Goal: Task Accomplishment & Management: Use online tool/utility

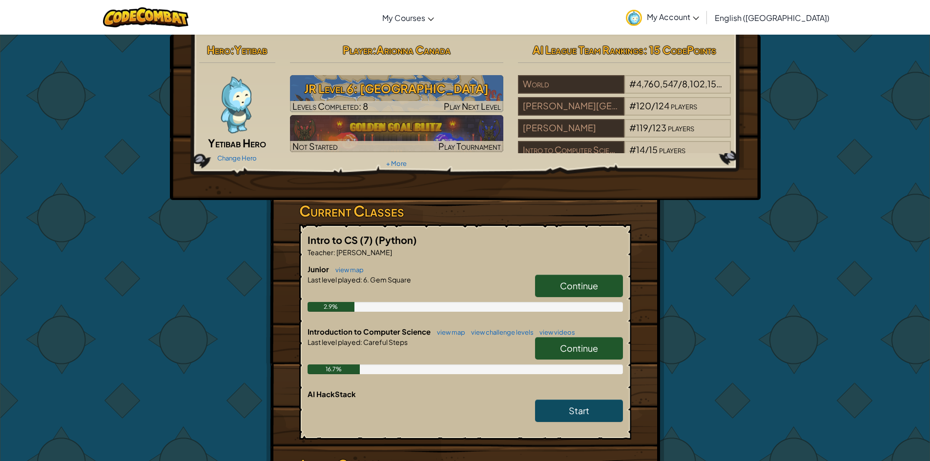
click at [548, 247] on p "Teacher : [PERSON_NAME]" at bounding box center [465, 252] width 315 height 10
click at [548, 245] on h5 "Intro to CS (7) (Python)" at bounding box center [465, 239] width 315 height 15
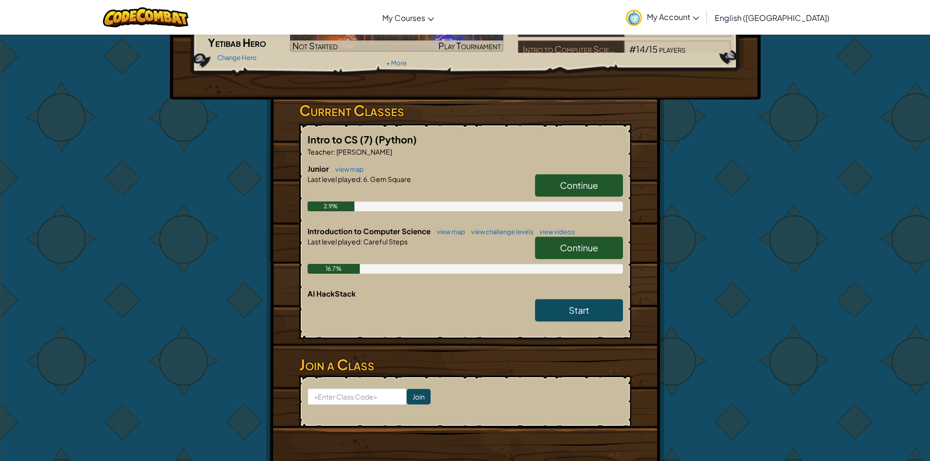
scroll to position [49, 0]
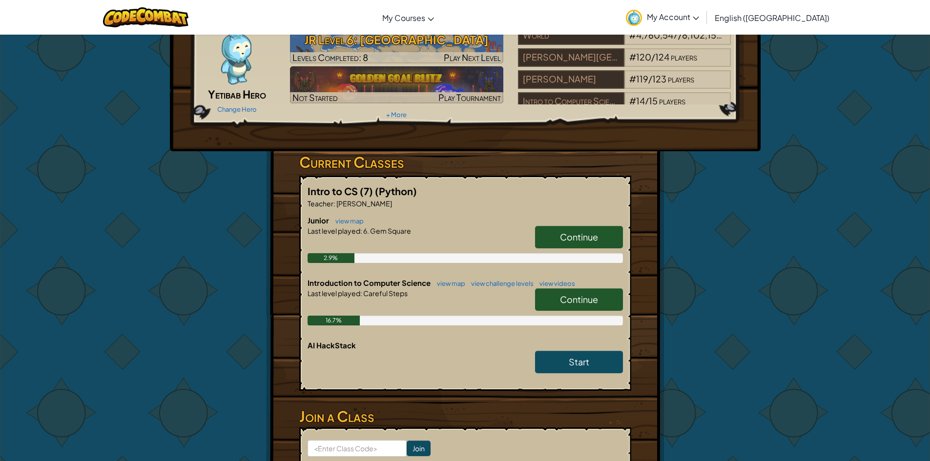
click at [566, 237] on span "Continue" at bounding box center [579, 236] width 38 height 11
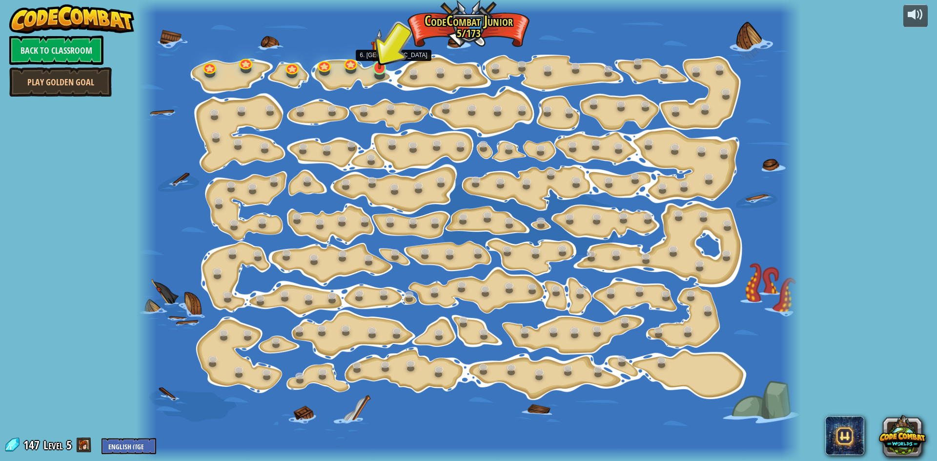
click at [383, 58] on img at bounding box center [380, 49] width 18 height 41
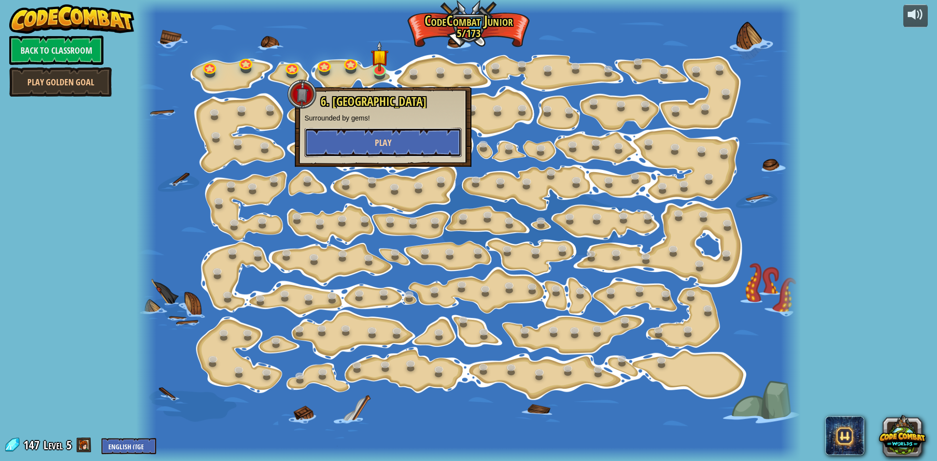
click at [356, 150] on button "Play" at bounding box center [383, 142] width 157 height 29
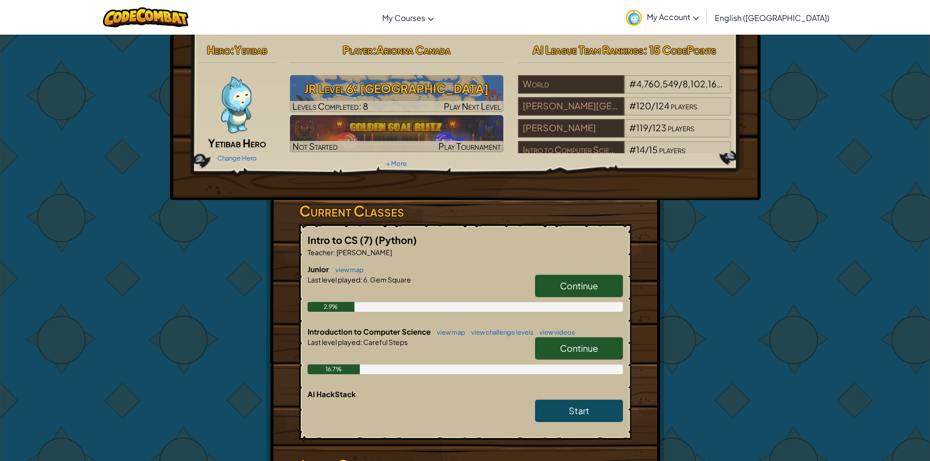
click at [620, 350] on link "Continue" at bounding box center [579, 348] width 88 height 22
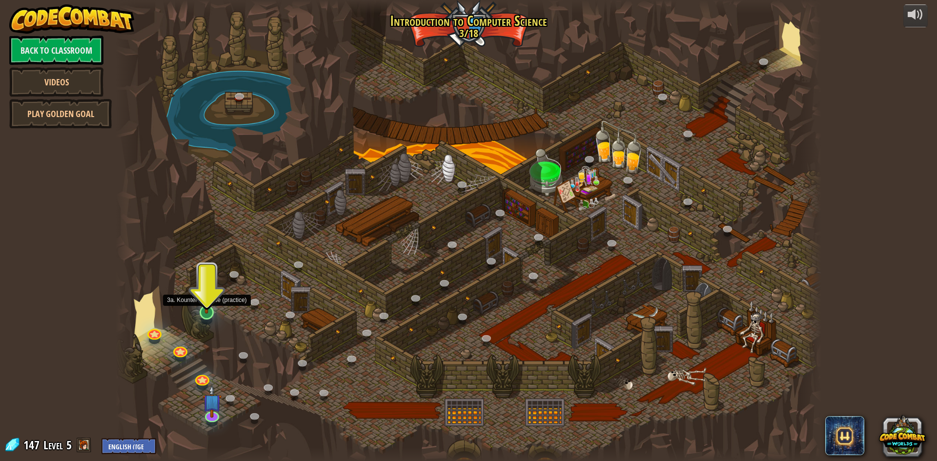
click at [210, 309] on img at bounding box center [206, 291] width 19 height 43
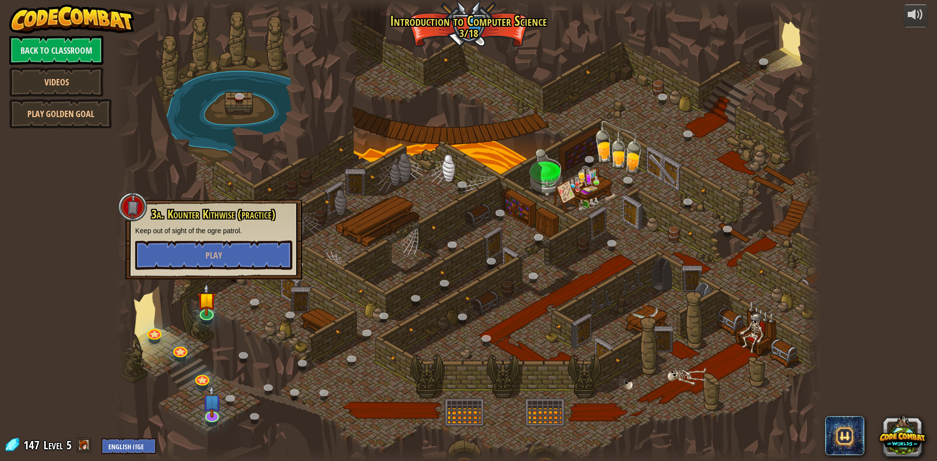
click at [318, 313] on div at bounding box center [469, 230] width 706 height 461
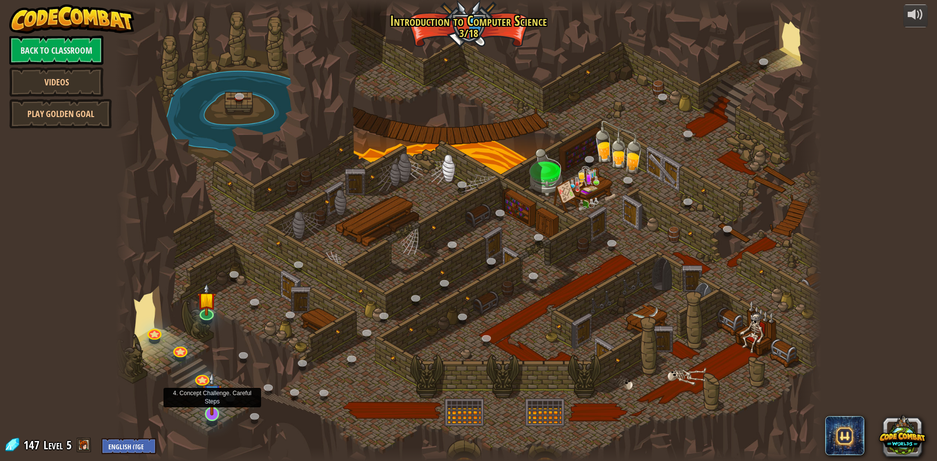
click at [208, 405] on img at bounding box center [212, 393] width 19 height 43
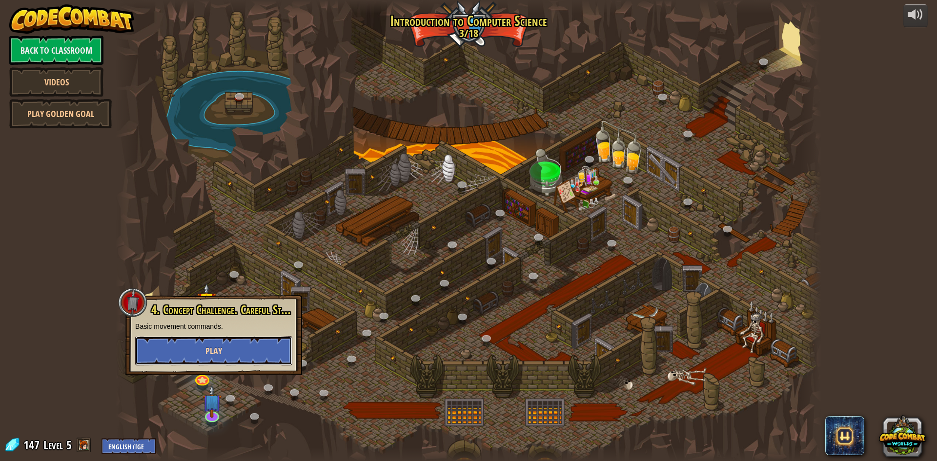
click at [205, 355] on button "Play" at bounding box center [213, 350] width 157 height 29
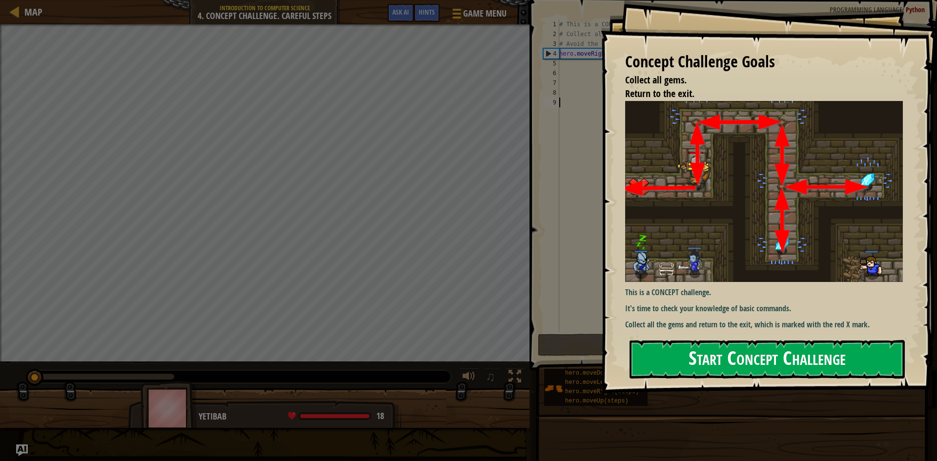
click at [701, 344] on button "Start Concept Challenge" at bounding box center [767, 359] width 275 height 39
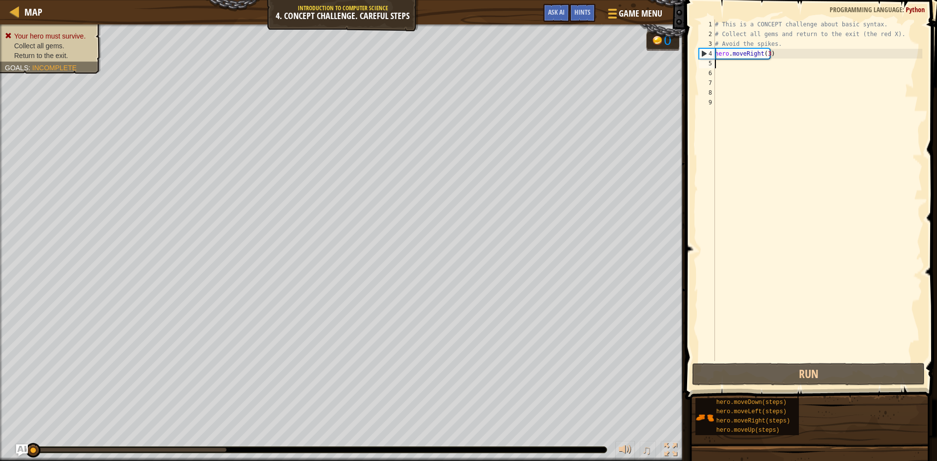
type textarea "hero.moveRight(3)"
click at [817, 56] on div "# This is a CONCEPT challenge about basic syntax. # Collect all gems and return…" at bounding box center [817, 200] width 209 height 361
click at [798, 364] on button "Run" at bounding box center [808, 374] width 233 height 22
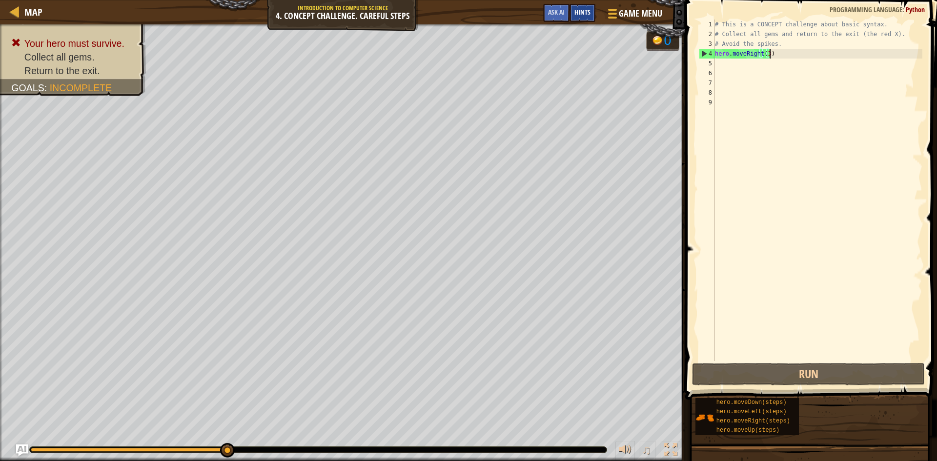
click at [580, 6] on div "Hints" at bounding box center [583, 13] width 26 height 18
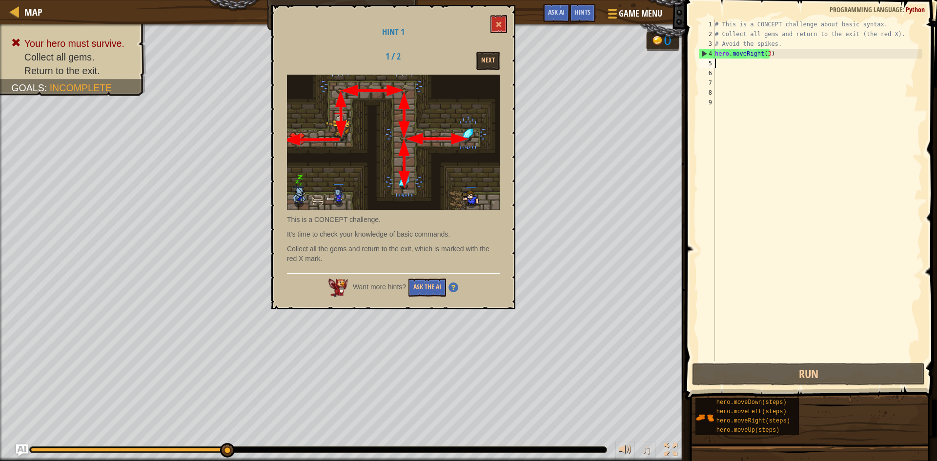
click at [720, 62] on div "# This is a CONCEPT challenge about basic syntax. # Collect all gems and return…" at bounding box center [817, 200] width 209 height 361
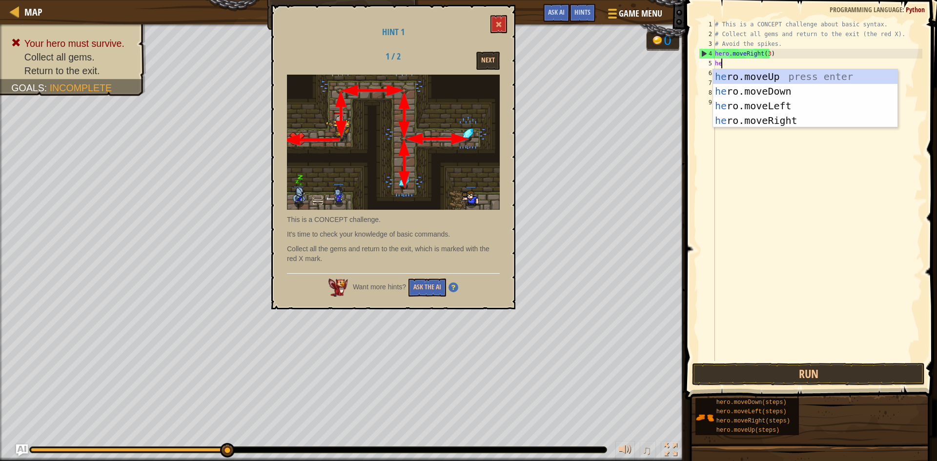
type textarea "her"
click at [771, 80] on div "her o.moveUp press enter her o.moveDown press enter her o.moveLeft press enter …" at bounding box center [805, 113] width 185 height 88
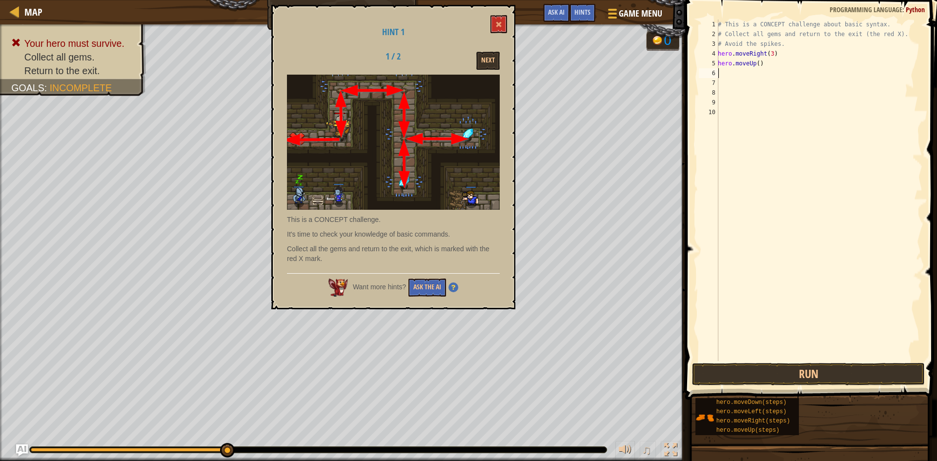
click at [736, 72] on div "# This is a CONCEPT challenge about basic syntax. # Collect all gems and return…" at bounding box center [819, 200] width 206 height 361
click at [735, 78] on div "# This is a CONCEPT challenge about basic syntax. # Collect all gems and return…" at bounding box center [819, 200] width 206 height 361
click at [732, 74] on div "# This is a CONCEPT challenge about basic syntax. # Collect all gems and return…" at bounding box center [819, 191] width 206 height 342
click at [730, 70] on div "# This is a CONCEPT challenge about basic syntax. # Collect all gems and return…" at bounding box center [819, 200] width 206 height 361
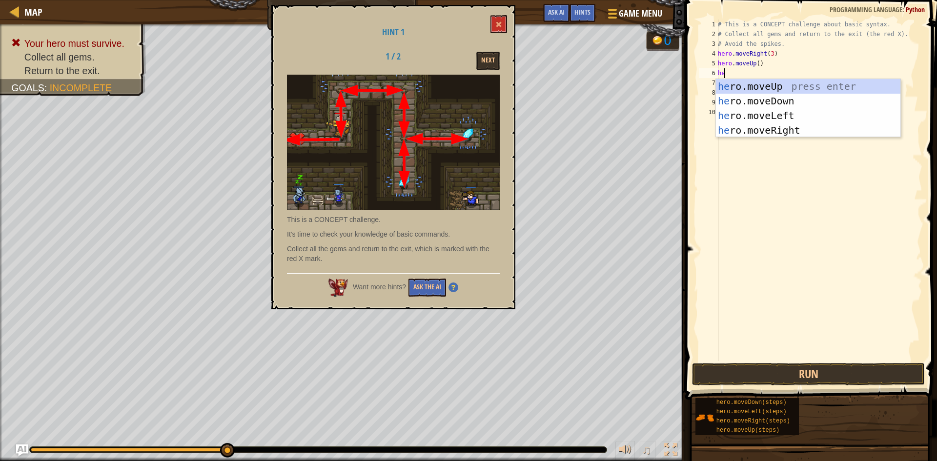
type textarea "her"
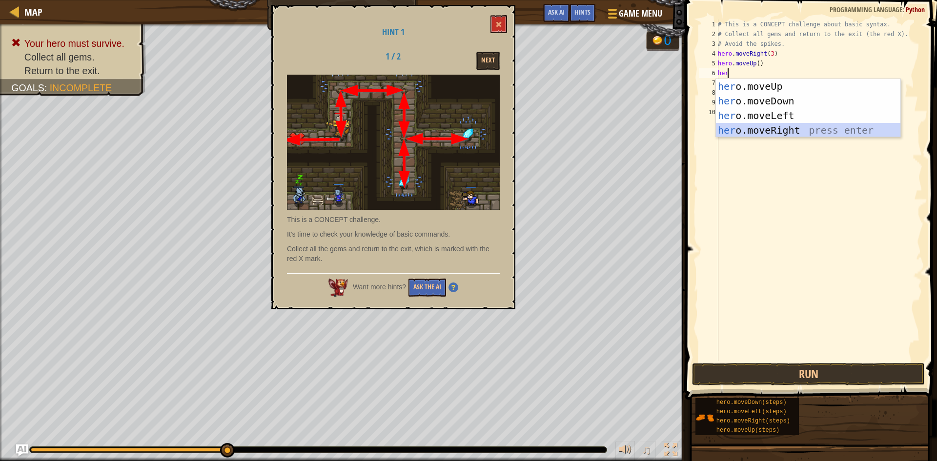
click at [782, 131] on div "her o.moveUp press enter her o.moveDown press enter her o.moveLeft press enter …" at bounding box center [808, 123] width 185 height 88
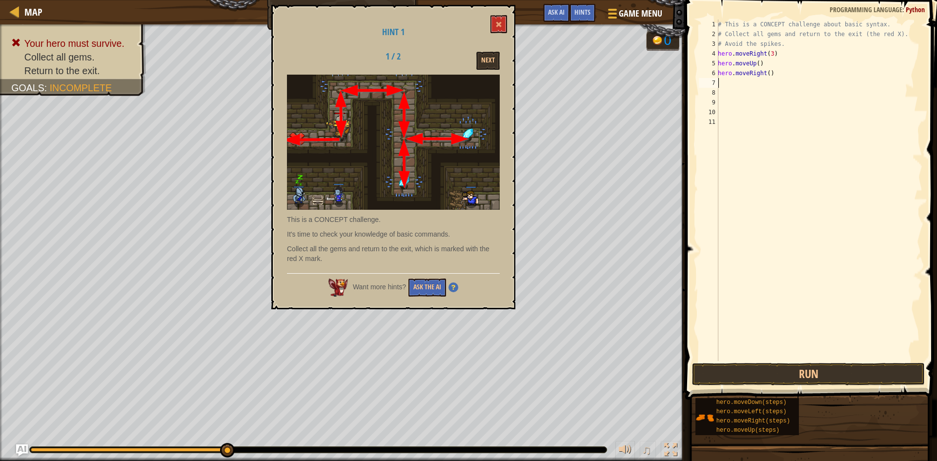
scroll to position [4, 0]
click at [505, 26] on button at bounding box center [499, 24] width 17 height 18
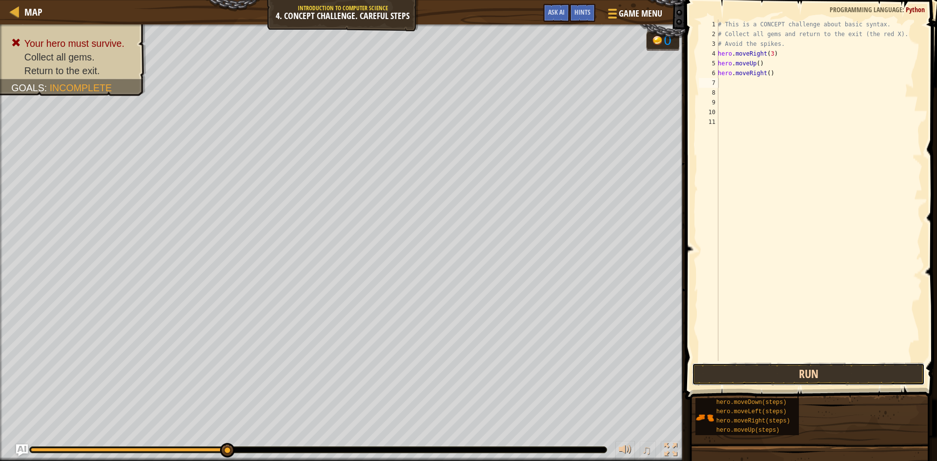
click at [719, 373] on button "Run" at bounding box center [808, 374] width 233 height 22
click at [790, 369] on button "Run" at bounding box center [808, 374] width 233 height 22
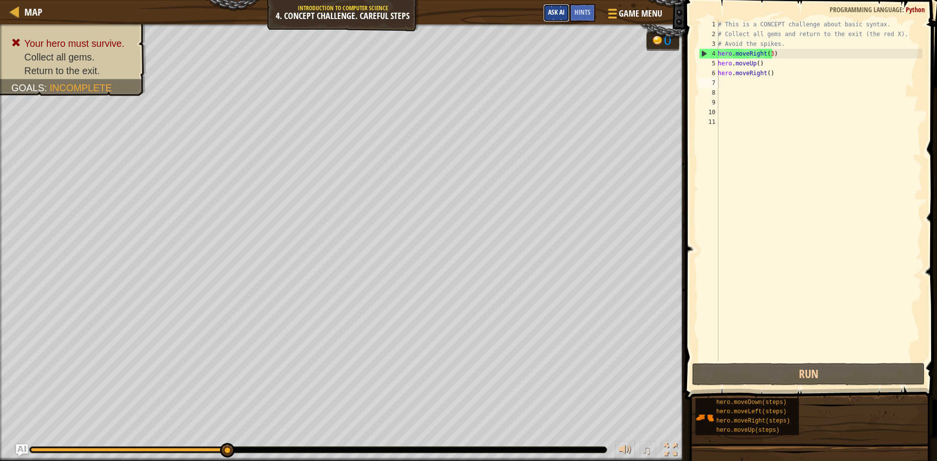
click at [564, 18] on button "Ask AI" at bounding box center [556, 13] width 26 height 18
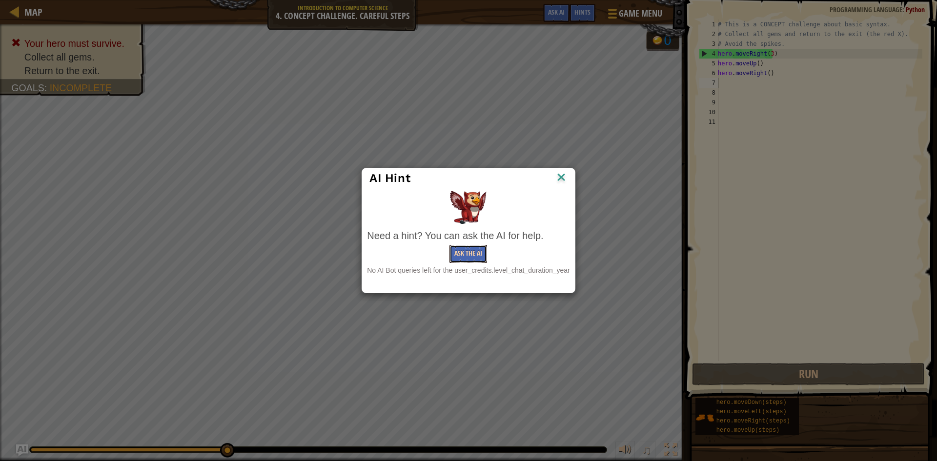
click at [480, 247] on button "Ask the AI" at bounding box center [469, 254] width 38 height 18
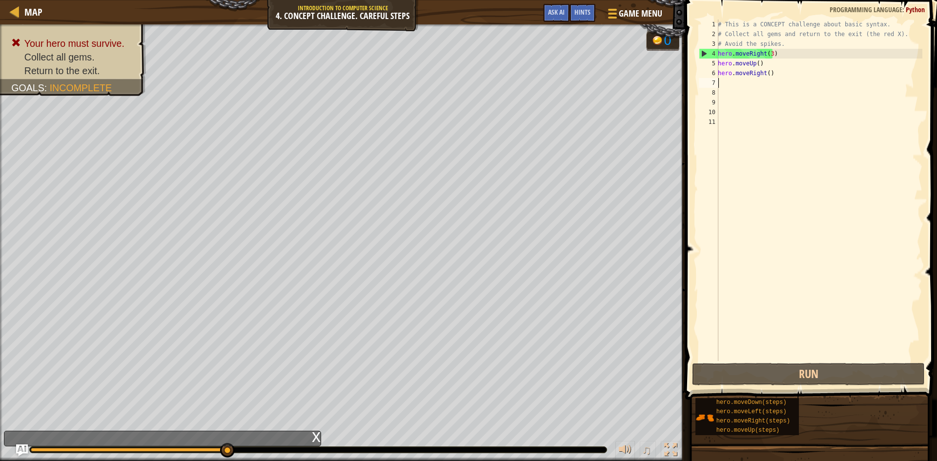
type textarea "h"
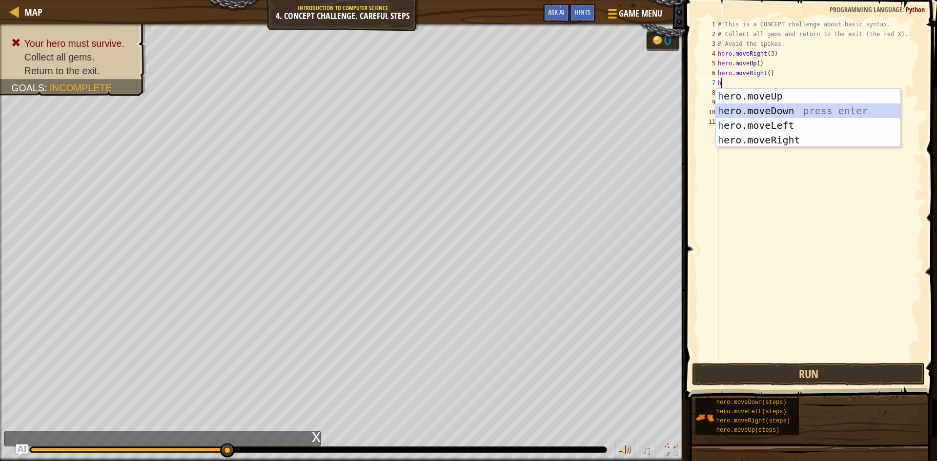
click at [763, 110] on div "h ero.moveUp press enter h ero.moveDown press enter h ero.moveLeft press enter …" at bounding box center [808, 133] width 185 height 88
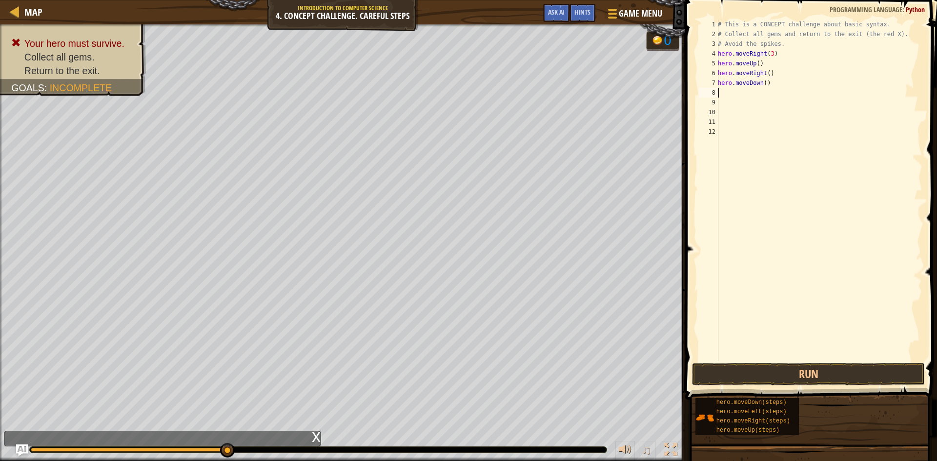
click at [762, 84] on div "# This is a CONCEPT challenge about basic syntax. # Collect all gems and return…" at bounding box center [819, 200] width 206 height 361
type textarea "hero.moveDown(3)"
click at [738, 92] on div "# This is a CONCEPT challenge about basic syntax. # Collect all gems and return…" at bounding box center [819, 200] width 206 height 361
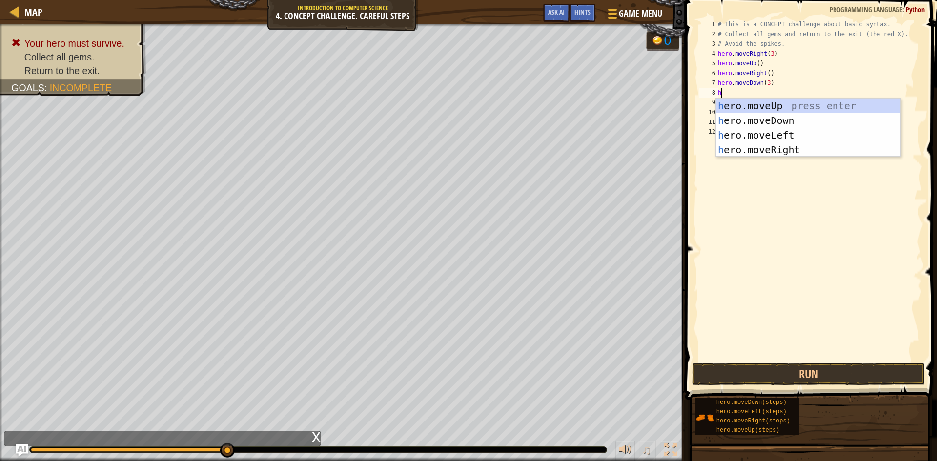
type textarea "h"
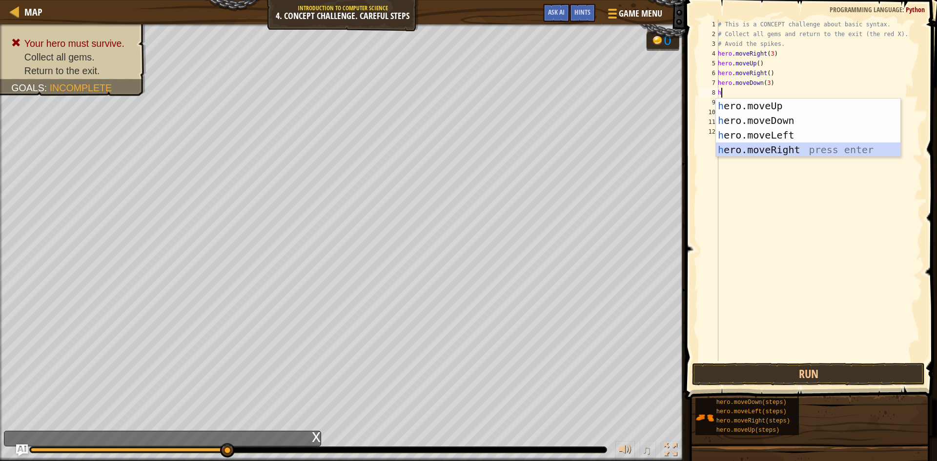
click at [728, 146] on div "h ero.moveUp press enter h ero.moveDown press enter h ero.moveLeft press enter …" at bounding box center [808, 143] width 185 height 88
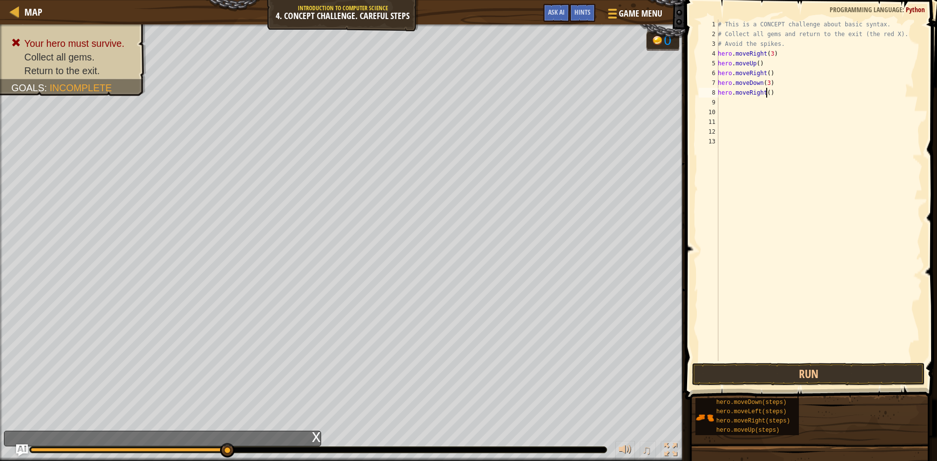
click at [766, 96] on div "# This is a CONCEPT challenge about basic syntax. # Collect all gems and return…" at bounding box center [819, 200] width 206 height 361
type textarea "hero.moveRight(2)"
click at [775, 358] on div "# This is a CONCEPT challenge about basic syntax. # Collect all gems and return…" at bounding box center [819, 200] width 206 height 361
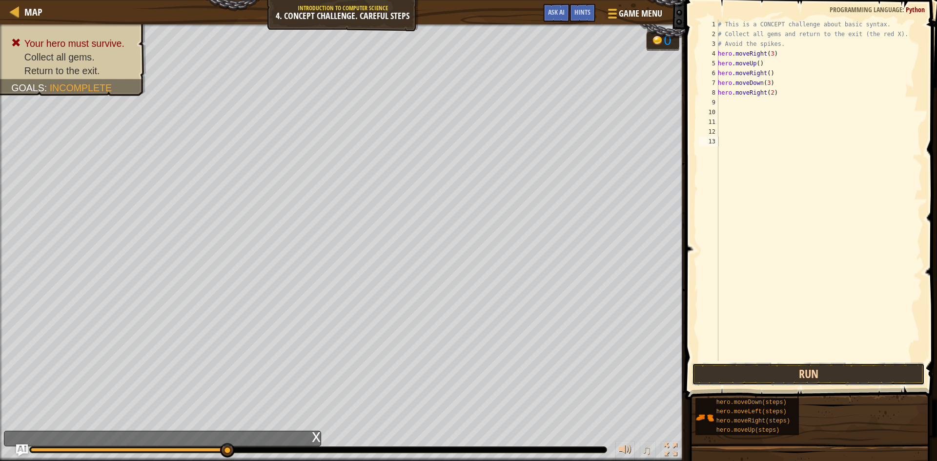
click at [775, 369] on button "Run" at bounding box center [808, 374] width 233 height 22
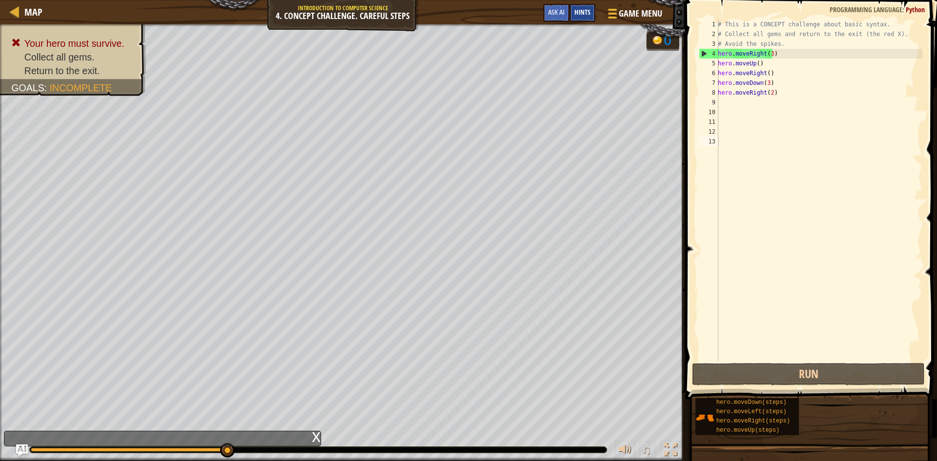
drag, startPoint x: 576, startPoint y: 19, endPoint x: 594, endPoint y: 19, distance: 18.6
click at [594, 19] on div "Hints" at bounding box center [583, 13] width 26 height 18
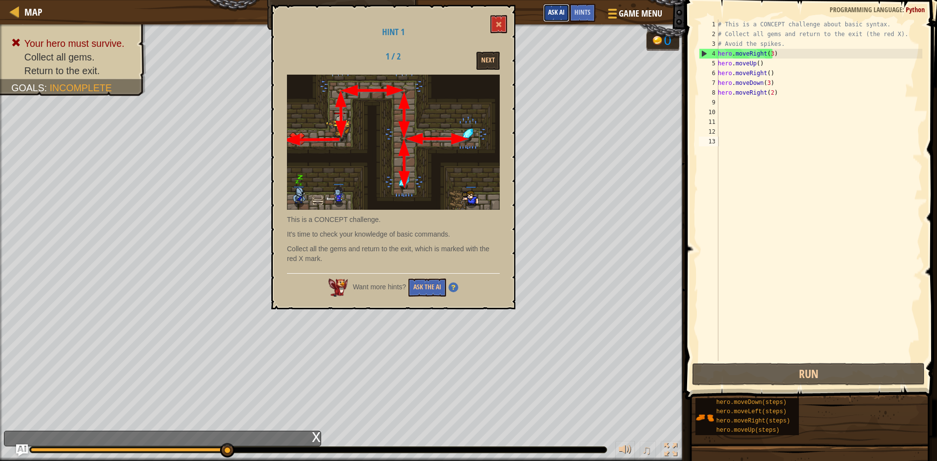
click at [556, 6] on button "Ask AI" at bounding box center [556, 13] width 26 height 18
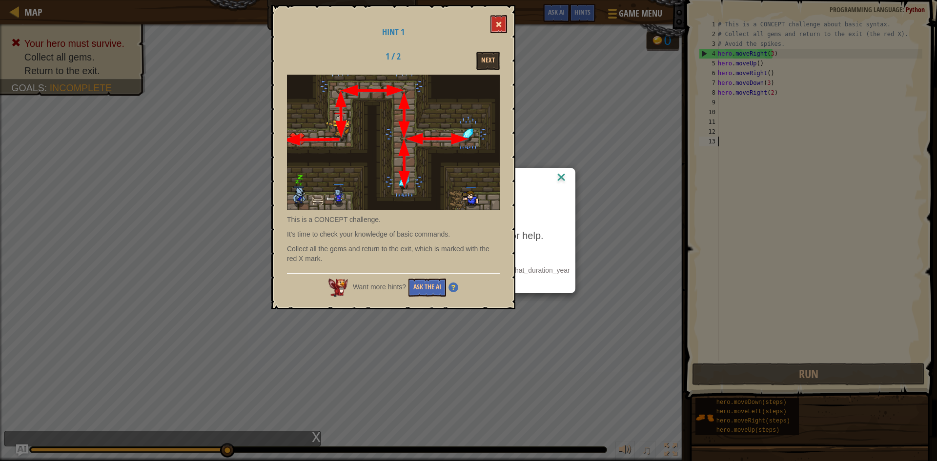
click at [503, 24] on button at bounding box center [499, 24] width 17 height 18
click at [499, 27] on span at bounding box center [498, 24] width 7 height 7
drag, startPoint x: 499, startPoint y: 27, endPoint x: 469, endPoint y: 128, distance: 105.0
click at [499, 31] on button at bounding box center [499, 24] width 17 height 18
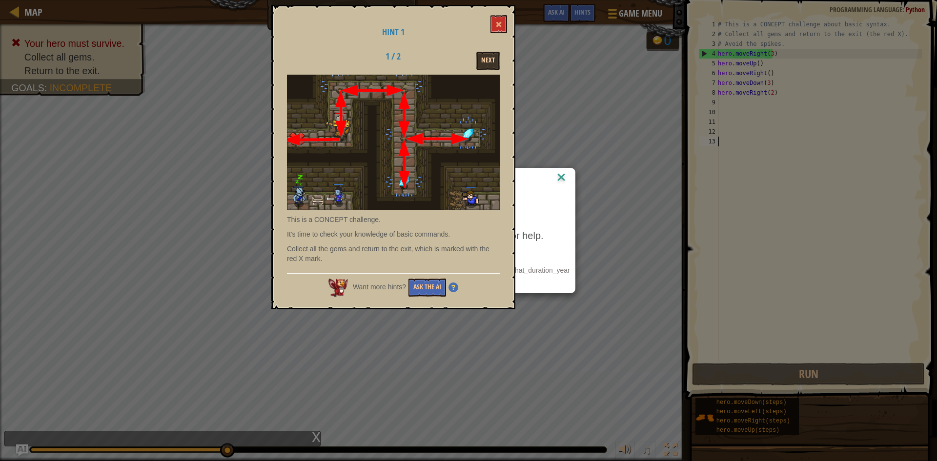
click at [496, 59] on button "Next" at bounding box center [487, 61] width 23 height 18
click at [503, 18] on button at bounding box center [499, 24] width 17 height 18
click at [491, 20] on div "Hint 1 1 / 2 Next This is a CONCEPT challenge. It's time to check your knowledg…" at bounding box center [393, 157] width 244 height 305
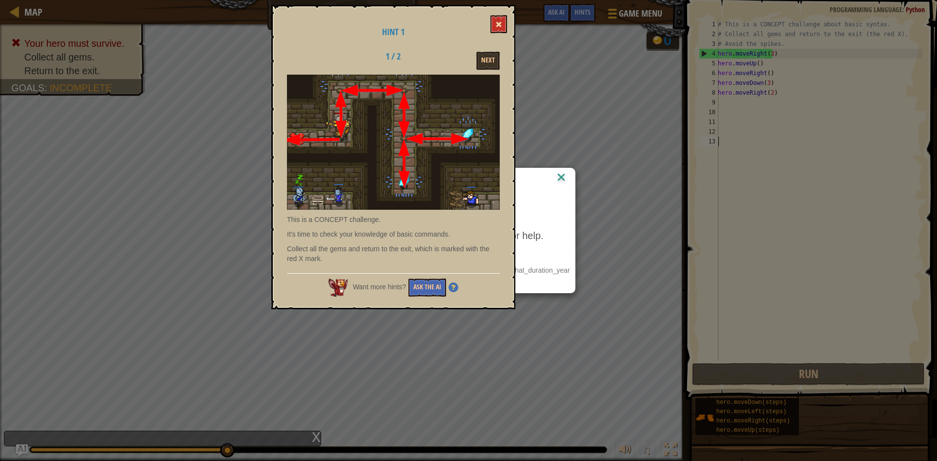
click at [496, 29] on button at bounding box center [499, 24] width 17 height 18
click at [417, 289] on button "Ask the AI" at bounding box center [428, 288] width 38 height 18
click at [418, 287] on button "Ask the AI" at bounding box center [428, 288] width 38 height 18
click at [420, 287] on button "Ask the AI" at bounding box center [428, 288] width 38 height 18
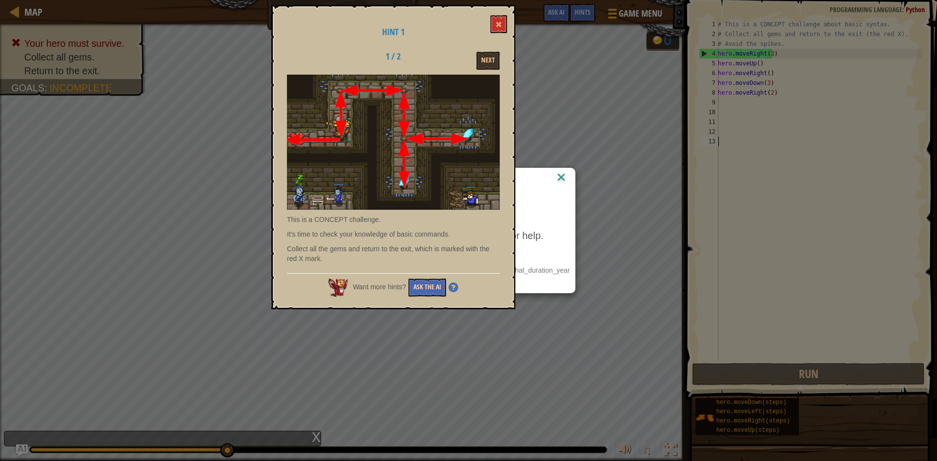
click at [420, 287] on button "Ask the AI" at bounding box center [428, 288] width 38 height 18
drag, startPoint x: 435, startPoint y: 245, endPoint x: 662, endPoint y: 135, distance: 252.2
click at [662, 135] on div "AI Hint Need a hint? You can ask the AI for help. Ask the AI No AI Bot queries …" at bounding box center [468, 230] width 937 height 461
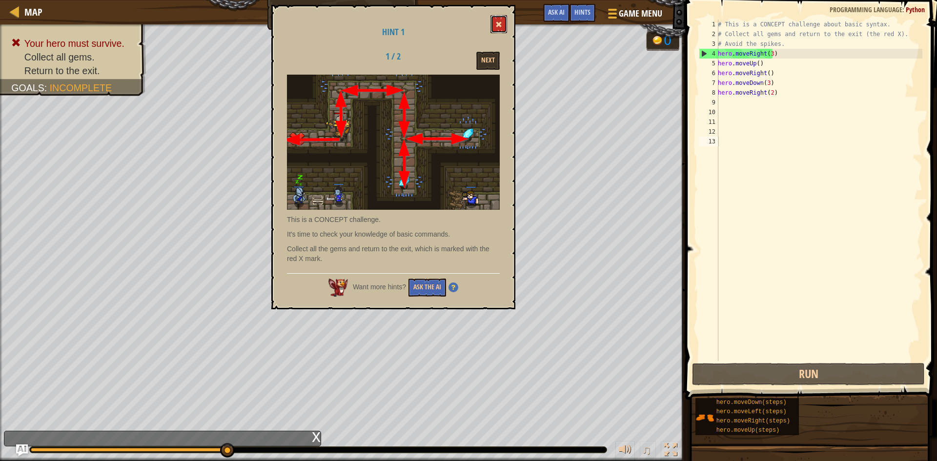
click at [503, 26] on button at bounding box center [499, 24] width 17 height 18
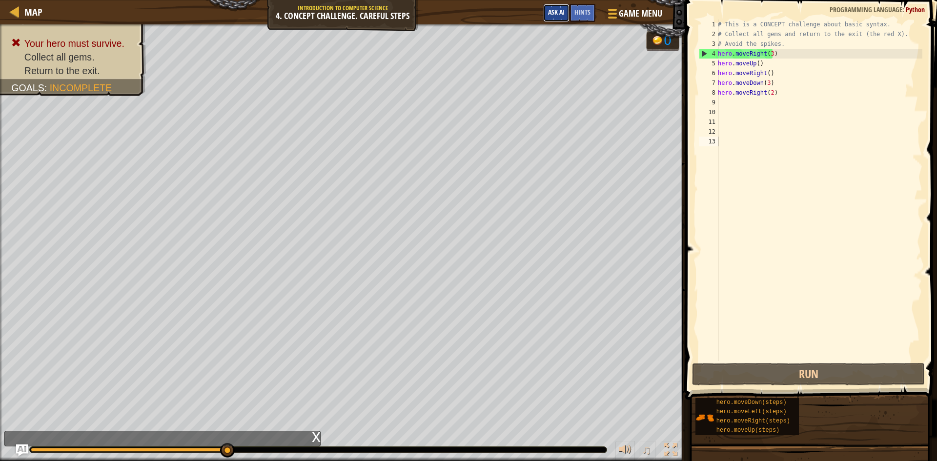
click at [558, 17] on button "Ask AI" at bounding box center [556, 13] width 26 height 18
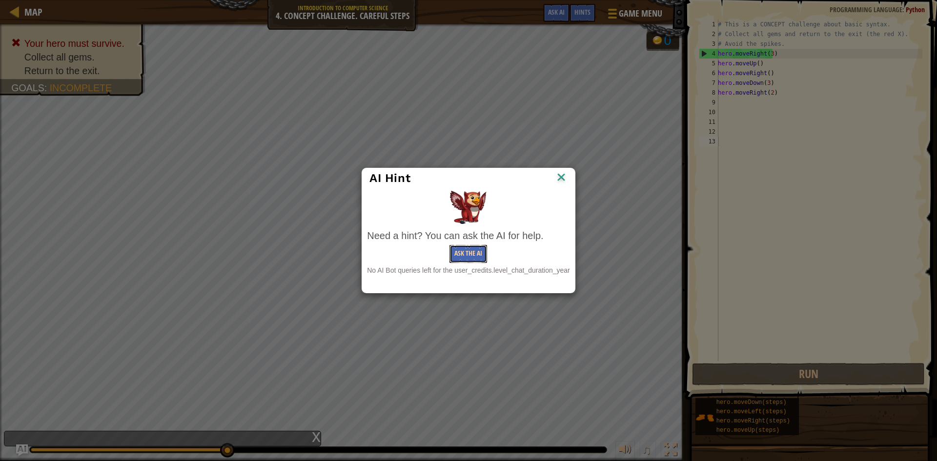
click at [464, 251] on button "Ask the AI" at bounding box center [469, 254] width 38 height 18
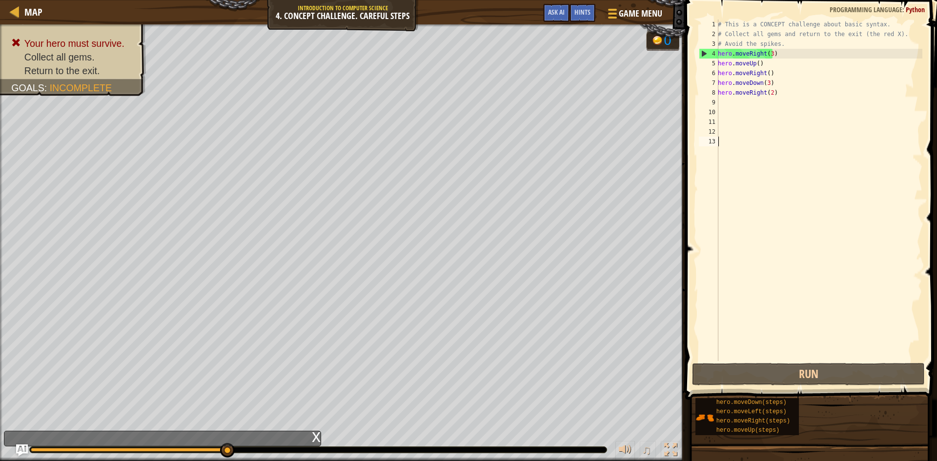
click at [316, 435] on div "x" at bounding box center [316, 437] width 9 height 10
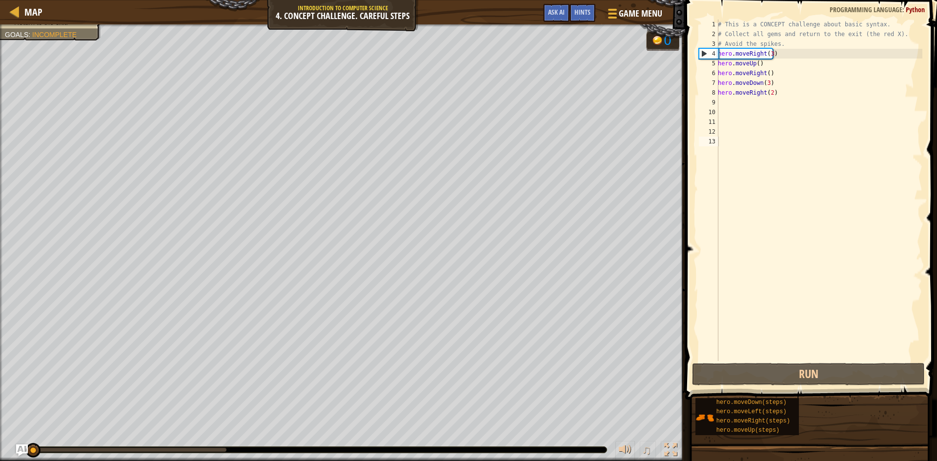
drag, startPoint x: 220, startPoint y: 451, endPoint x: 0, endPoint y: 460, distance: 219.9
click at [0, 460] on div "♫" at bounding box center [342, 447] width 685 height 29
drag, startPoint x: 206, startPoint y: 443, endPoint x: 216, endPoint y: 451, distance: 12.2
click at [216, 451] on div "♫" at bounding box center [342, 447] width 685 height 29
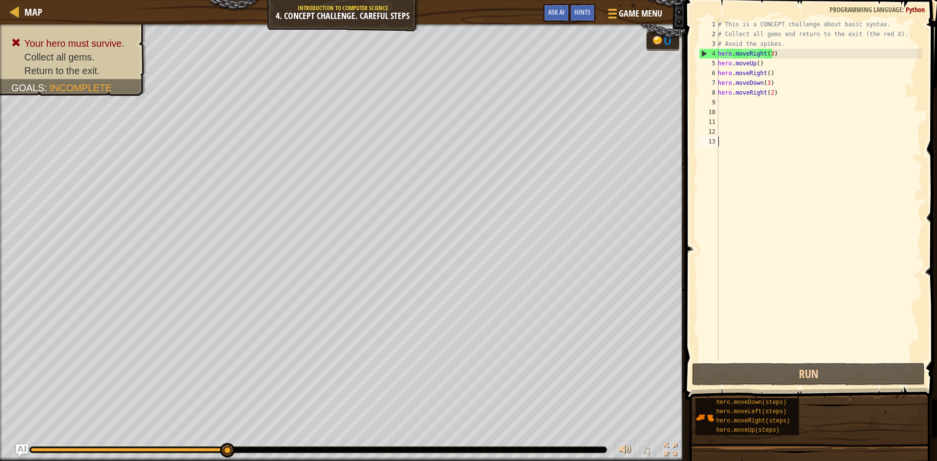
drag, startPoint x: 216, startPoint y: 451, endPoint x: 247, endPoint y: 457, distance: 31.5
click at [247, 457] on div "♫" at bounding box center [342, 447] width 685 height 29
click at [240, 447] on div at bounding box center [318, 450] width 577 height 6
drag, startPoint x: 222, startPoint y: 455, endPoint x: 292, endPoint y: 438, distance: 72.0
click at [289, 447] on div at bounding box center [318, 450] width 577 height 6
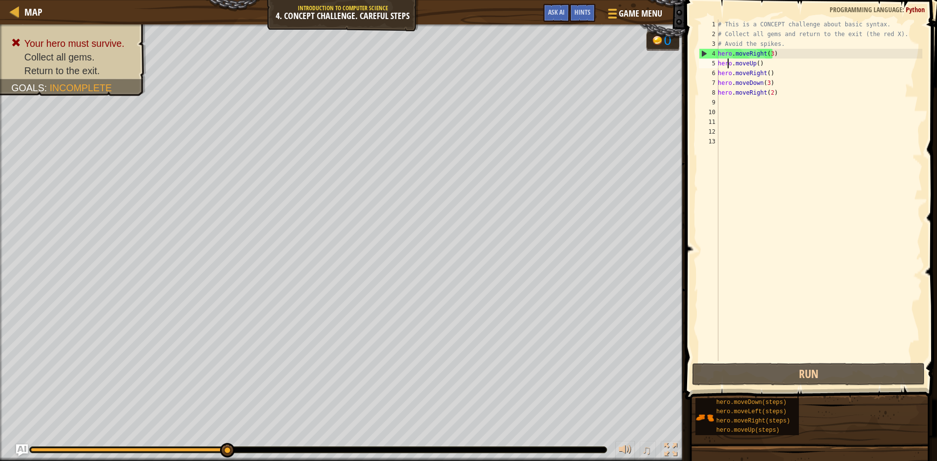
click at [728, 65] on div "# This is a CONCEPT challenge about basic syntax. # Collect all gems and return…" at bounding box center [819, 200] width 206 height 361
click at [755, 66] on div "# This is a CONCEPT challenge about basic syntax. # Collect all gems and return…" at bounding box center [819, 200] width 206 height 361
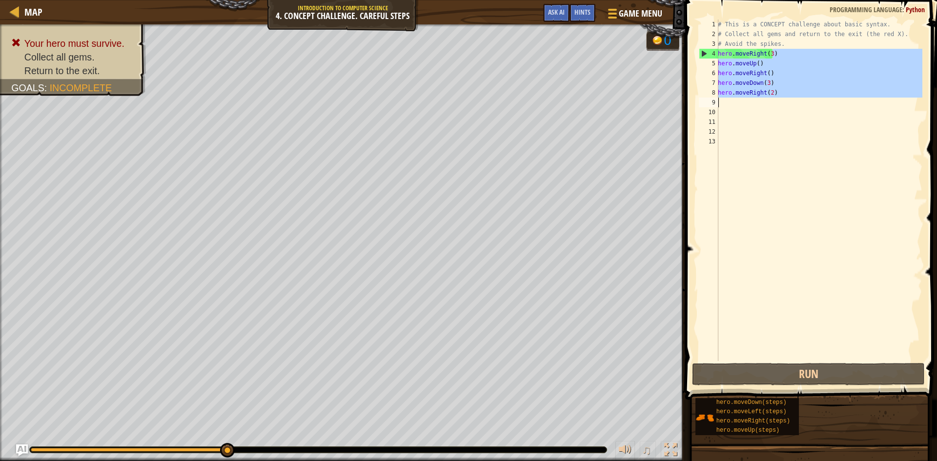
drag, startPoint x: 779, startPoint y: 56, endPoint x: 695, endPoint y: 104, distance: 97.1
click at [695, 104] on div "hero.moveUp() 1 2 3 4 5 6 7 8 9 10 11 12 13 # This is a CONCEPT challenge about…" at bounding box center [809, 219] width 255 height 429
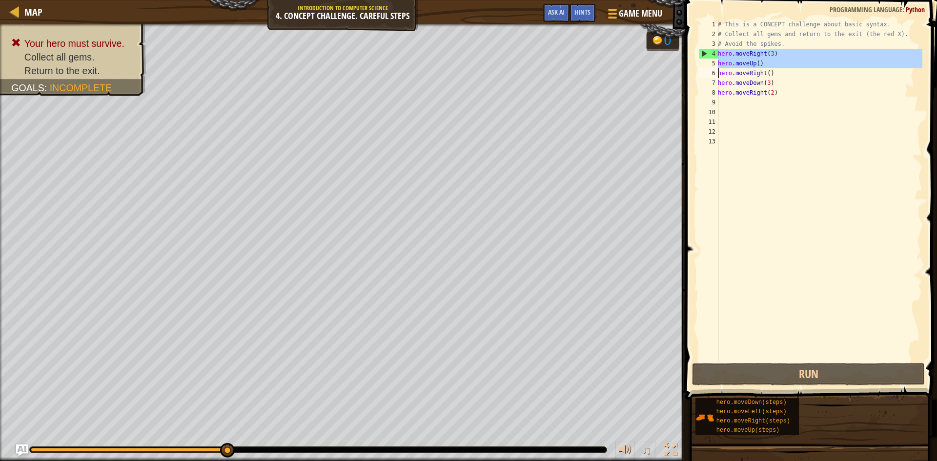
drag, startPoint x: 718, startPoint y: 58, endPoint x: 762, endPoint y: 106, distance: 65.6
click at [773, 76] on div "hero.moveRight(2) 1 2 3 4 5 6 7 8 9 10 11 12 13 # This is a CONCEPT challenge a…" at bounding box center [810, 191] width 226 height 342
type textarea "hero.moveRight() hero.moveDown(3)"
click at [777, 103] on div "# This is a CONCEPT challenge about basic syntax. # Collect all gems and return…" at bounding box center [819, 200] width 206 height 361
drag, startPoint x: 788, startPoint y: 77, endPoint x: 787, endPoint y: 86, distance: 9.3
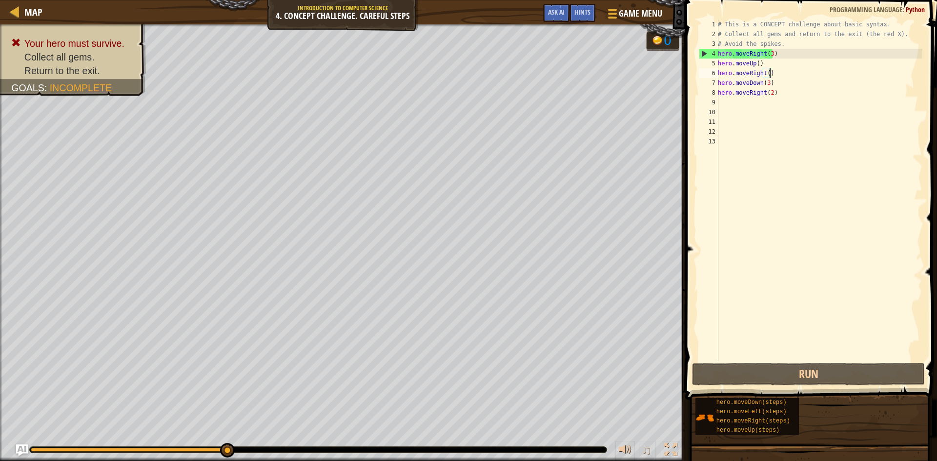
click at [787, 86] on div "# This is a CONCEPT challenge about basic syntax. # Collect all gems and return…" at bounding box center [819, 200] width 206 height 361
click at [786, 89] on div "# This is a CONCEPT challenge about basic syntax. # Collect all gems and return…" at bounding box center [819, 200] width 206 height 361
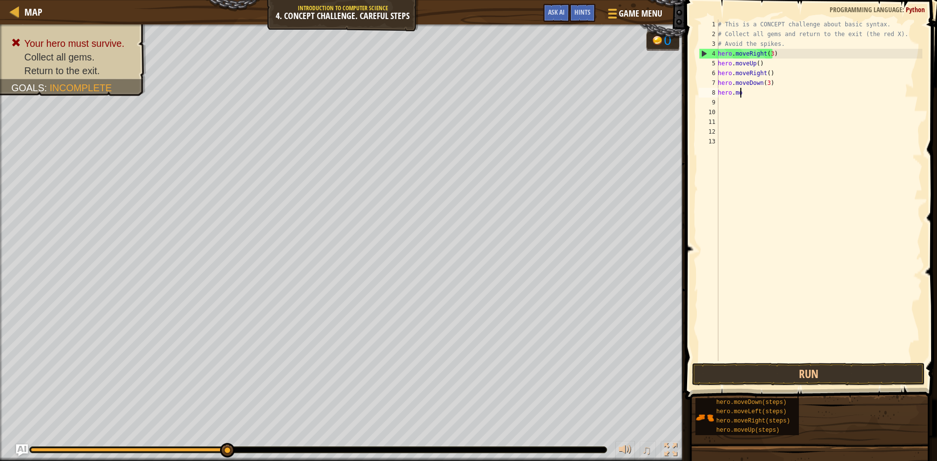
type textarea "h"
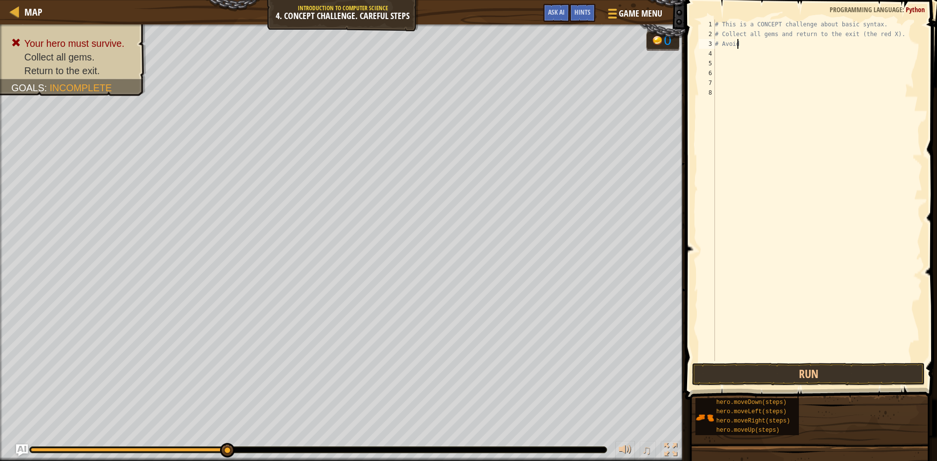
type textarea "#"
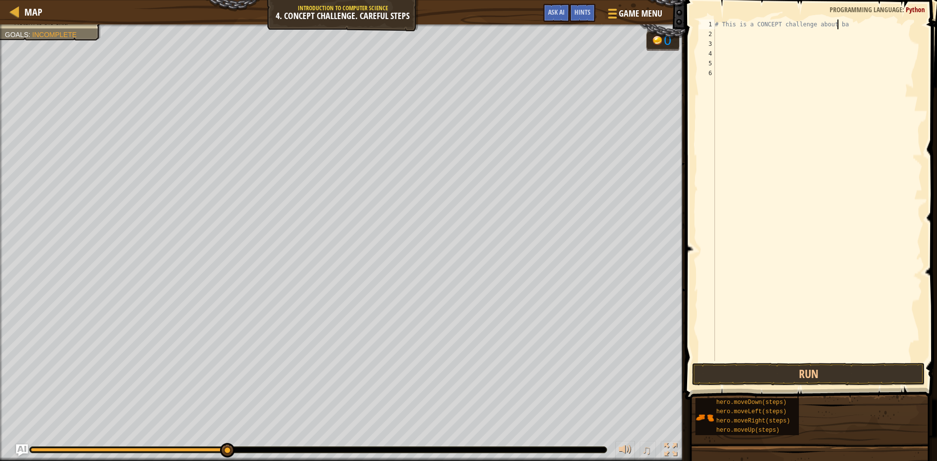
type textarea "# This is a CONCEPT challenge about b"
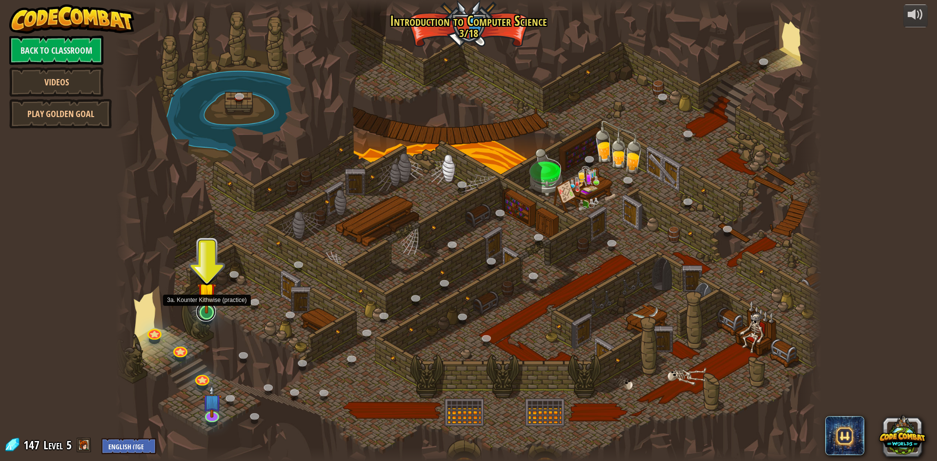
click at [202, 318] on link at bounding box center [206, 312] width 20 height 20
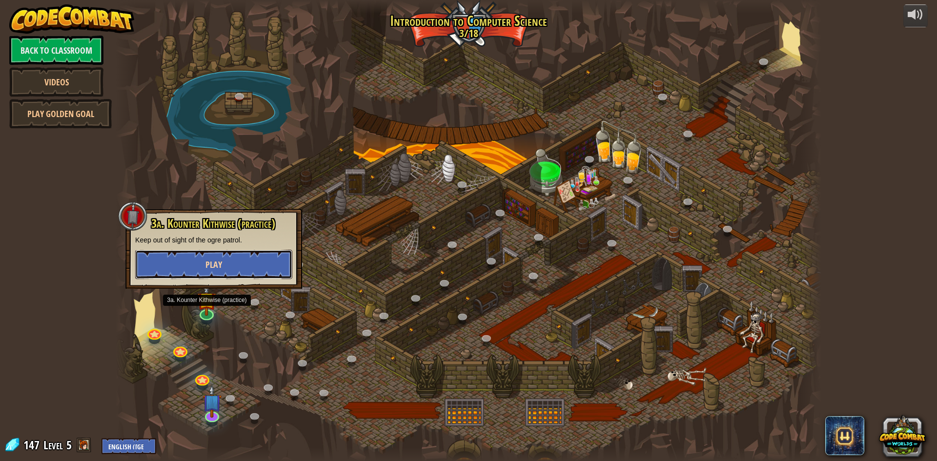
click at [258, 251] on button "Play" at bounding box center [213, 264] width 157 height 29
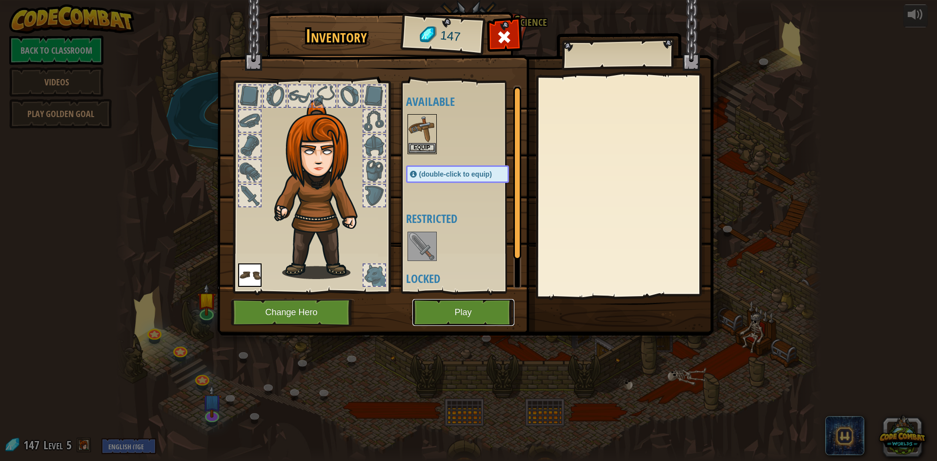
click at [467, 315] on button "Play" at bounding box center [463, 312] width 102 height 27
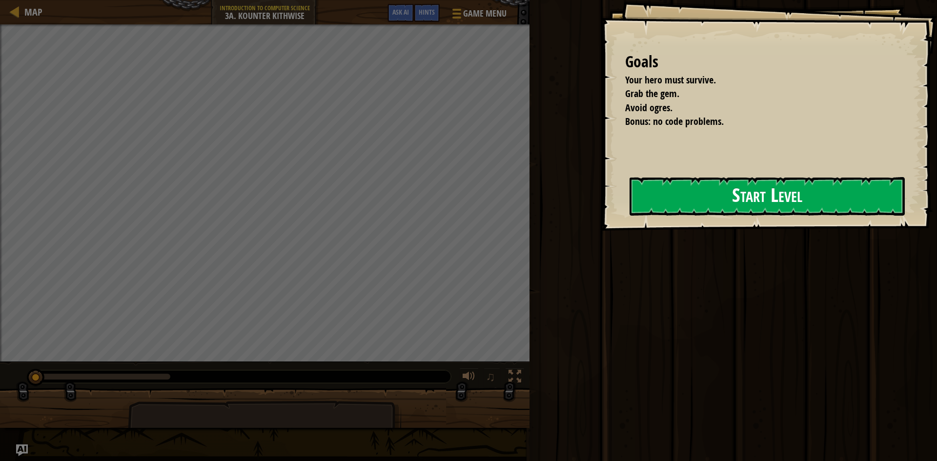
click at [721, 209] on button "Start Level" at bounding box center [767, 196] width 275 height 39
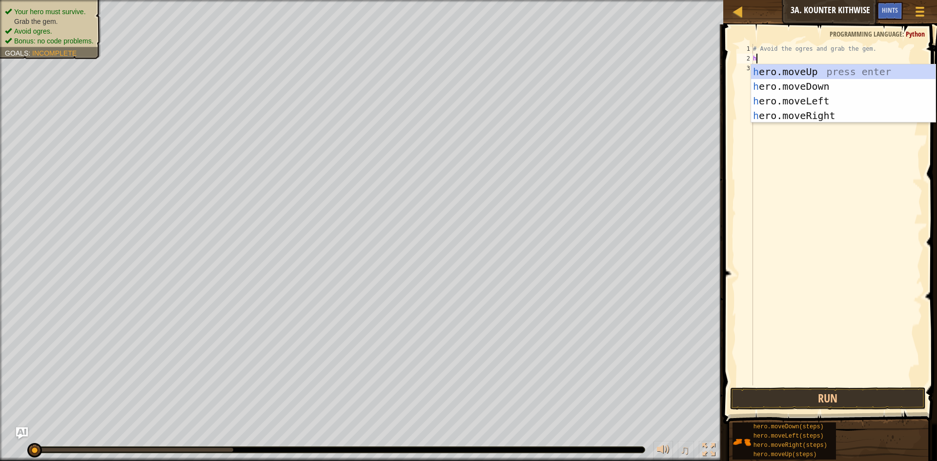
scroll to position [4, 0]
type textarea "he"
click at [841, 69] on div "he ro.moveUp press enter he ro.moveDown press enter he ro.moveLeft press enter …" at bounding box center [843, 108] width 185 height 88
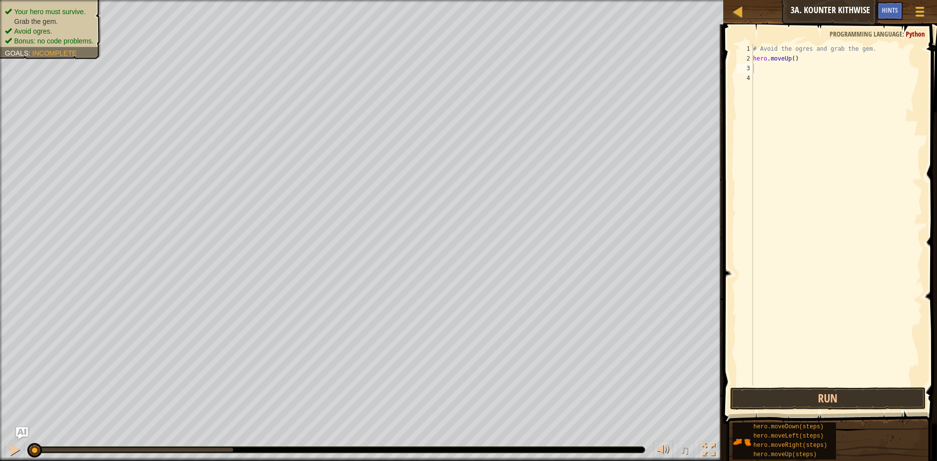
click at [730, 8] on div "Map Introduction to Computer Science 3a. Kounter Kithwise Game Menu Done Hints …" at bounding box center [830, 12] width 214 height 24
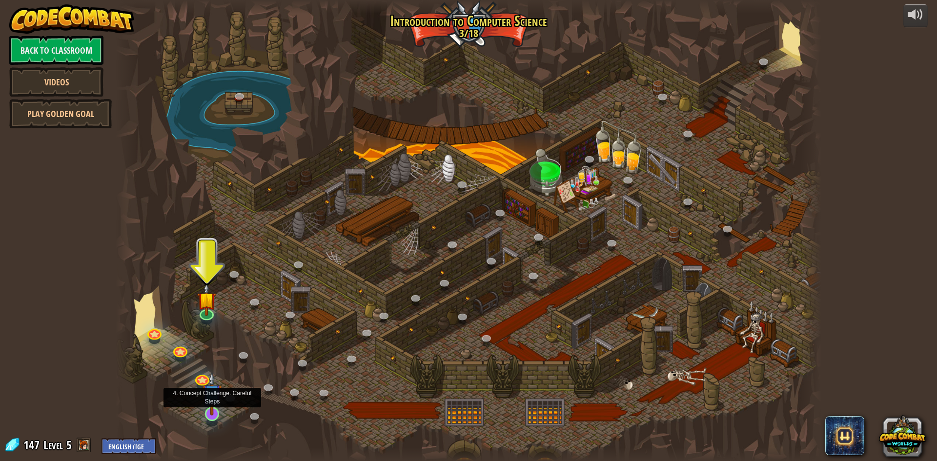
click at [212, 405] on img at bounding box center [212, 393] width 19 height 43
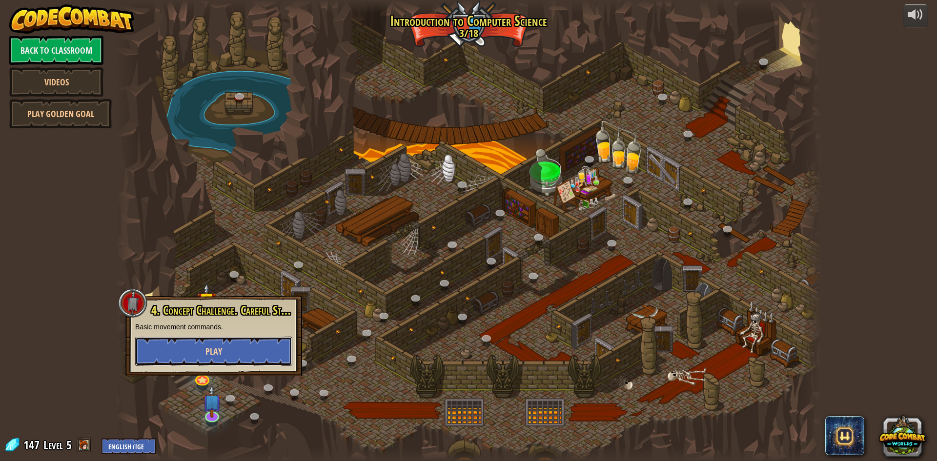
click at [252, 355] on button "Play" at bounding box center [213, 351] width 157 height 29
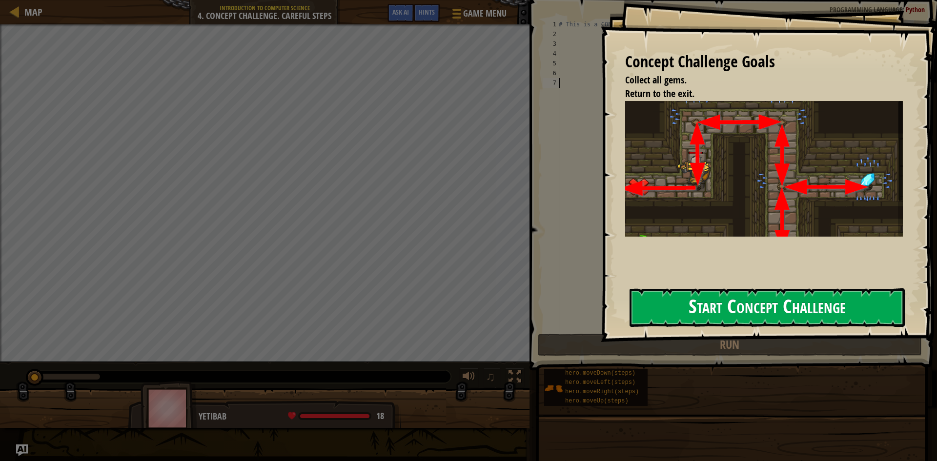
click at [745, 317] on button "Start Concept Challenge" at bounding box center [767, 307] width 275 height 39
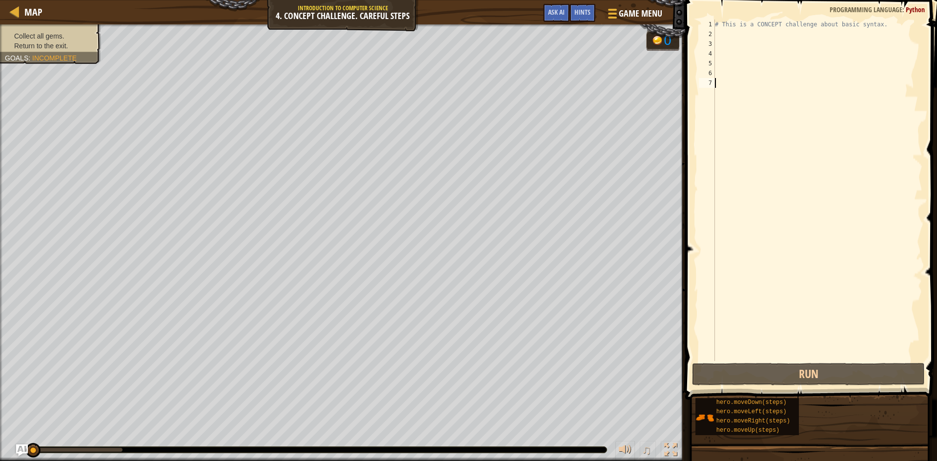
click at [718, 36] on div "# This is a CONCEPT challenge about basic syntax." at bounding box center [817, 200] width 209 height 361
type textarea "h"
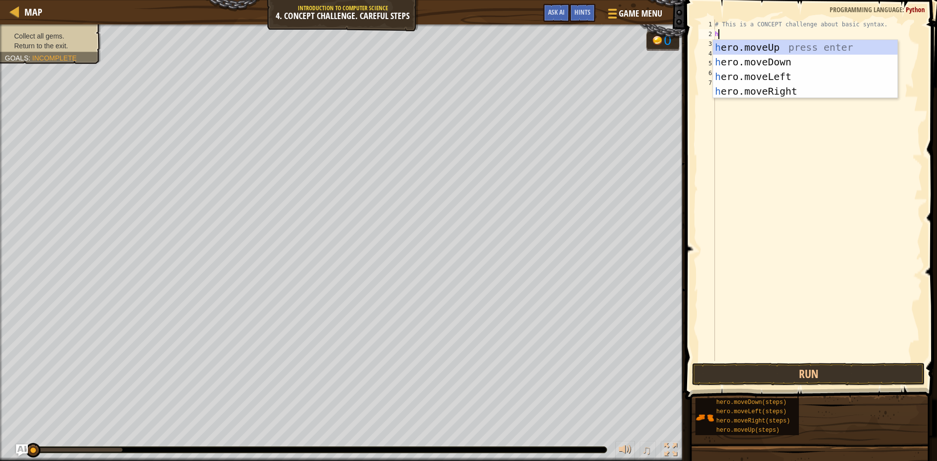
scroll to position [4, 0]
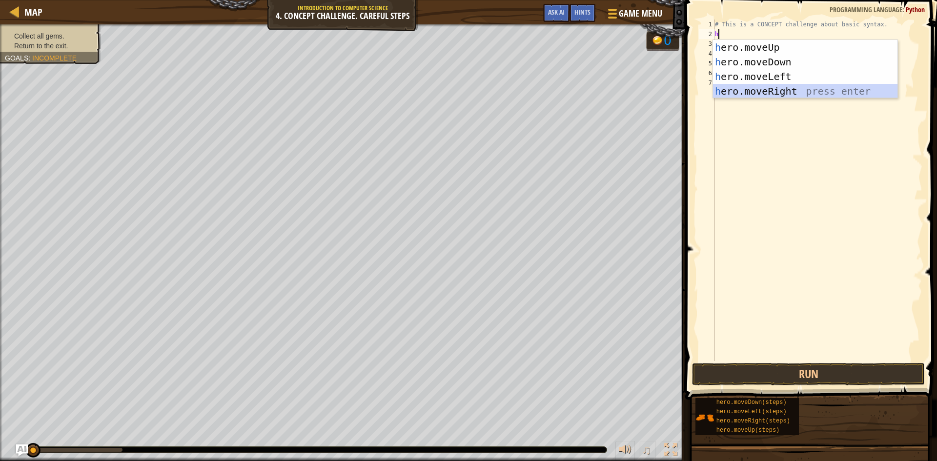
click at [755, 92] on div "h ero.moveUp press enter h ero.moveDown press enter h ero.moveLeft press enter …" at bounding box center [805, 84] width 185 height 88
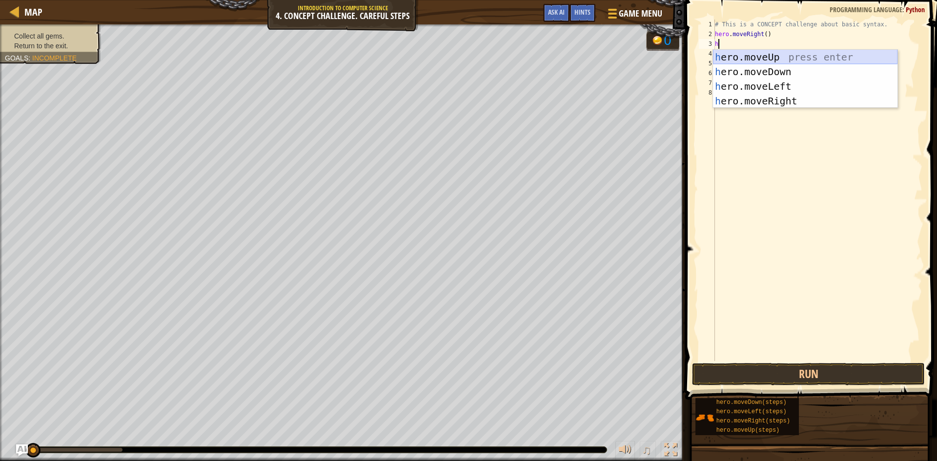
type textarea "he"
click at [740, 56] on div "he ro.moveUp press enter he ro.moveDown press enter he ro.moveLeft press enter …" at bounding box center [805, 94] width 185 height 88
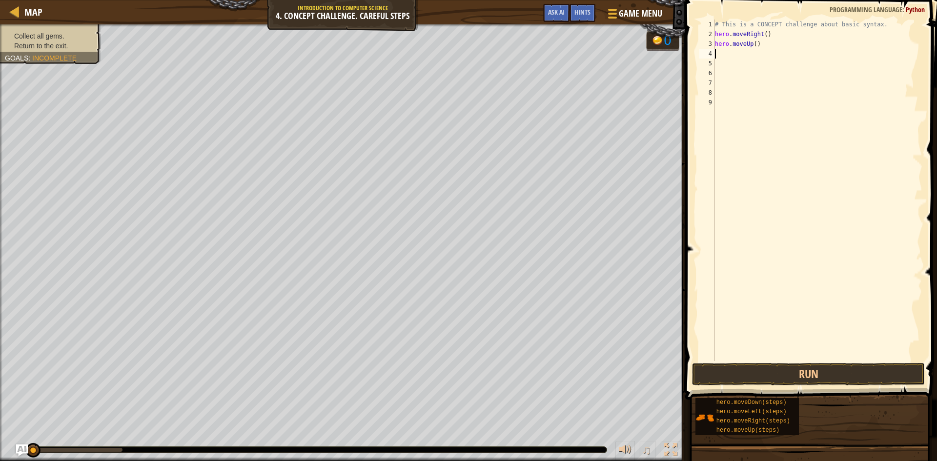
click at [764, 36] on div "# This is a CONCEPT challenge about basic syntax. hero . moveRight ( ) hero . m…" at bounding box center [817, 200] width 209 height 361
click at [717, 47] on div "# This is a CONCEPT challenge about basic syntax. hero . moveRight ( 3 ) hero .…" at bounding box center [817, 200] width 209 height 361
type textarea "hero.moveUp()"
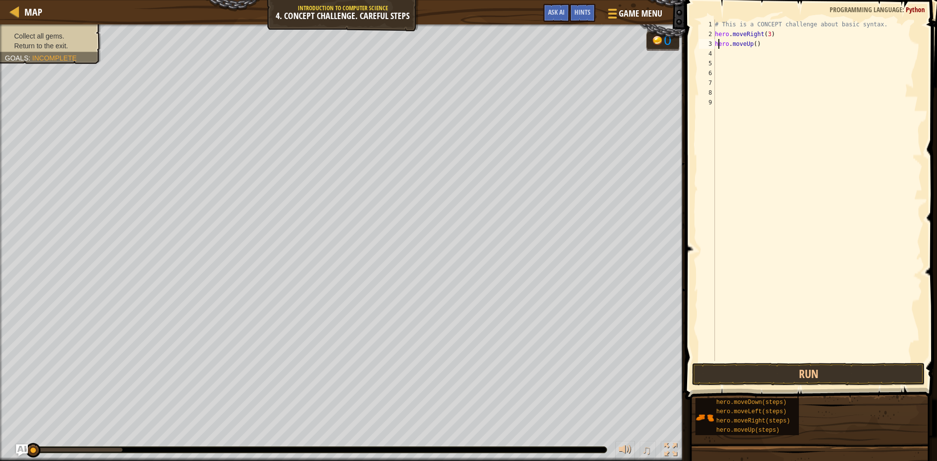
click at [713, 53] on div "4" at bounding box center [707, 54] width 16 height 10
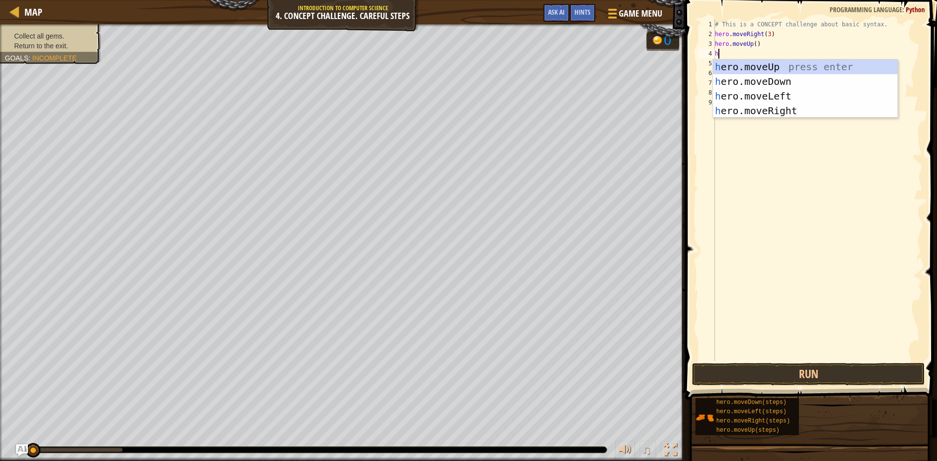
type textarea "he"
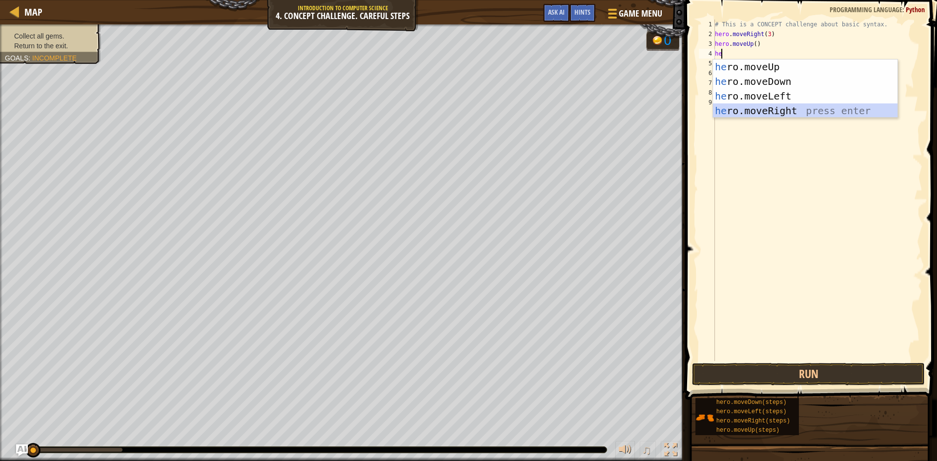
click at [780, 109] on div "he ro.moveUp press enter he ro.moveDown press enter he ro.moveLeft press enter …" at bounding box center [805, 104] width 185 height 88
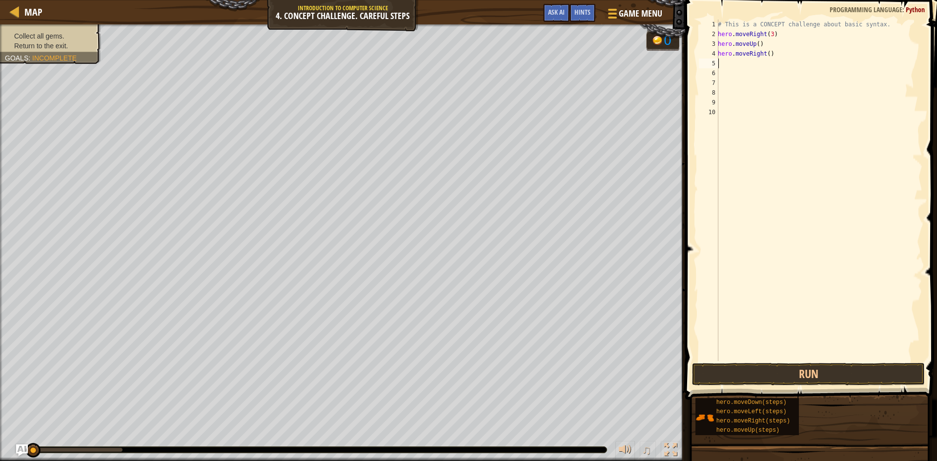
type textarea "h"
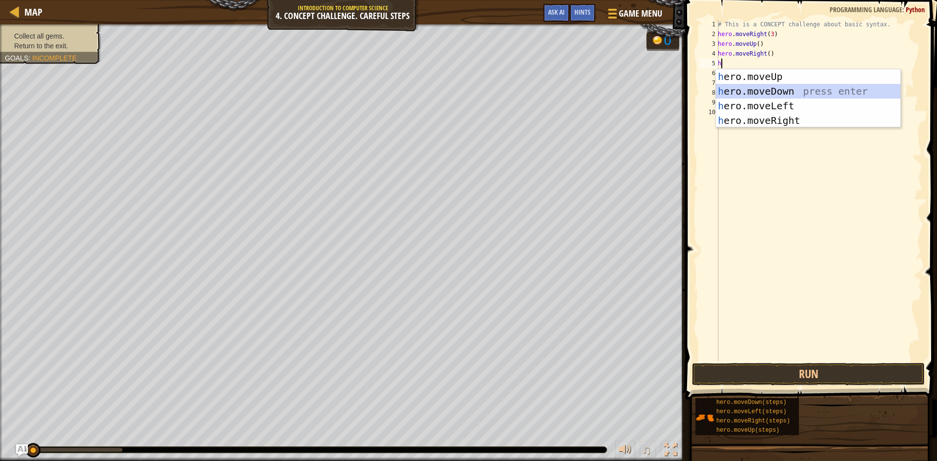
click at [765, 93] on div "h ero.moveUp press enter h ero.moveDown press enter h ero.moveLeft press enter …" at bounding box center [808, 113] width 185 height 88
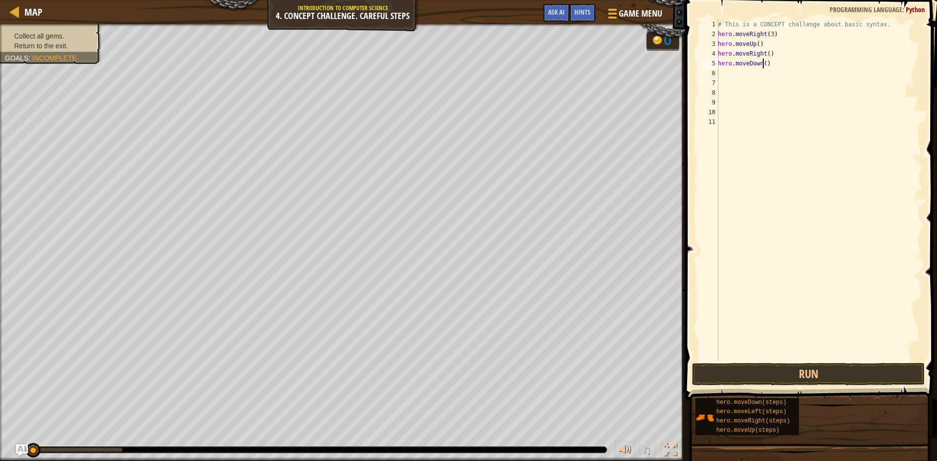
click at [763, 64] on div "# This is a CONCEPT challenge about basic syntax. hero . moveRight ( 3 ) hero .…" at bounding box center [819, 200] width 206 height 361
type textarea "hero.moveDown(3)"
click at [725, 72] on div "# This is a CONCEPT challenge about basic syntax. hero . moveRight ( 3 ) hero .…" at bounding box center [819, 200] width 206 height 361
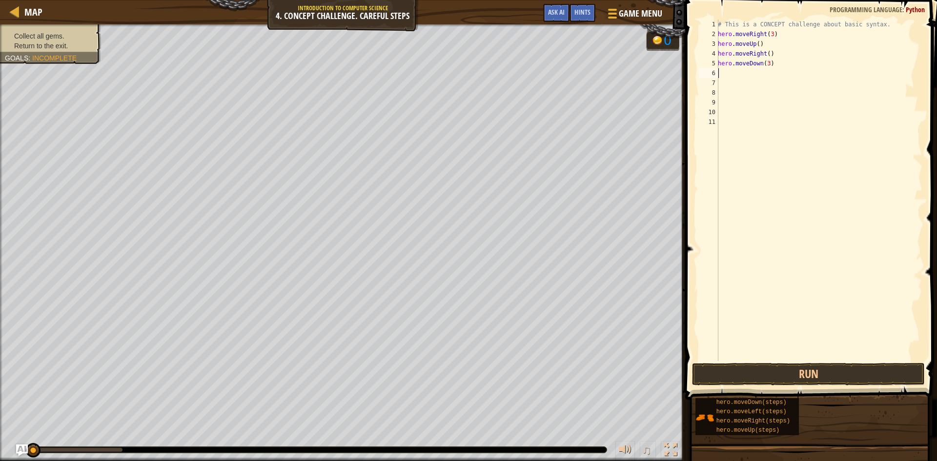
type textarea "h"
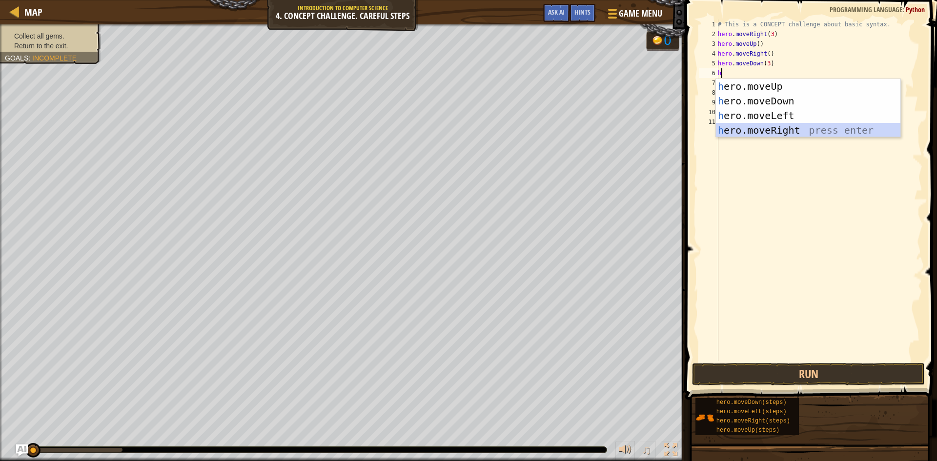
click at [775, 131] on div "h ero.moveUp press enter h ero.moveDown press enter h ero.moveLeft press enter …" at bounding box center [808, 123] width 185 height 88
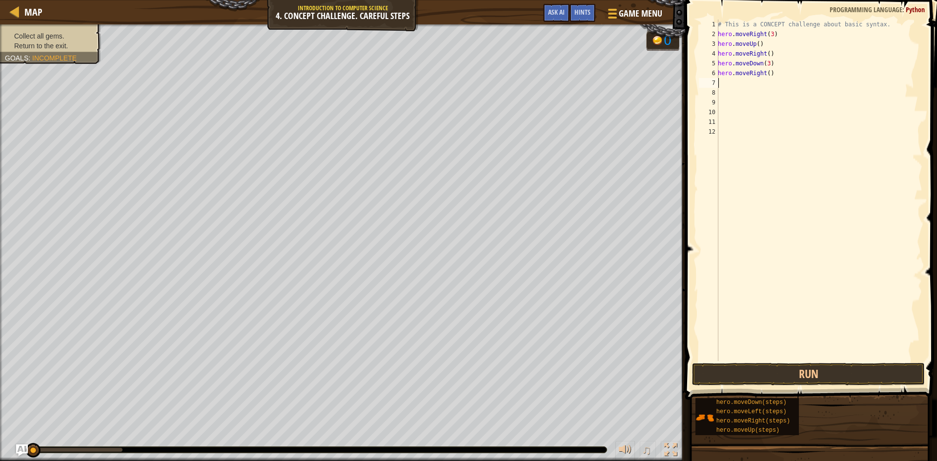
click at [765, 78] on div "# This is a CONCEPT challenge about basic syntax. hero . moveRight ( 3 ) hero .…" at bounding box center [819, 200] width 206 height 361
click at [766, 75] on div "# This is a CONCEPT challenge about basic syntax. hero . moveRight ( 3 ) hero .…" at bounding box center [819, 200] width 206 height 361
type textarea "hero.moveRight(2)"
click at [733, 371] on button "Run" at bounding box center [808, 374] width 233 height 22
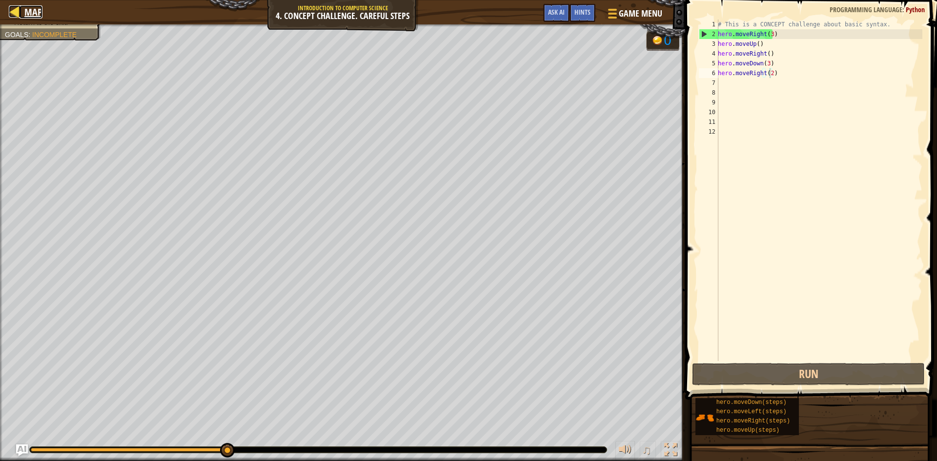
click at [10, 9] on div at bounding box center [15, 11] width 12 height 12
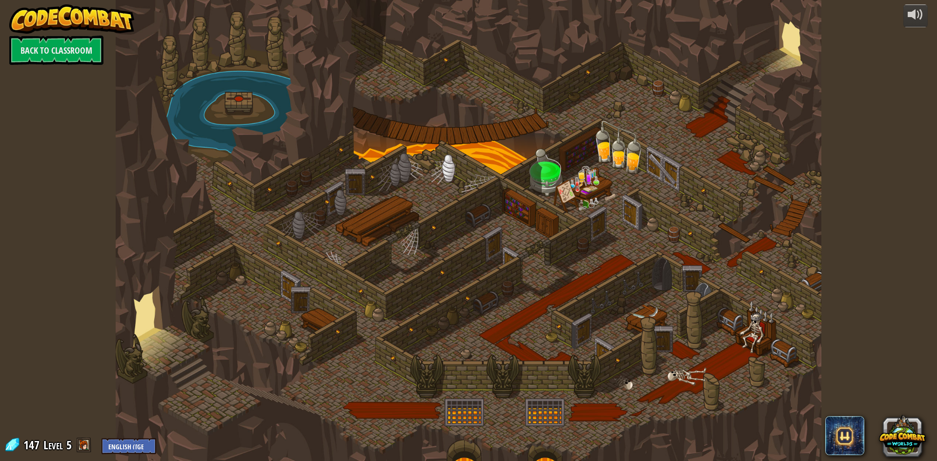
click at [393, 314] on div at bounding box center [469, 230] width 706 height 461
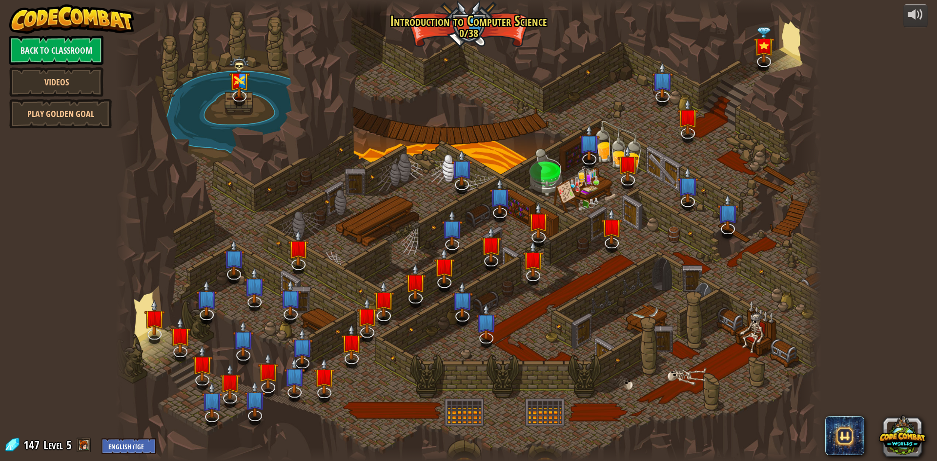
click at [570, 373] on div at bounding box center [469, 230] width 706 height 461
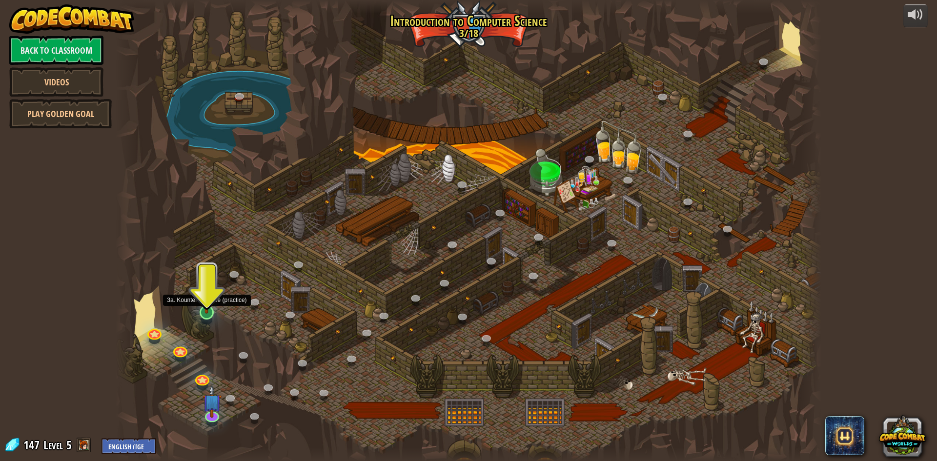
click at [203, 310] on img at bounding box center [206, 291] width 19 height 43
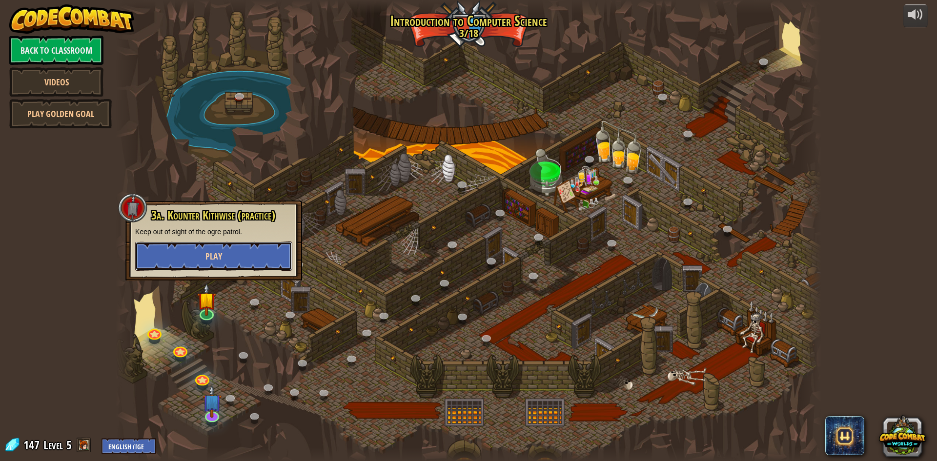
click at [244, 257] on button "Play" at bounding box center [213, 256] width 157 height 29
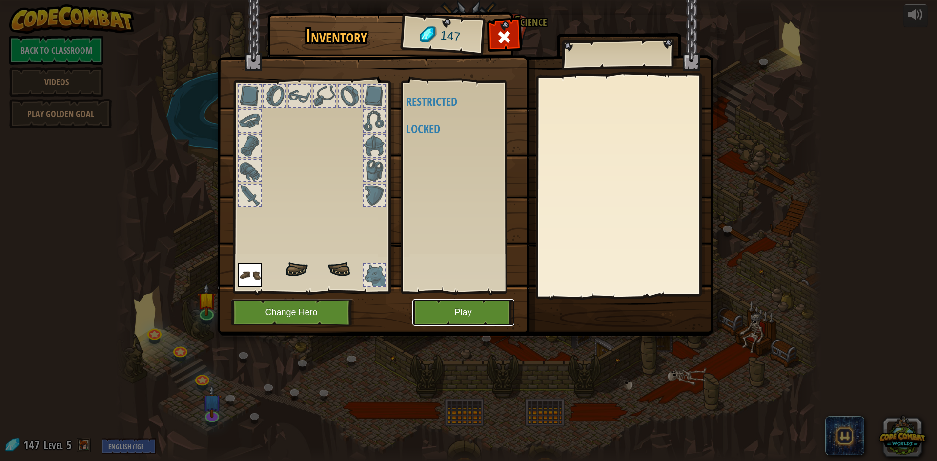
click at [466, 318] on button "Play" at bounding box center [463, 312] width 102 height 27
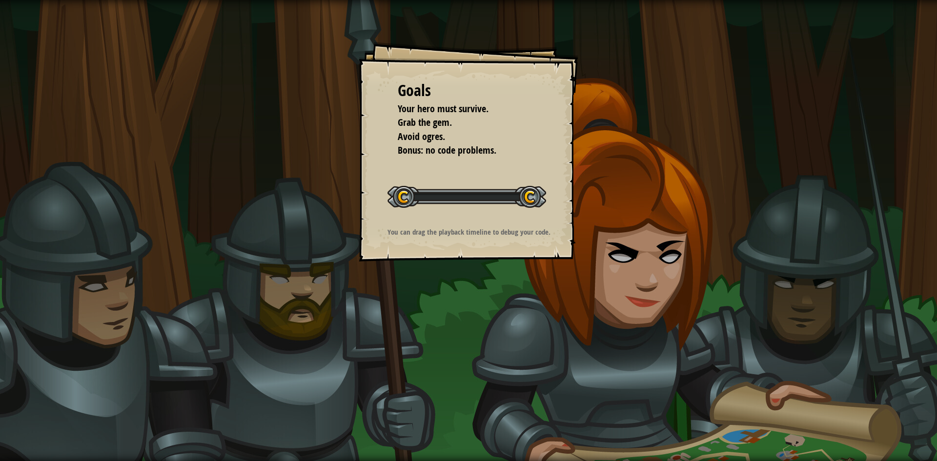
click at [467, 310] on div "Goals Your hero must survive. Grab the gem. Avoid ogres. Bonus: no code problem…" at bounding box center [468, 230] width 937 height 461
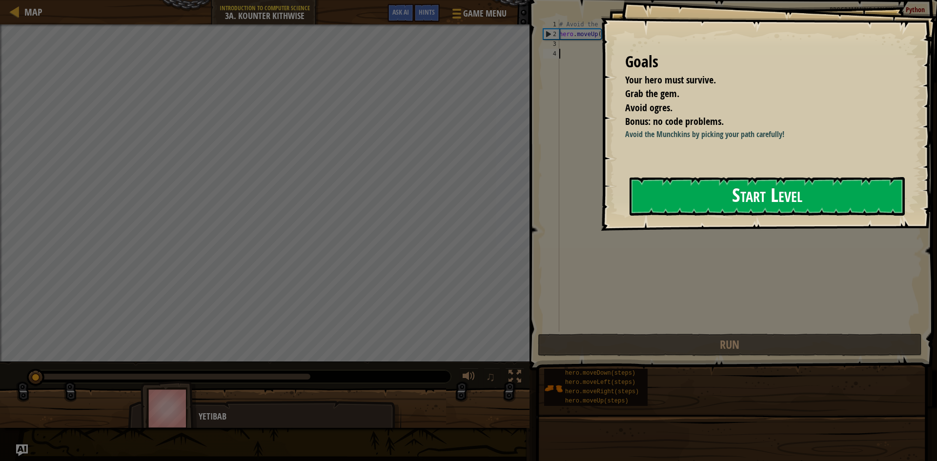
click at [653, 207] on button "Start Level" at bounding box center [767, 196] width 275 height 39
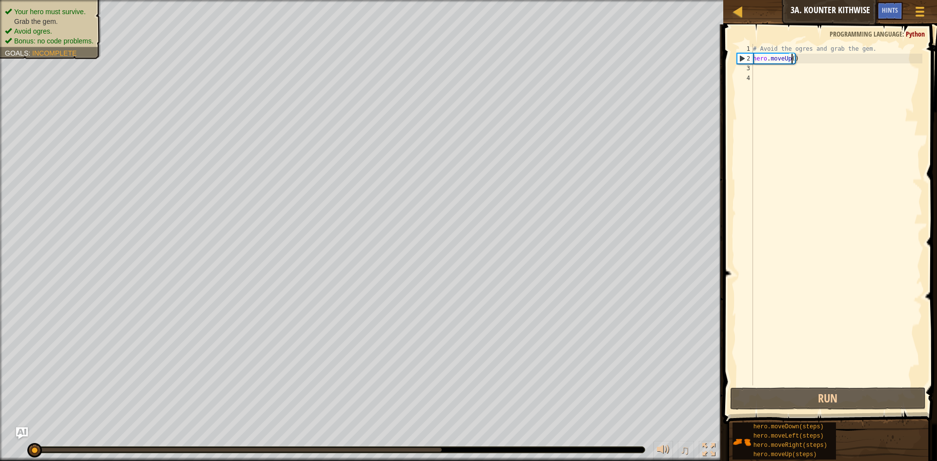
click at [792, 59] on div "# Avoid the ogres and grab the gem. hero . moveUp ( )" at bounding box center [836, 224] width 171 height 361
click at [801, 58] on div "# Avoid the ogres and grab the gem. hero . moveUp ( )" at bounding box center [836, 224] width 171 height 361
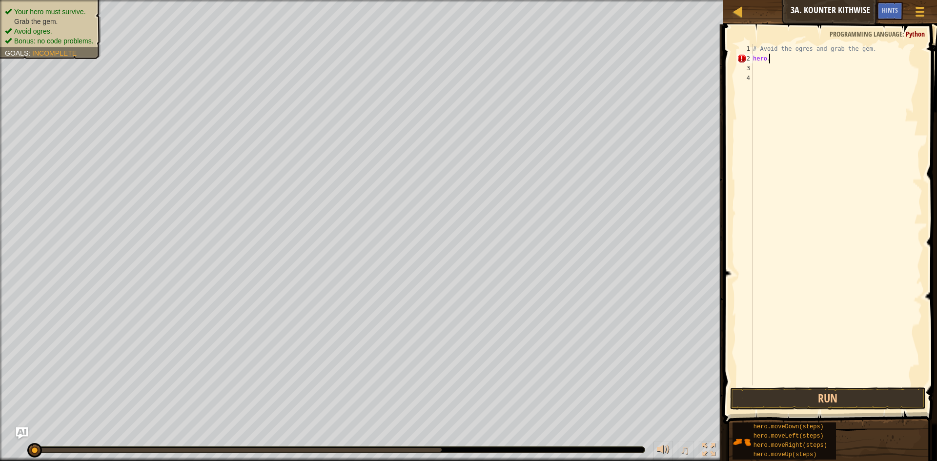
type textarea "hero.d"
click at [791, 69] on div "hero. [PERSON_NAME] own press enter" at bounding box center [843, 86] width 185 height 44
type textarea "h"
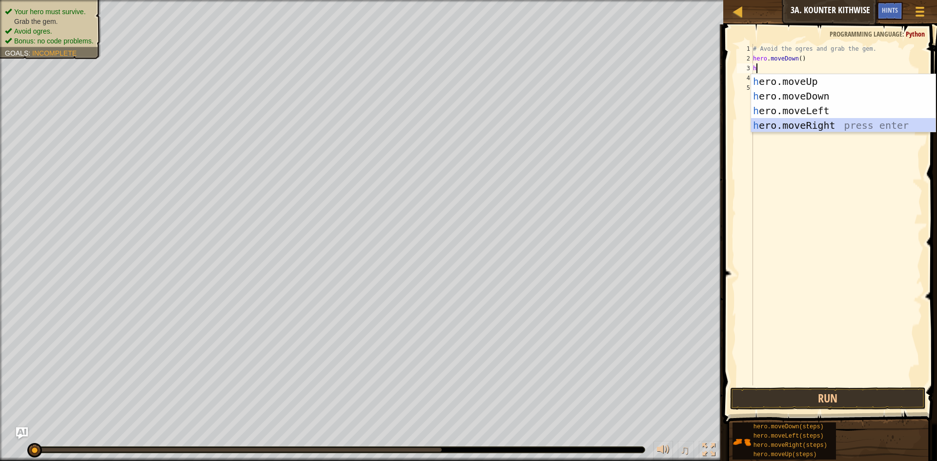
click at [783, 122] on div "h ero.moveUp press enter h ero.moveDown press enter h ero.moveLeft press enter …" at bounding box center [843, 118] width 185 height 88
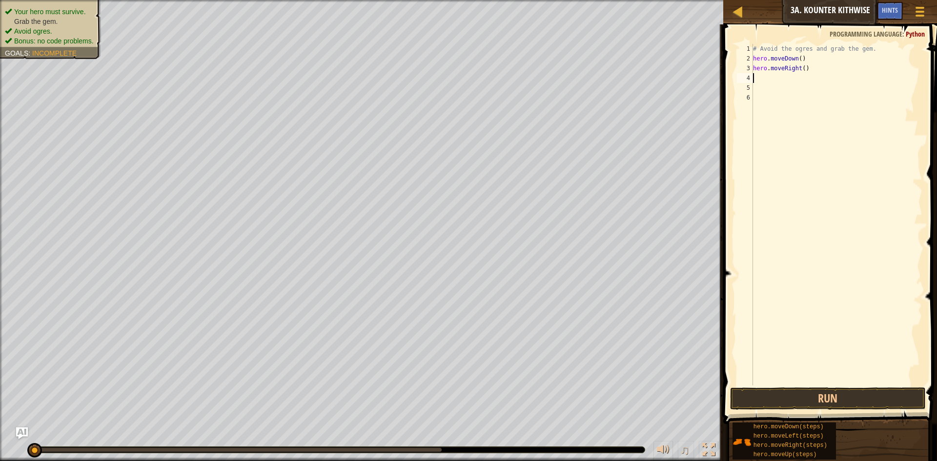
type textarea "h"
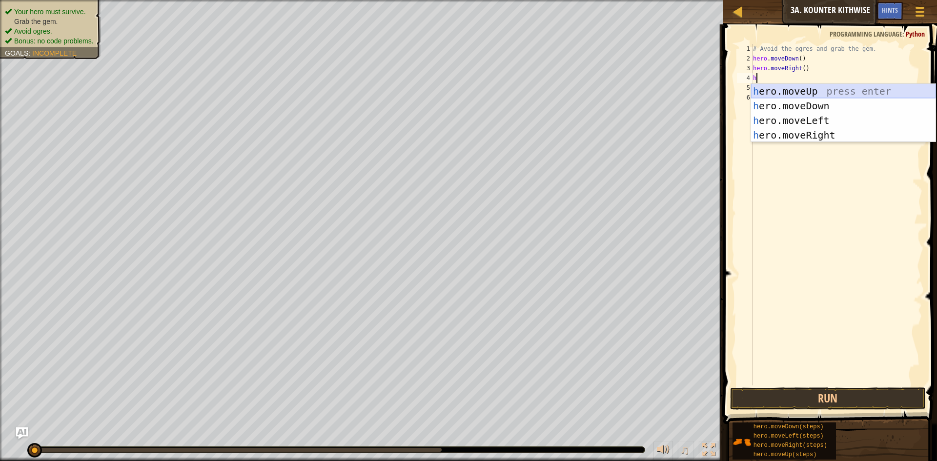
click at [807, 92] on div "h ero.moveUp press enter h ero.moveDown press enter h ero.moveLeft press enter …" at bounding box center [843, 128] width 185 height 88
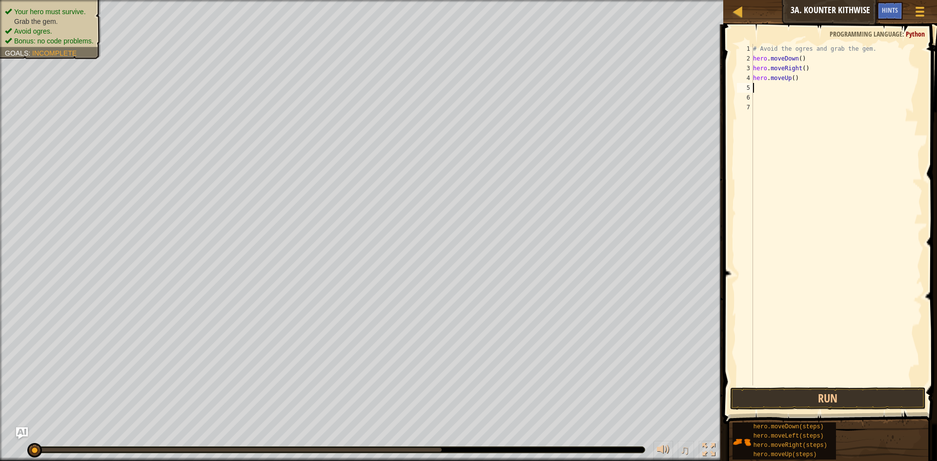
type textarea "h"
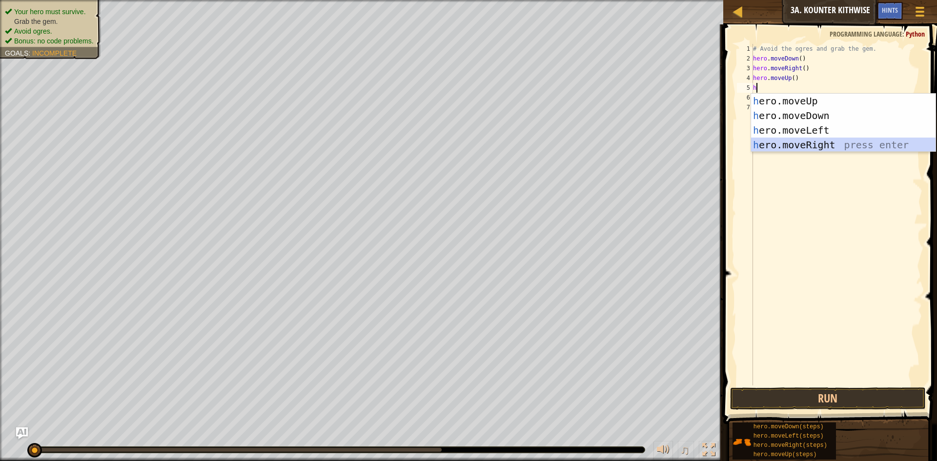
click at [796, 149] on div "h ero.moveUp press enter h ero.moveDown press enter h ero.moveLeft press enter …" at bounding box center [843, 138] width 185 height 88
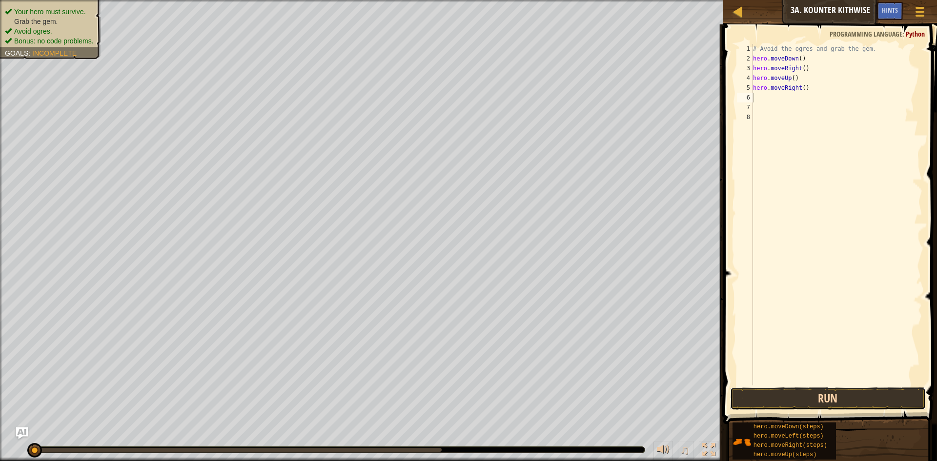
click at [834, 395] on button "Run" at bounding box center [828, 399] width 196 height 22
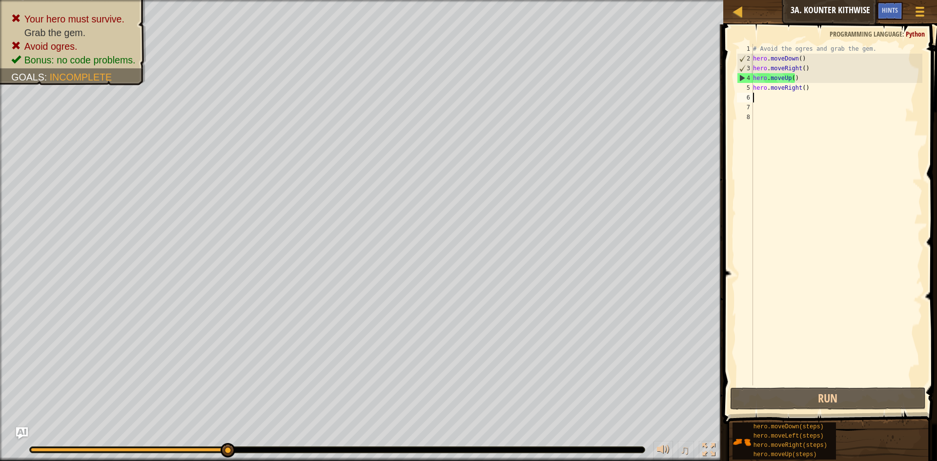
click at [808, 89] on div "# Avoid the ogres and grab the gem. hero . moveDown ( ) hero . moveRight ( ) he…" at bounding box center [836, 224] width 171 height 361
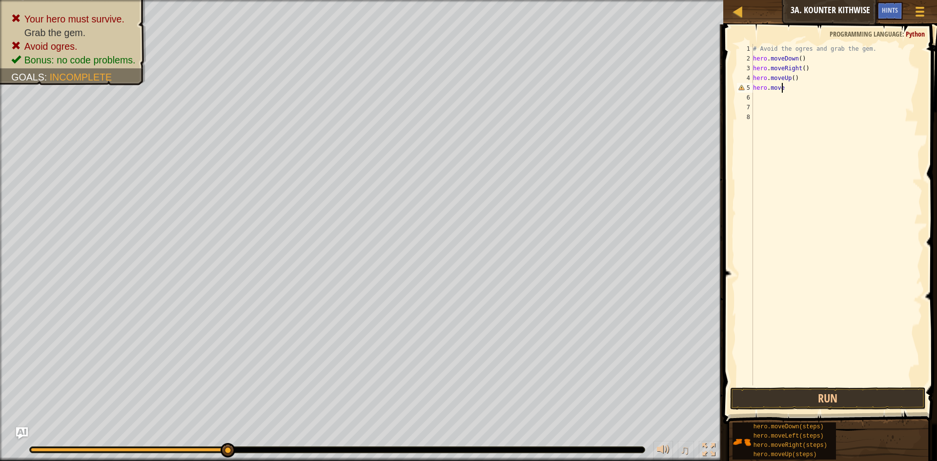
type textarea "hero.moveu"
click at [808, 96] on div "hero.moveU p press enter" at bounding box center [843, 116] width 185 height 44
click at [816, 403] on button "Run" at bounding box center [828, 399] width 196 height 22
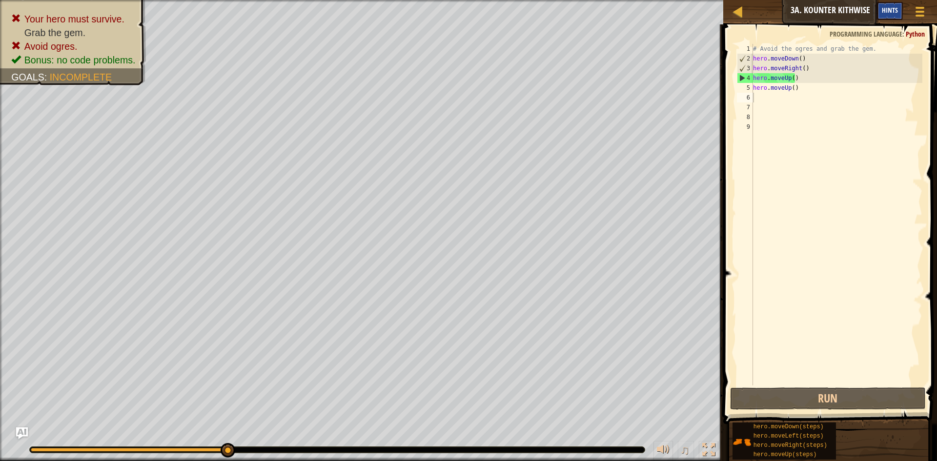
click at [893, 8] on span "Hints" at bounding box center [890, 9] width 16 height 9
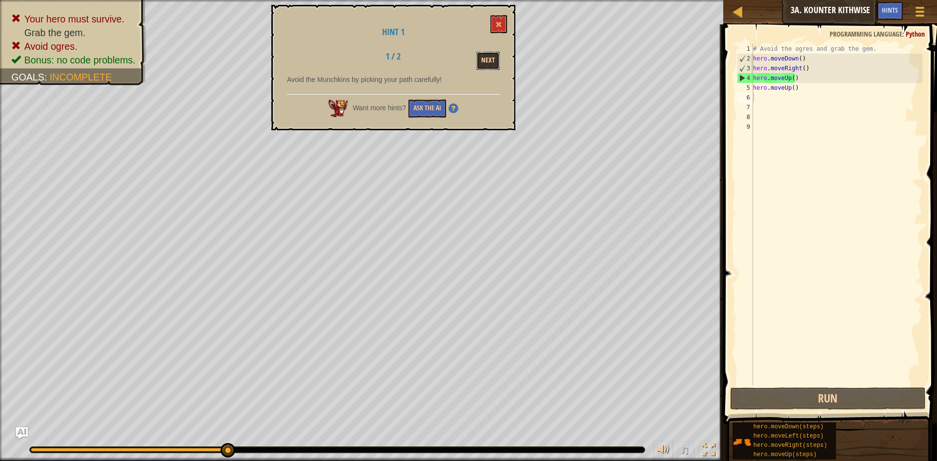
click at [478, 59] on button "Next" at bounding box center [487, 61] width 23 height 18
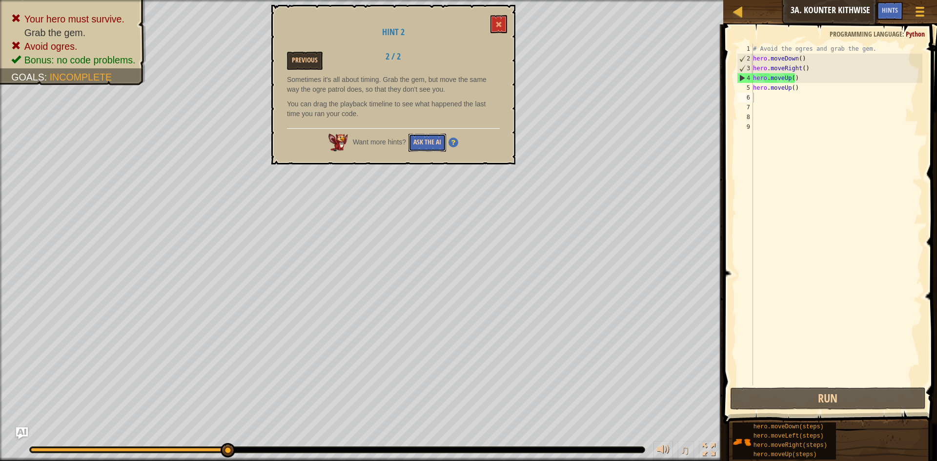
click at [426, 141] on button "Ask the AI" at bounding box center [428, 143] width 38 height 18
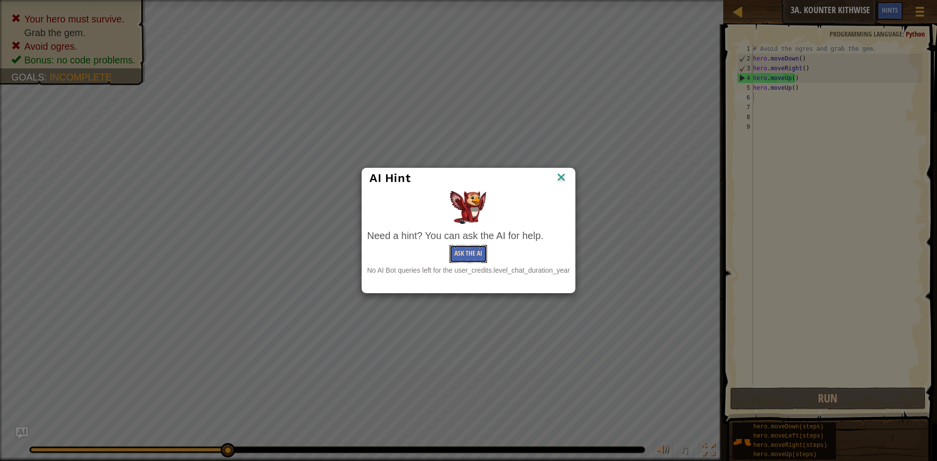
click at [465, 247] on button "Ask the AI" at bounding box center [469, 254] width 38 height 18
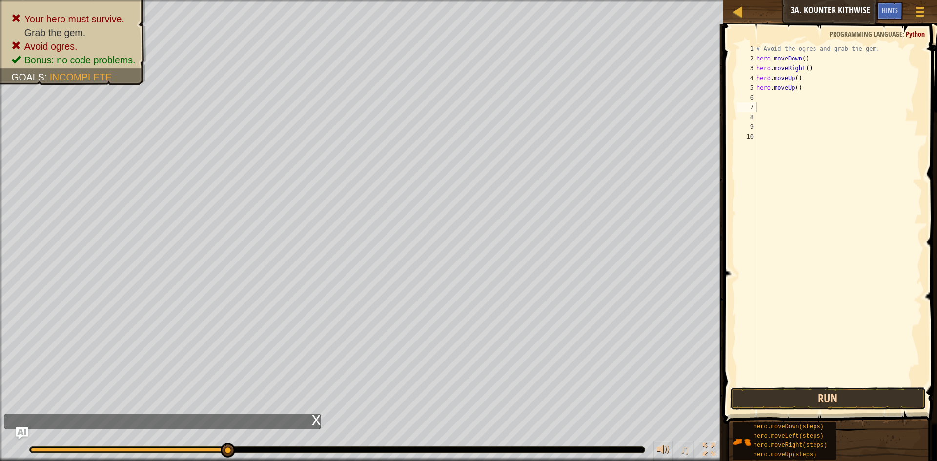
click at [761, 394] on button "Run" at bounding box center [828, 399] width 196 height 22
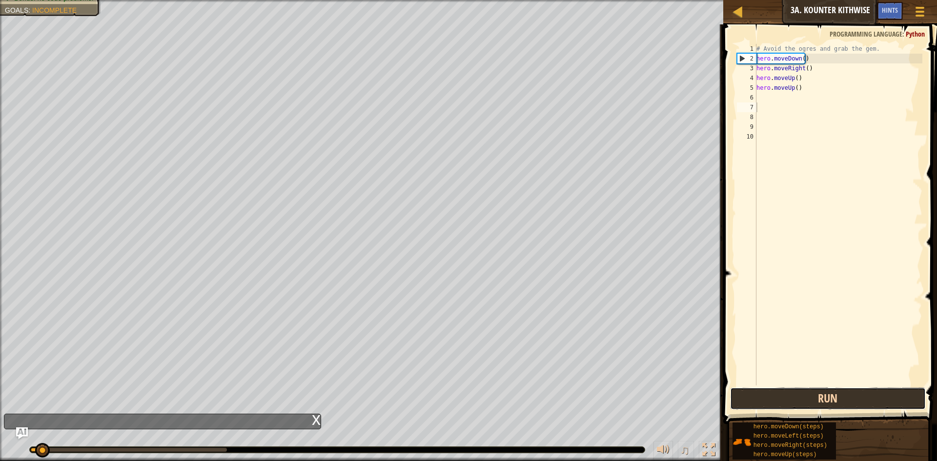
click at [756, 393] on button "Run" at bounding box center [828, 399] width 196 height 22
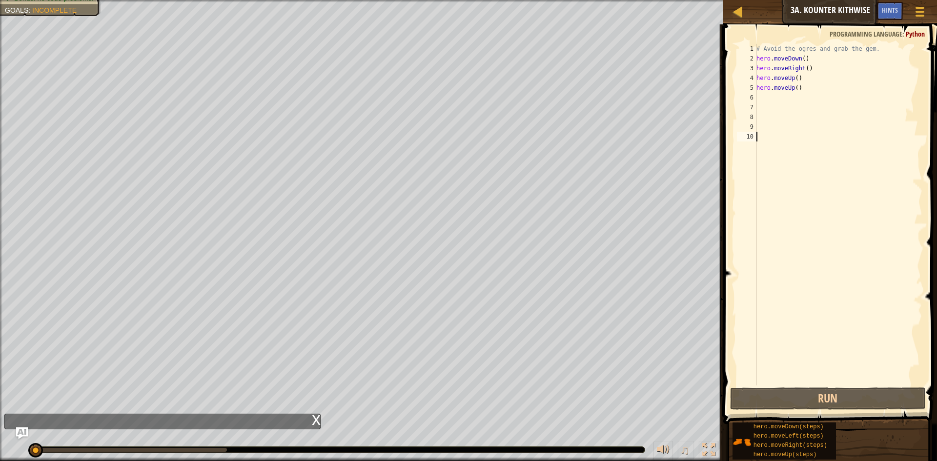
drag, startPoint x: 760, startPoint y: 384, endPoint x: 729, endPoint y: 361, distance: 38.7
click at [760, 384] on div "# Avoid the ogres and grab the gem. hero . moveDown ( ) hero . moveRight ( ) he…" at bounding box center [839, 224] width 168 height 361
drag, startPoint x: 781, startPoint y: 153, endPoint x: 0, endPoint y: 440, distance: 832.1
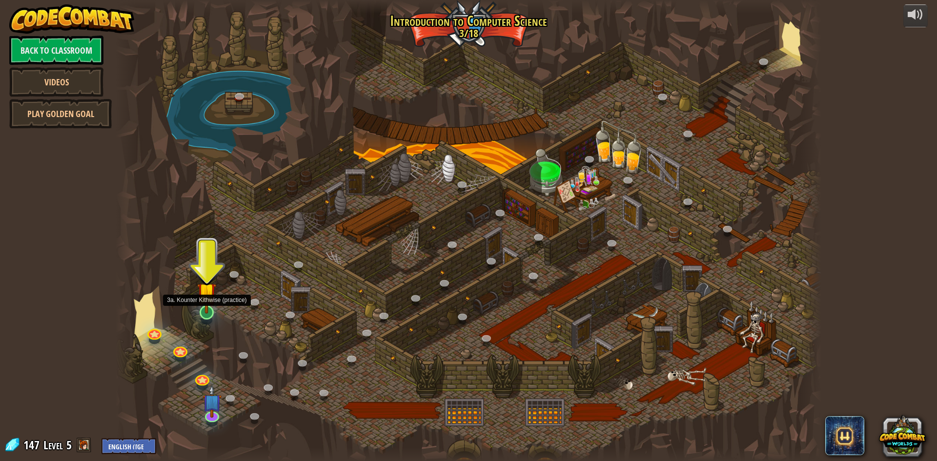
click at [208, 305] on img at bounding box center [206, 291] width 19 height 43
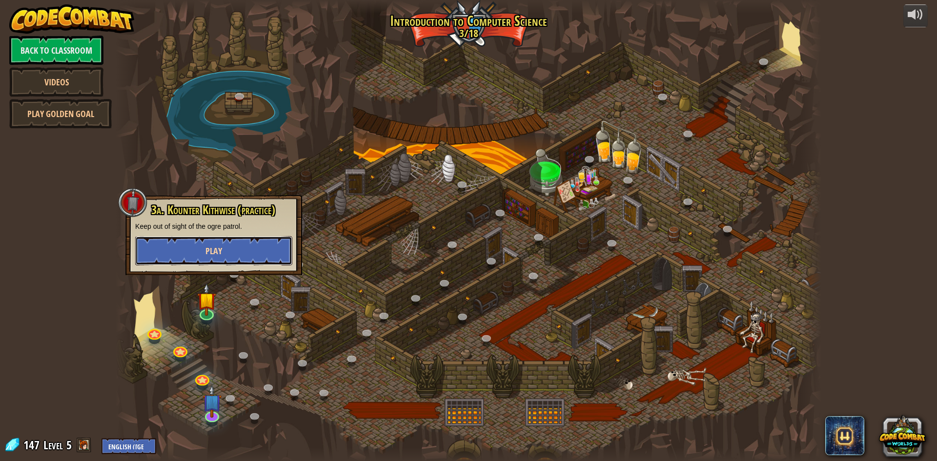
click at [225, 252] on button "Play" at bounding box center [213, 250] width 157 height 29
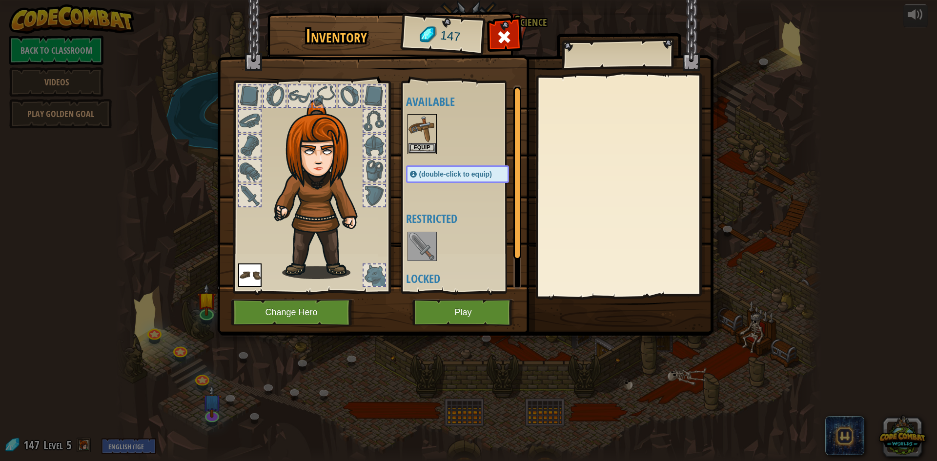
click at [251, 279] on img at bounding box center [249, 275] width 23 height 23
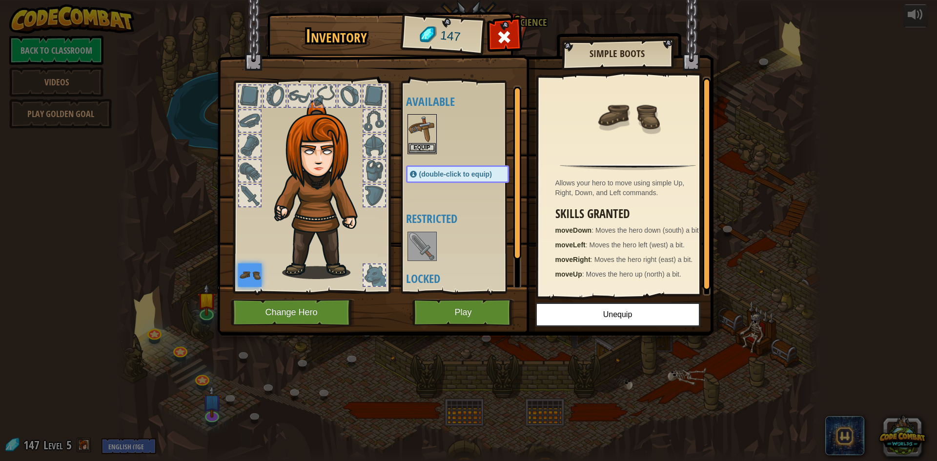
drag, startPoint x: 380, startPoint y: 267, endPoint x: 359, endPoint y: 284, distance: 27.1
click at [369, 277] on div at bounding box center [374, 275] width 21 height 21
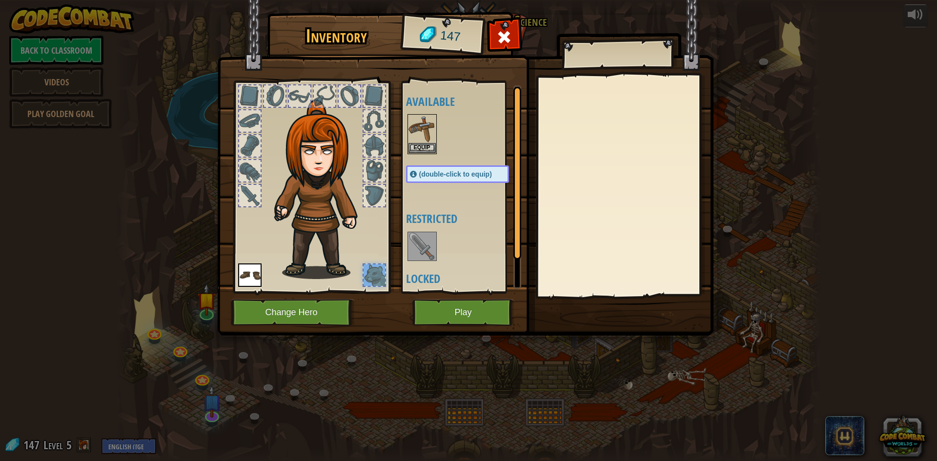
click at [239, 276] on img at bounding box center [249, 275] width 23 height 23
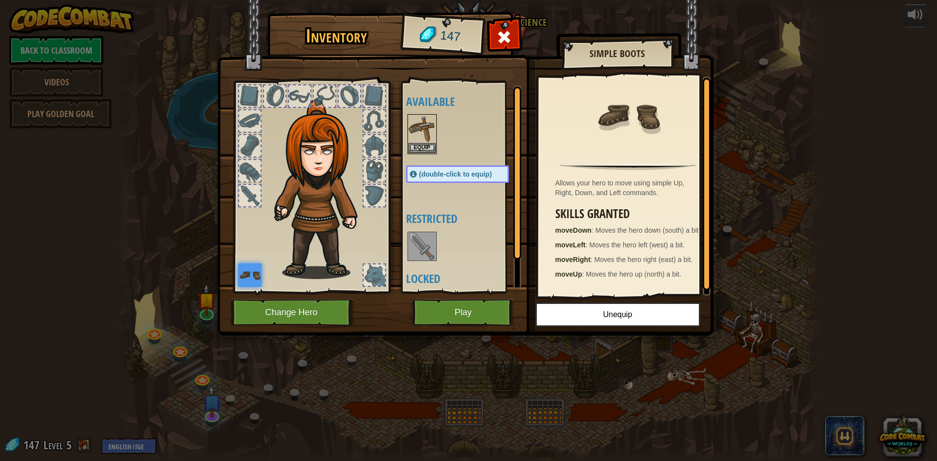
drag, startPoint x: 258, startPoint y: 288, endPoint x: 274, endPoint y: 304, distance: 21.7
click at [274, 304] on div "Inventory 147 Available Equip Equip (double-click to equip) Restricted Locked S…" at bounding box center [469, 176] width 496 height 322
drag, startPoint x: 526, startPoint y: 278, endPoint x: 381, endPoint y: 406, distance: 193.3
drag, startPoint x: 381, startPoint y: 406, endPoint x: 107, endPoint y: 484, distance: 284.3
drag, startPoint x: 107, startPoint y: 484, endPoint x: 594, endPoint y: 114, distance: 611.4
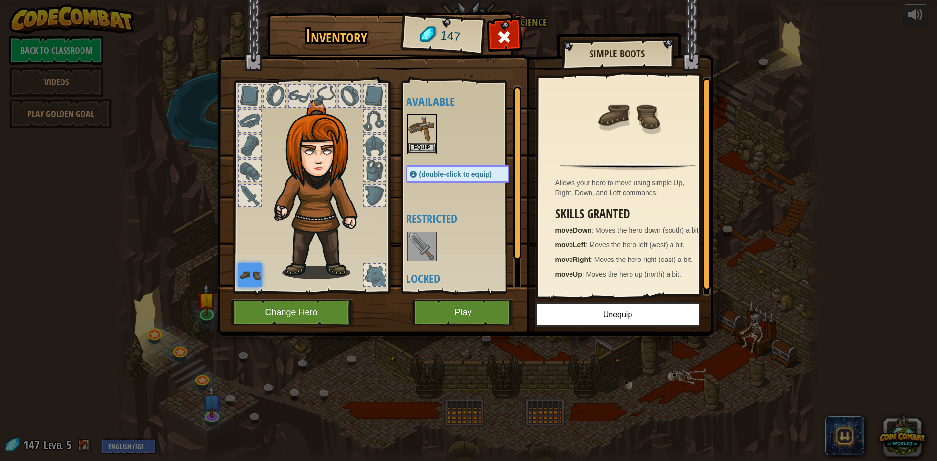
click at [592, 116] on div at bounding box center [628, 122] width 170 height 80
click at [487, 299] on button "Play" at bounding box center [463, 312] width 102 height 27
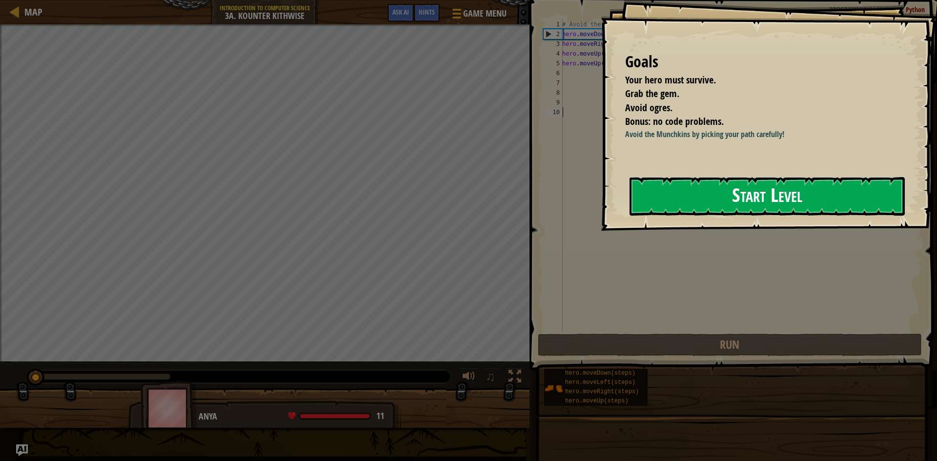
click at [703, 206] on button "Start Level" at bounding box center [767, 196] width 275 height 39
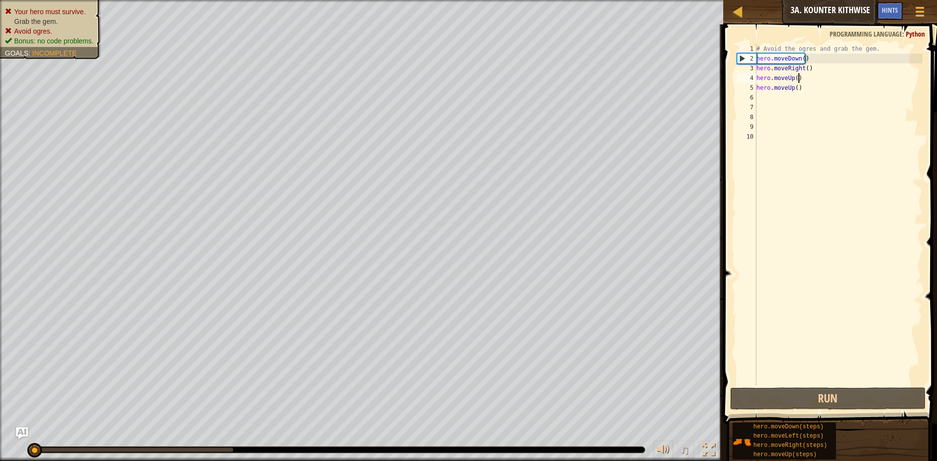
click at [799, 80] on div "# Avoid the ogres and grab the gem. hero . moveDown ( ) hero . moveRight ( ) he…" at bounding box center [839, 224] width 168 height 361
type textarea "h"
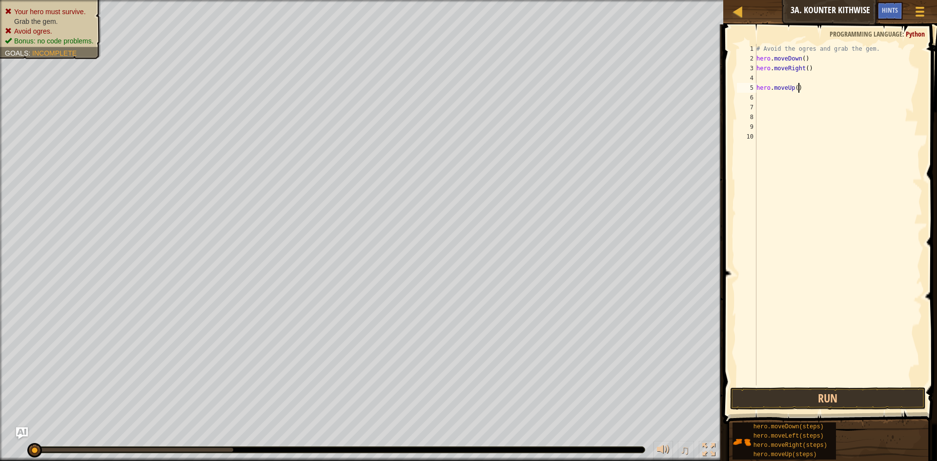
click at [800, 87] on div "# Avoid the ogres and grab the gem. hero . moveDown ( ) hero . moveRight ( ) he…" at bounding box center [839, 224] width 168 height 361
type textarea "hero.moveUp()"
drag, startPoint x: 800, startPoint y: 87, endPoint x: 785, endPoint y: 103, distance: 22.1
drag, startPoint x: 785, startPoint y: 103, endPoint x: 801, endPoint y: 79, distance: 28.8
click at [801, 79] on div "# Avoid the ogres and grab the gem. hero . moveDown ( ) hero . moveRight ( ) he…" at bounding box center [839, 224] width 168 height 361
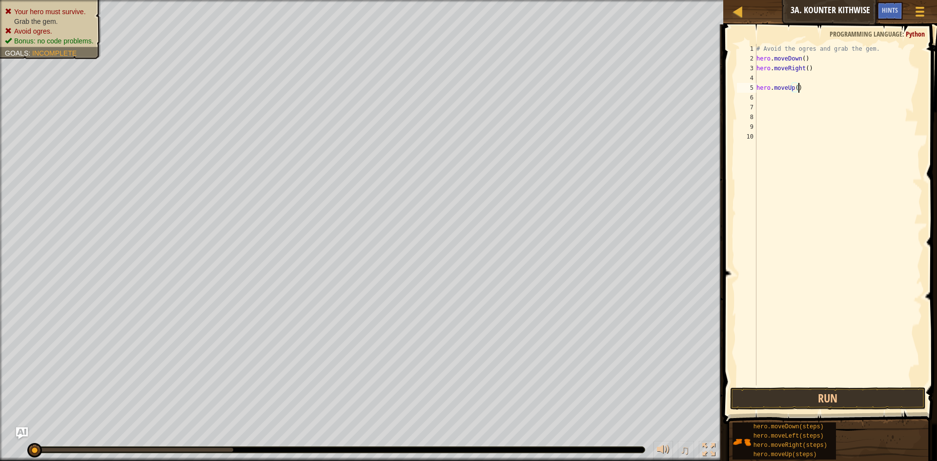
click at [802, 89] on div "# Avoid the ogres and grab the gem. hero . moveDown ( ) hero . moveRight ( ) he…" at bounding box center [839, 224] width 168 height 361
type textarea "h"
click at [761, 80] on div "# Avoid the ogres and grab the gem. hero . moveDown ( ) hero . moveRight ( )" at bounding box center [839, 224] width 168 height 361
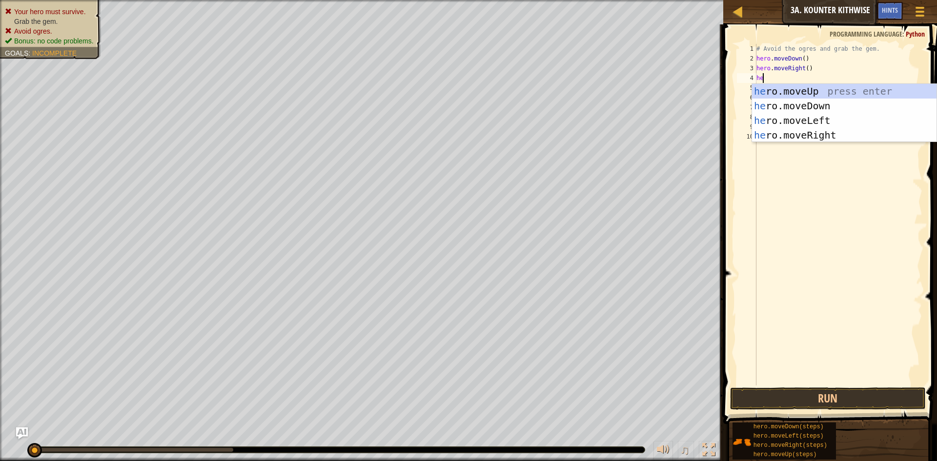
type textarea "her"
click at [839, 130] on div "her o.moveUp press enter her o.moveDown press enter her o.moveLeft press enter …" at bounding box center [844, 128] width 185 height 88
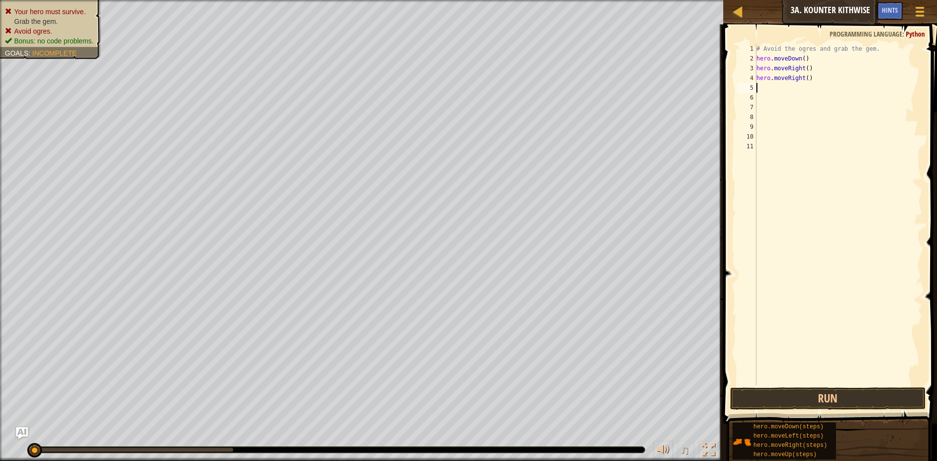
scroll to position [4, 0]
click at [800, 395] on button "Run" at bounding box center [828, 399] width 196 height 22
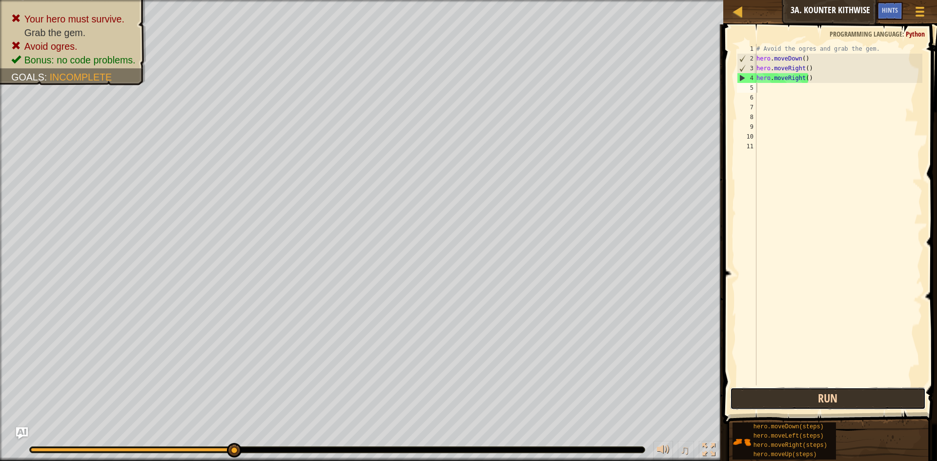
click at [765, 389] on button "Run" at bounding box center [828, 399] width 196 height 22
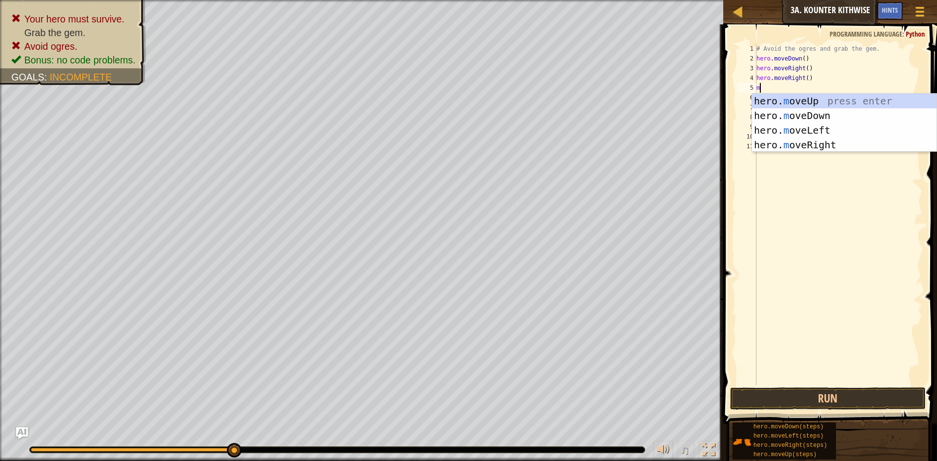
type textarea "mo"
click at [835, 149] on div "hero. mo veUp press enter hero. mo veDown press enter hero. mo veLeft press ent…" at bounding box center [844, 138] width 185 height 88
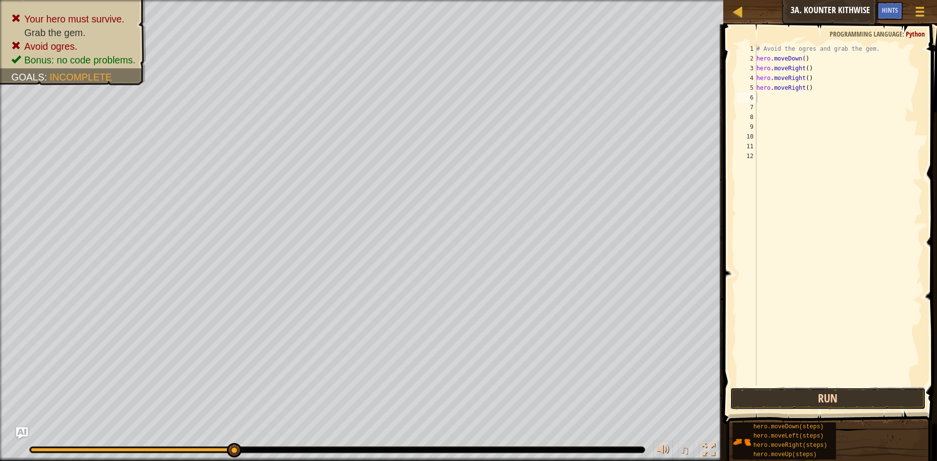
click at [822, 408] on button "Run" at bounding box center [828, 399] width 196 height 22
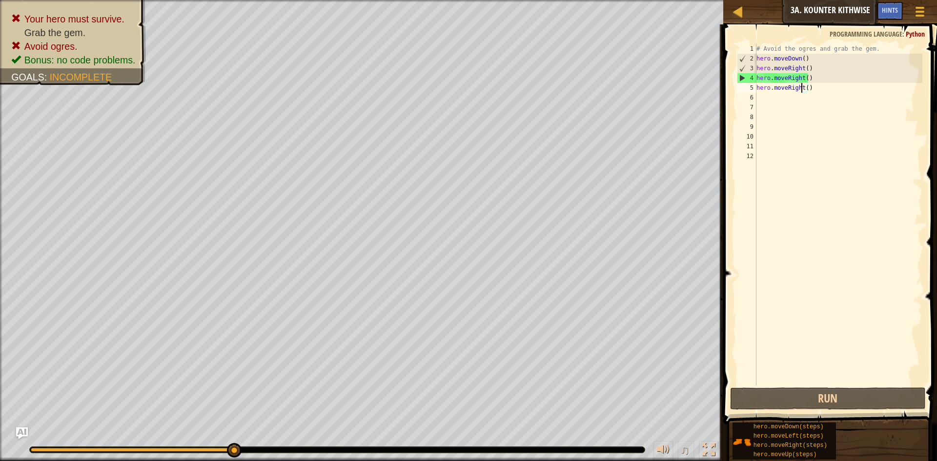
click at [801, 86] on div "# Avoid the ogres and grab the gem. hero . moveDown ( ) hero . moveRight ( ) he…" at bounding box center [839, 224] width 168 height 361
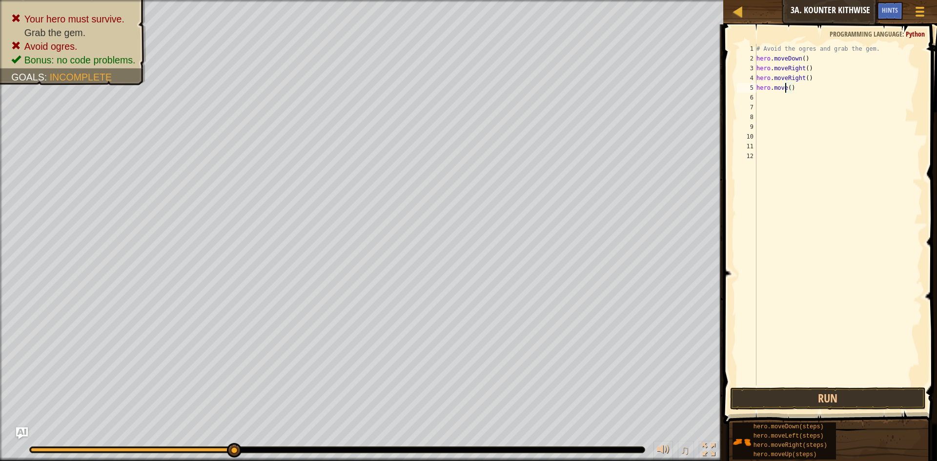
scroll to position [4, 3]
click at [789, 97] on div "hero.moveUp press enter" at bounding box center [844, 116] width 185 height 44
click at [792, 401] on button "Run" at bounding box center [828, 399] width 196 height 22
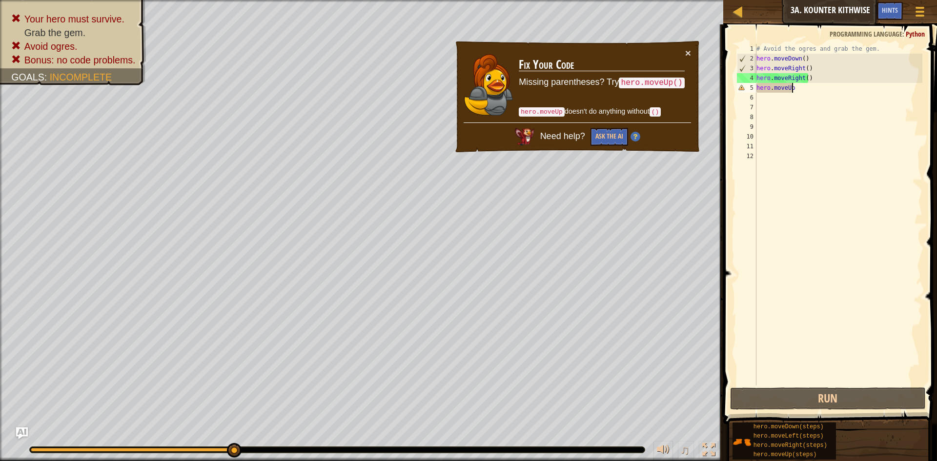
click at [802, 87] on div "# Avoid the ogres and grab the gem. hero . moveDown ( ) hero . moveRight ( ) he…" at bounding box center [839, 224] width 168 height 361
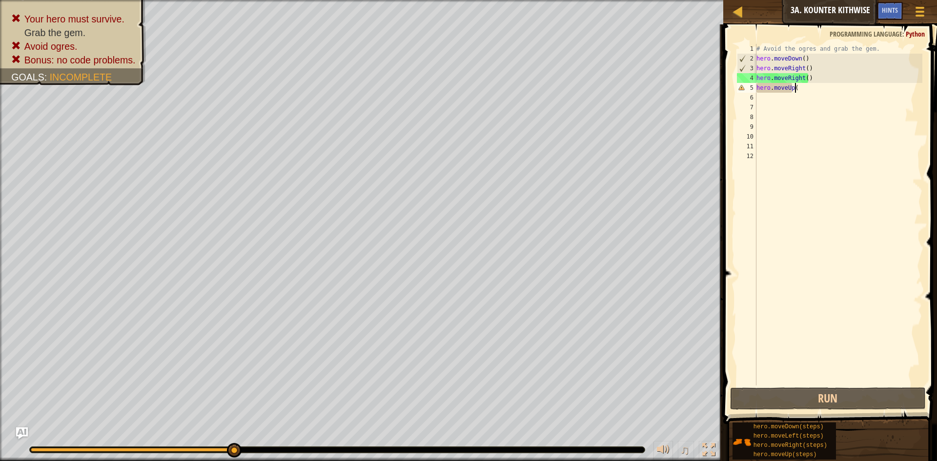
scroll to position [4, 3]
type textarea "hero.moveUp()"
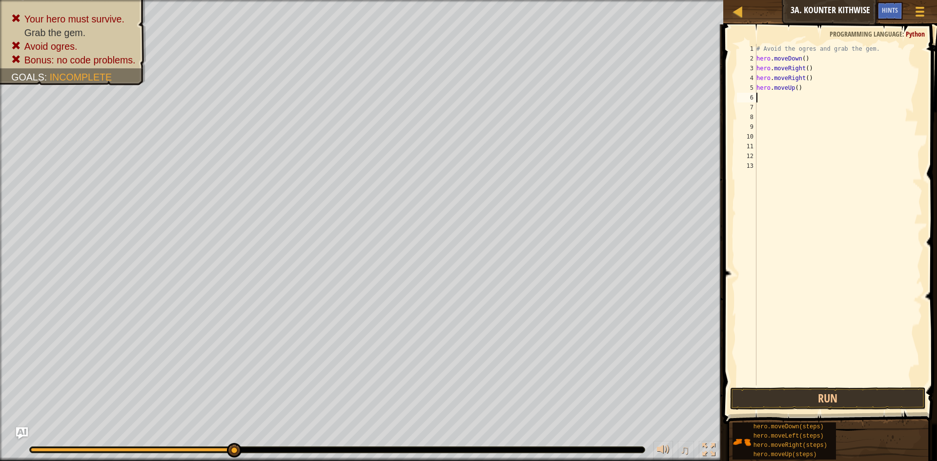
scroll to position [4, 0]
click at [796, 399] on button "Run" at bounding box center [828, 399] width 196 height 22
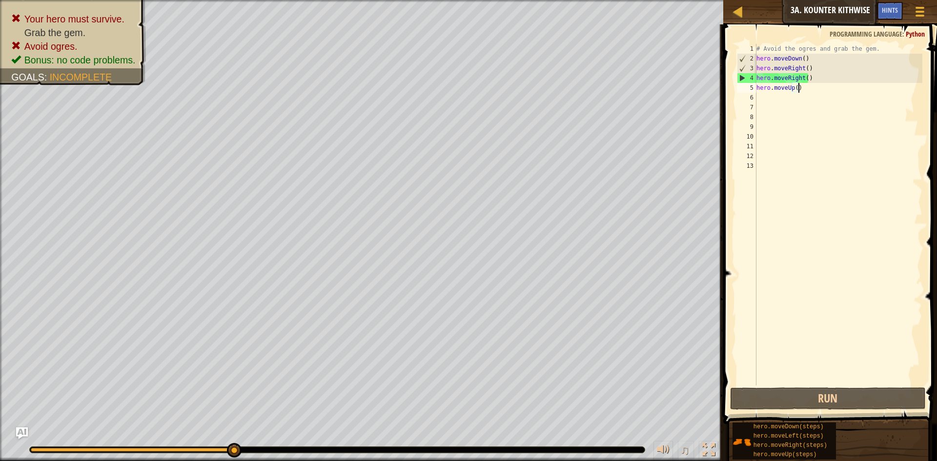
click at [820, 84] on div "# Avoid the ogres and grab the gem. hero . moveDown ( ) hero . moveRight ( ) he…" at bounding box center [839, 224] width 168 height 361
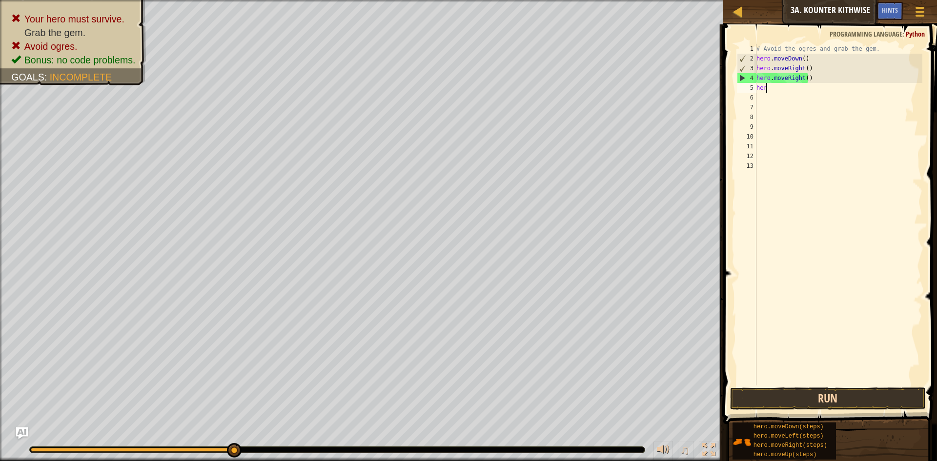
type textarea "h"
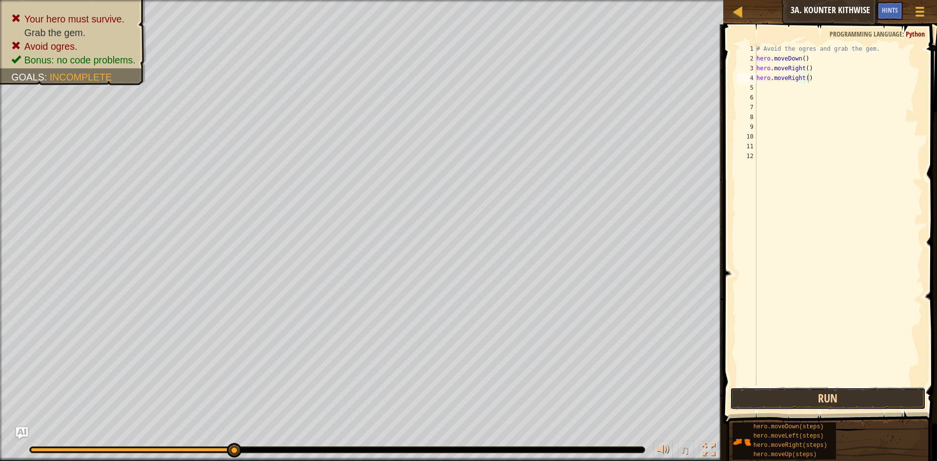
click at [832, 403] on button "Run" at bounding box center [828, 399] width 196 height 22
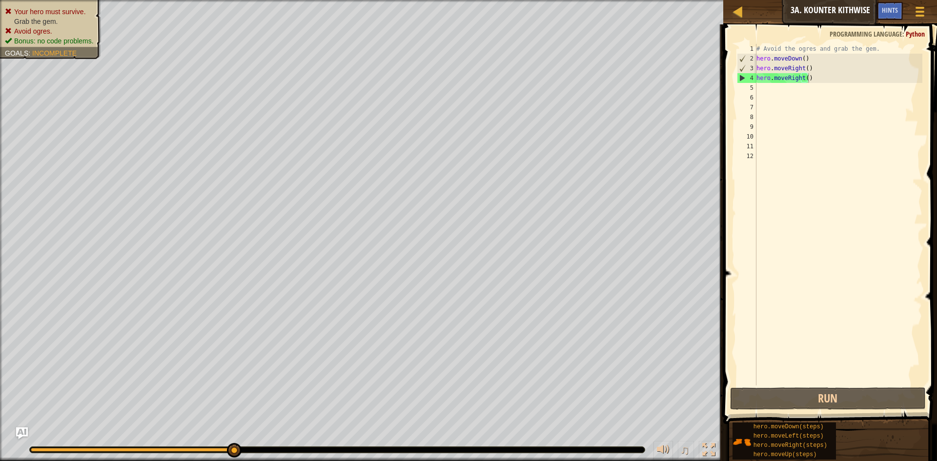
drag, startPoint x: 89, startPoint y: 9, endPoint x: 71, endPoint y: 46, distance: 41.0
click at [71, 46] on div "Your hero must survive. Grab the gem. Avoid ogres. Bonus: no code problems. Goa…" at bounding box center [45, 26] width 112 height 65
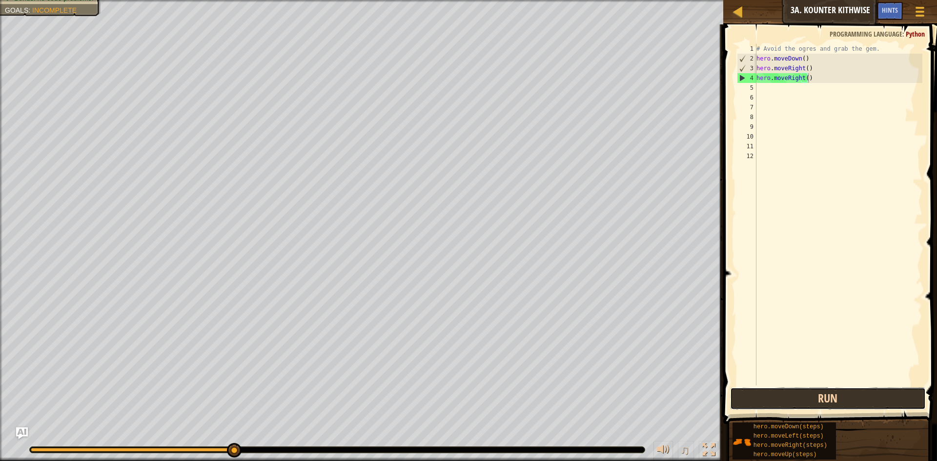
click at [796, 398] on button "Run" at bounding box center [828, 399] width 196 height 22
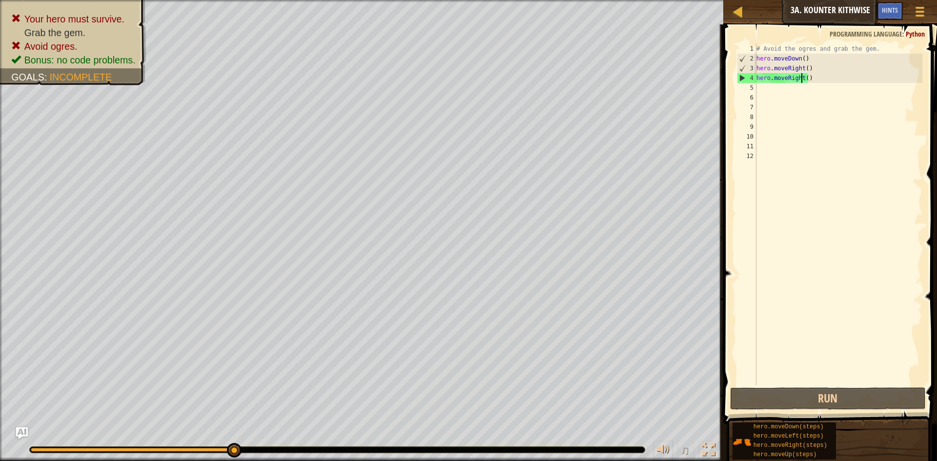
click at [802, 73] on div "# Avoid the ogres and grab the gem. hero . moveDown ( ) hero . moveRight ( ) he…" at bounding box center [839, 224] width 168 height 361
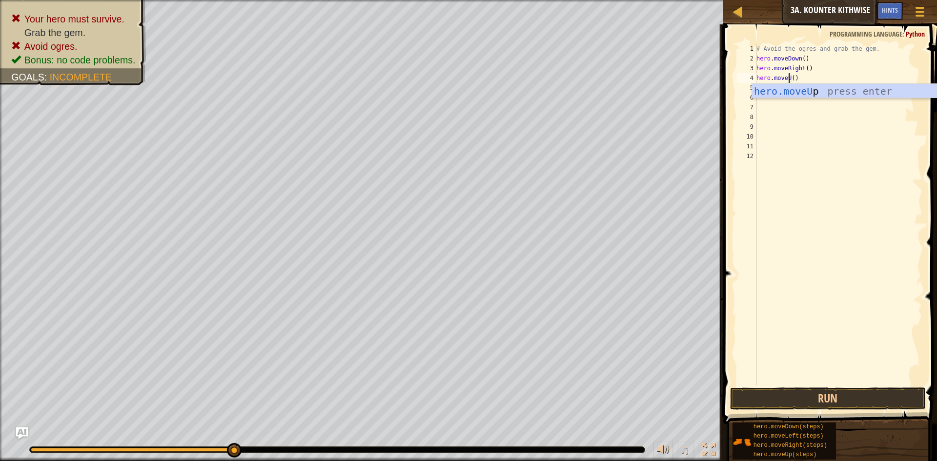
scroll to position [4, 3]
click at [802, 86] on div "hero.moveU p press enter" at bounding box center [844, 106] width 185 height 44
type textarea "hero.moveUp"
click at [759, 87] on div "# Avoid the ogres and grab the gem. hero . moveDown ( ) hero . moveRight ( ) he…" at bounding box center [839, 224] width 168 height 361
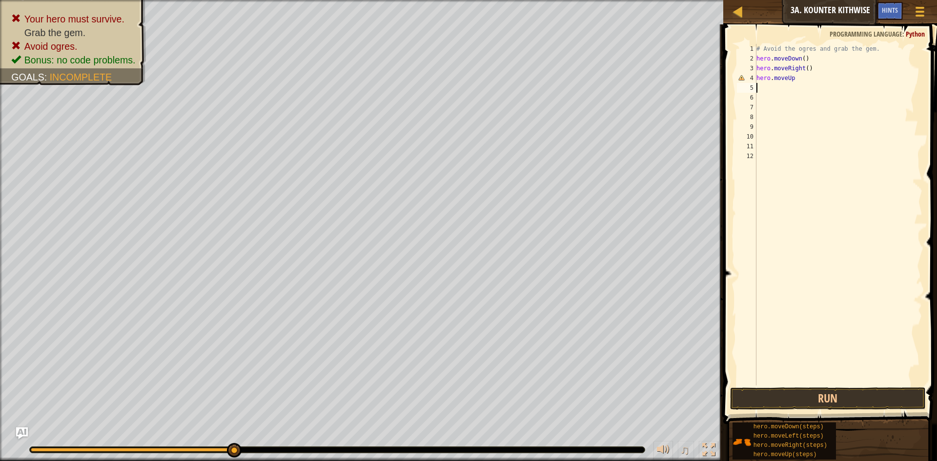
scroll to position [4, 0]
click at [795, 84] on div "# Avoid the ogres and grab the gem. hero . moveDown ( ) hero . moveRight ( ) he…" at bounding box center [839, 224] width 168 height 361
click at [792, 76] on div "# Avoid the ogres and grab the gem. hero . moveDown ( ) hero . moveRight ( ) he…" at bounding box center [839, 224] width 168 height 361
type textarea "hero.moveUp()"
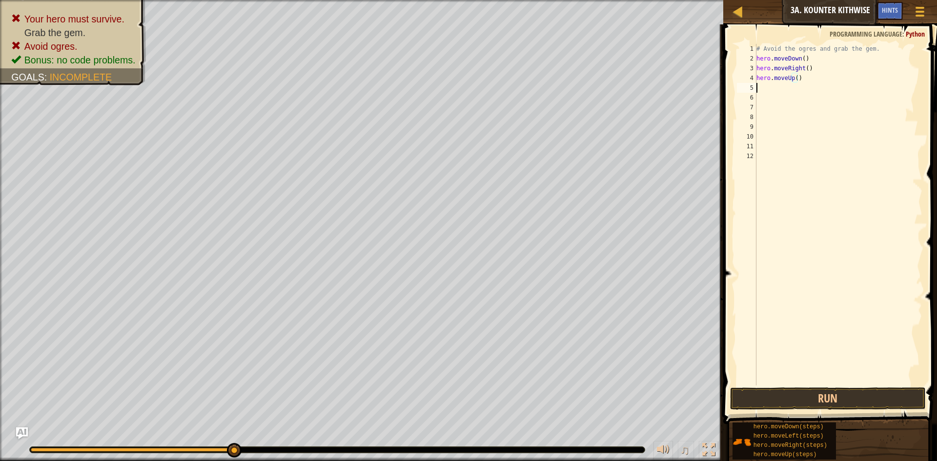
click at [770, 86] on div "# Avoid the ogres and grab the gem. hero . moveDown ( ) hero . moveRight ( ) he…" at bounding box center [839, 224] width 168 height 361
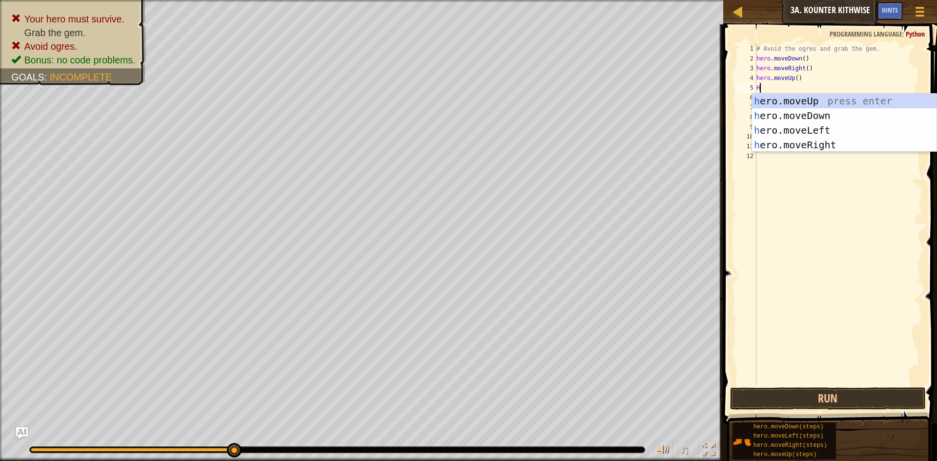
type textarea "He"
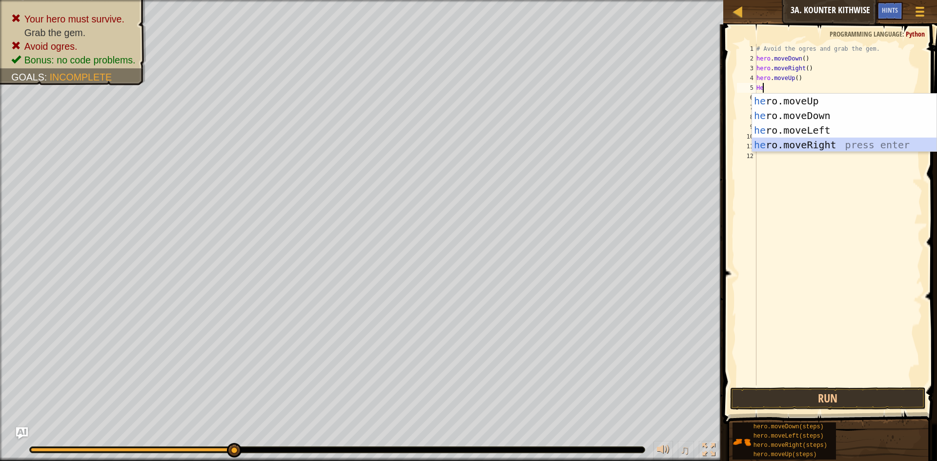
click at [818, 144] on div "he ro.moveUp press enter he ro.moveDown press enter he ro.moveLeft press enter …" at bounding box center [844, 138] width 185 height 88
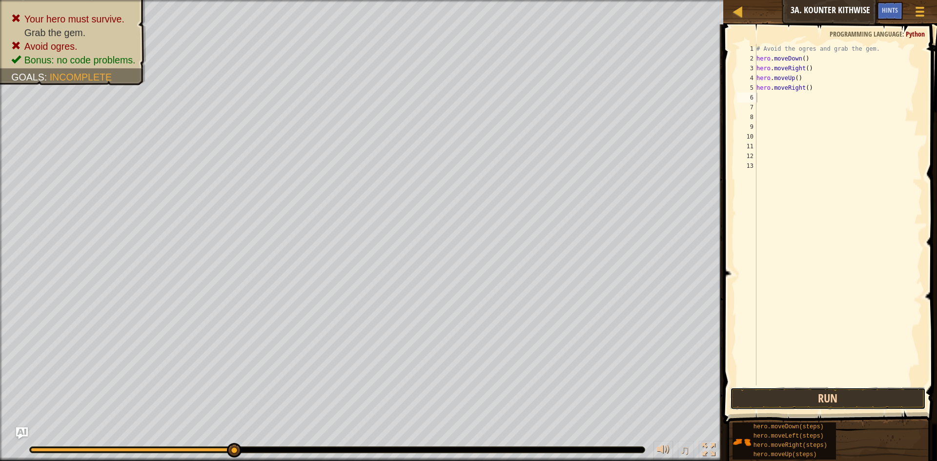
click at [841, 405] on button "Run" at bounding box center [828, 399] width 196 height 22
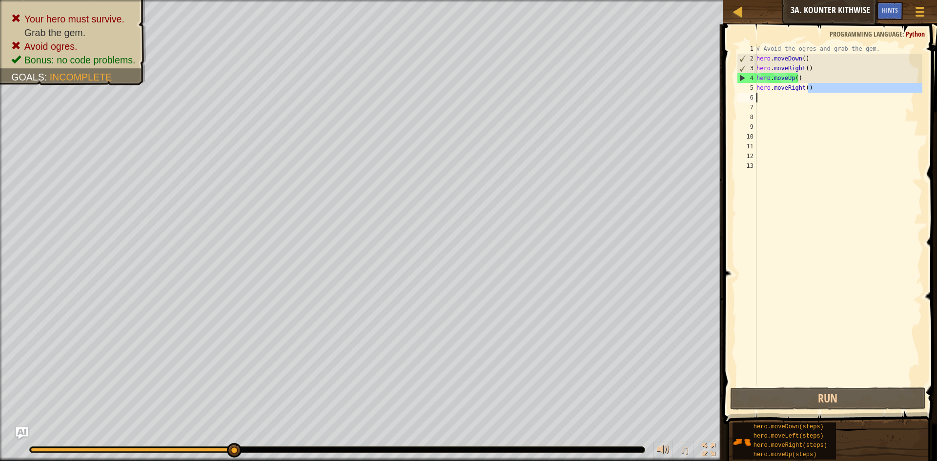
click at [678, 92] on div "Map Introduction to Computer Science 3a. Kounter Kithwise Game Menu Done Hints …" at bounding box center [468, 230] width 937 height 461
click at [823, 83] on div "# Avoid the ogres and grab the gem. hero . moveDown ( ) hero . moveRight ( ) he…" at bounding box center [839, 215] width 168 height 342
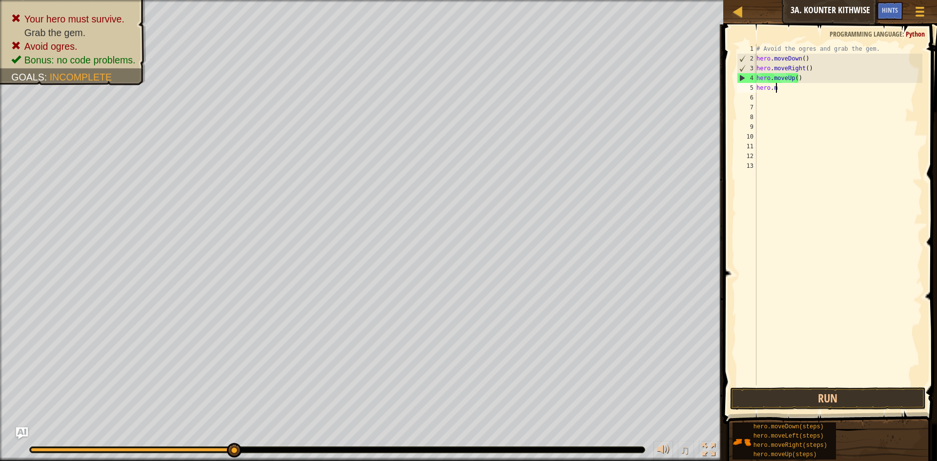
type textarea "h"
click at [797, 84] on div "# Avoid the ogres and grab the gem. hero . moveDown ( ) hero . moveRight ( ) he…" at bounding box center [839, 224] width 168 height 361
click at [807, 81] on div "# Avoid the ogres and grab the gem. hero . moveDown ( ) hero . moveRight ( ) he…" at bounding box center [839, 224] width 168 height 361
type textarea "h"
click at [811, 65] on div "# Avoid the ogres and grab the gem. hero . moveDown ( ) hero . moveRight ( )" at bounding box center [839, 224] width 168 height 361
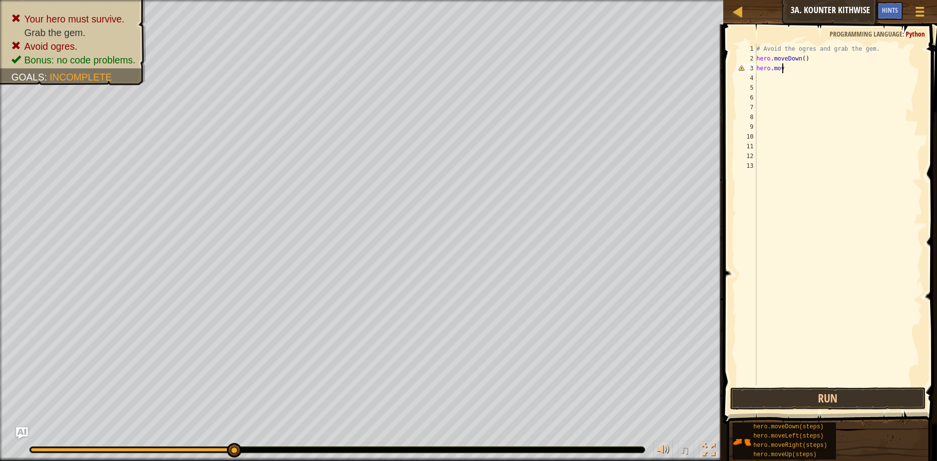
type textarea "hero.move"
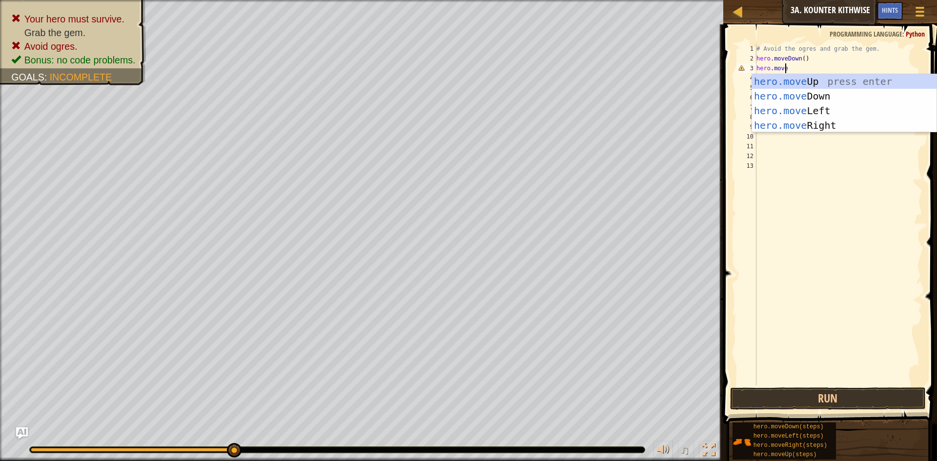
scroll to position [4, 2]
click at [799, 84] on div "hero.move Up press enter hero.move Down press enter hero.move Left press enter …" at bounding box center [844, 118] width 185 height 88
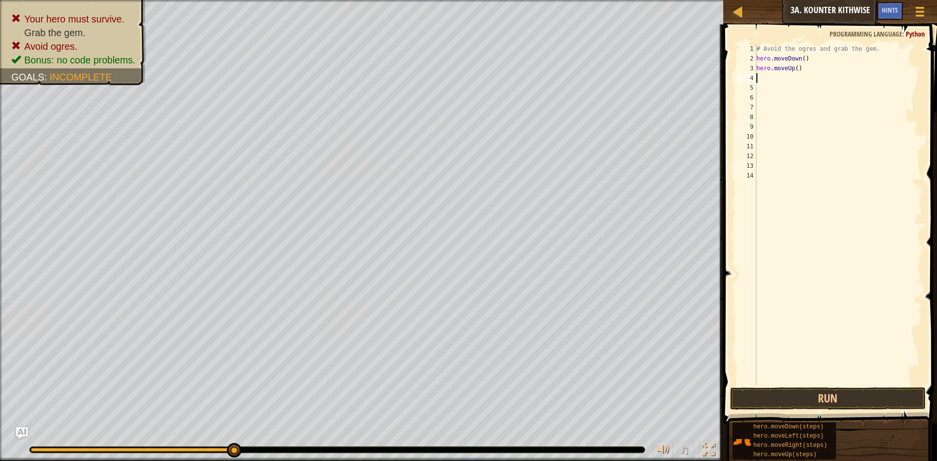
scroll to position [4, 0]
click at [785, 82] on div "# Avoid the ogres and grab the gem. hero . moveDown ( ) hero . moveUp ( )" at bounding box center [839, 224] width 168 height 361
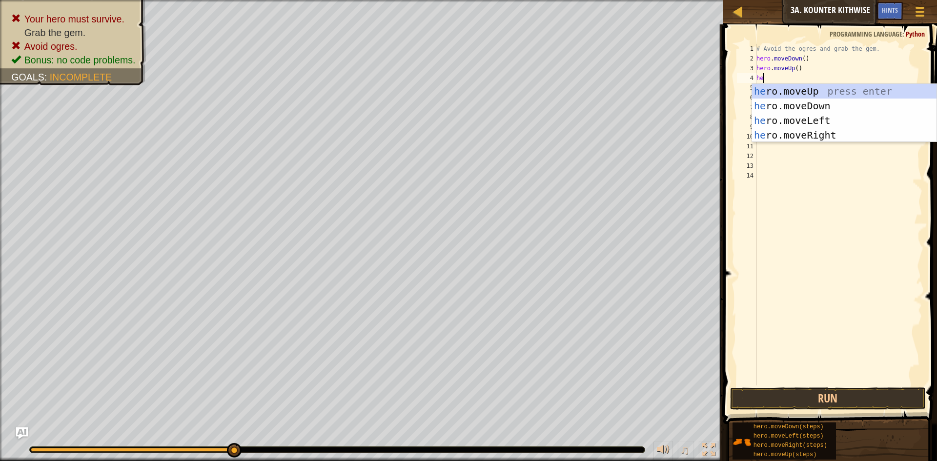
type textarea "her"
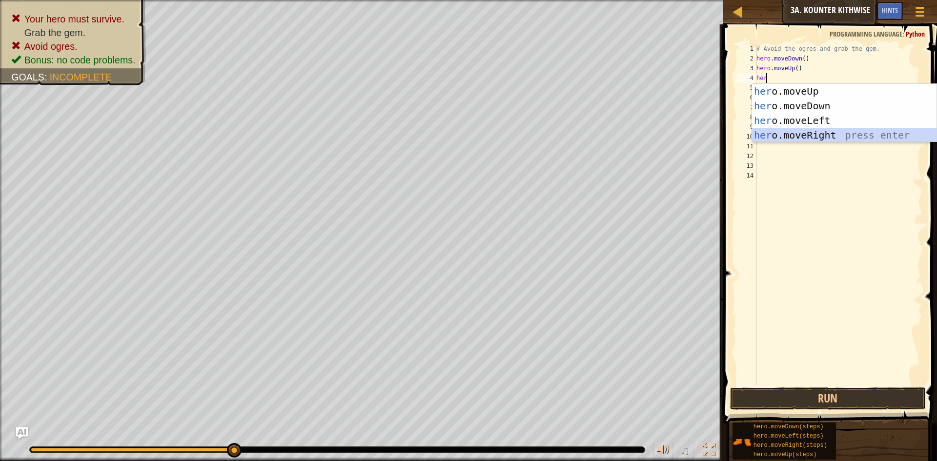
click at [770, 134] on div "her o.moveUp press enter her o.moveDown press enter her o.moveLeft press enter …" at bounding box center [844, 128] width 185 height 88
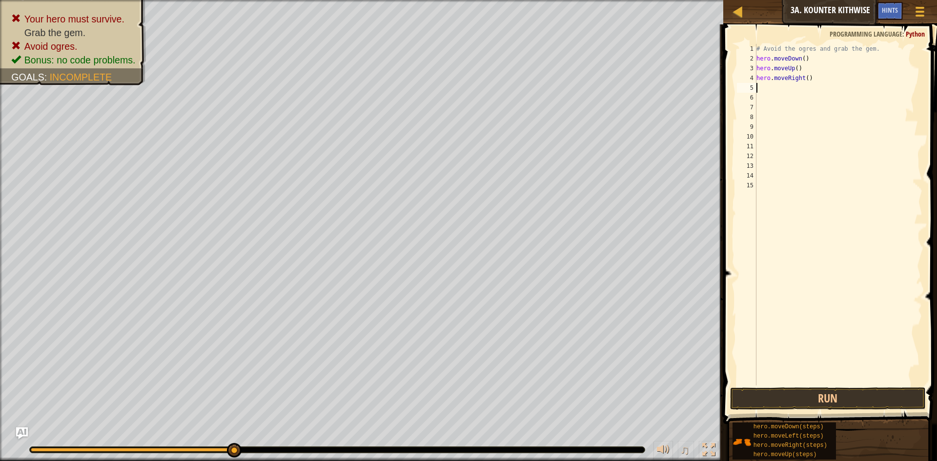
scroll to position [4, 0]
click at [804, 83] on div "# Avoid the ogres and grab the gem. hero . moveDown ( ) hero . moveUp ( ) hero …" at bounding box center [839, 224] width 168 height 361
click at [804, 80] on div "# Avoid the ogres and grab the gem. hero . moveDown ( ) hero . moveUp ( ) hero …" at bounding box center [839, 224] width 168 height 361
click at [832, 394] on button "Run" at bounding box center [828, 399] width 196 height 22
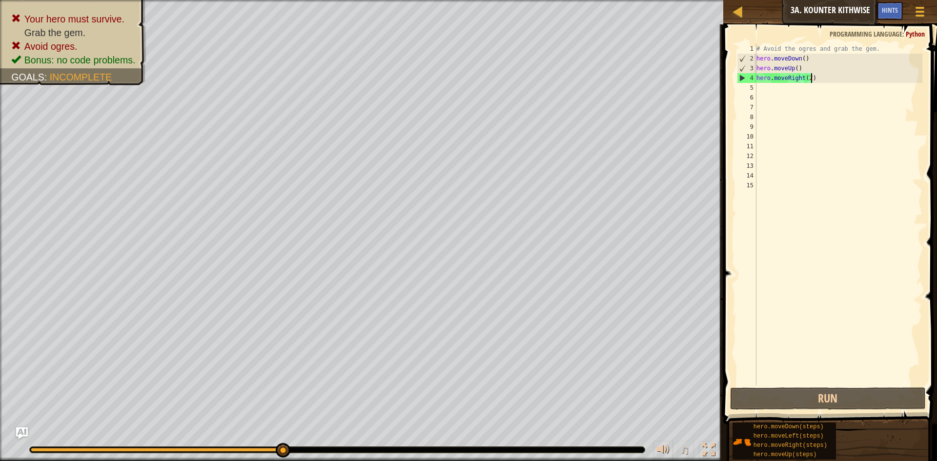
click at [826, 74] on div "# Avoid the ogres and grab the gem. hero . moveDown ( ) hero . moveUp ( ) hero …" at bounding box center [839, 224] width 168 height 361
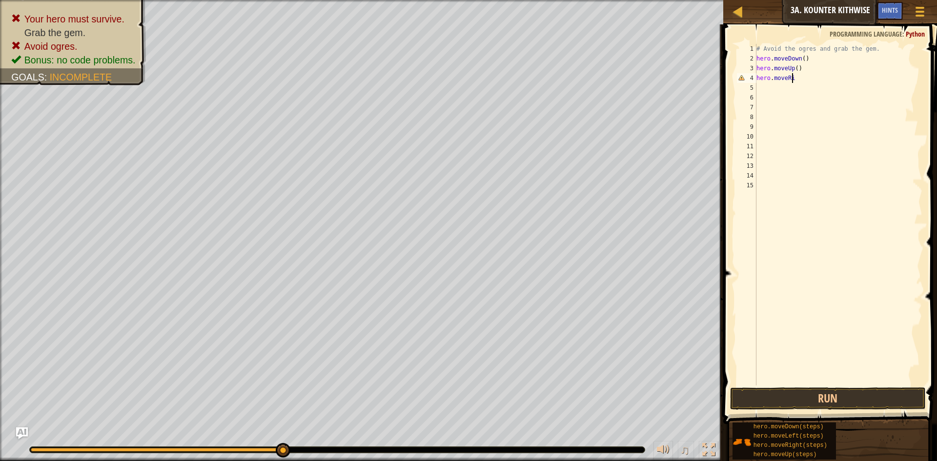
scroll to position [4, 1]
type textarea "hero.mov"
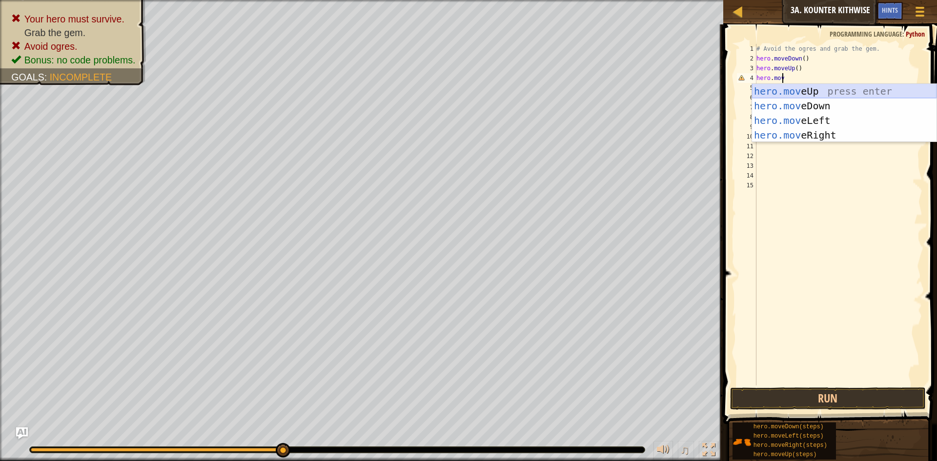
click at [813, 92] on div "hero.mov eUp press enter hero.mov eDown press enter hero.mov eLeft press enter …" at bounding box center [844, 128] width 185 height 88
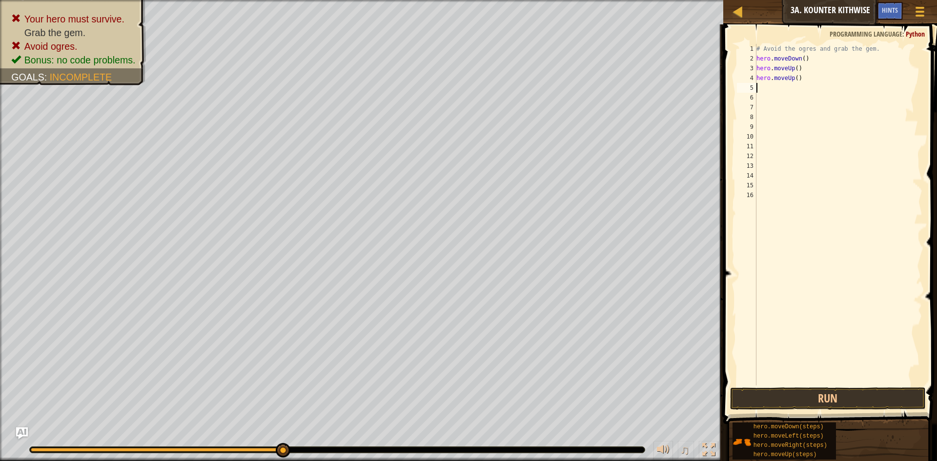
type textarea "m"
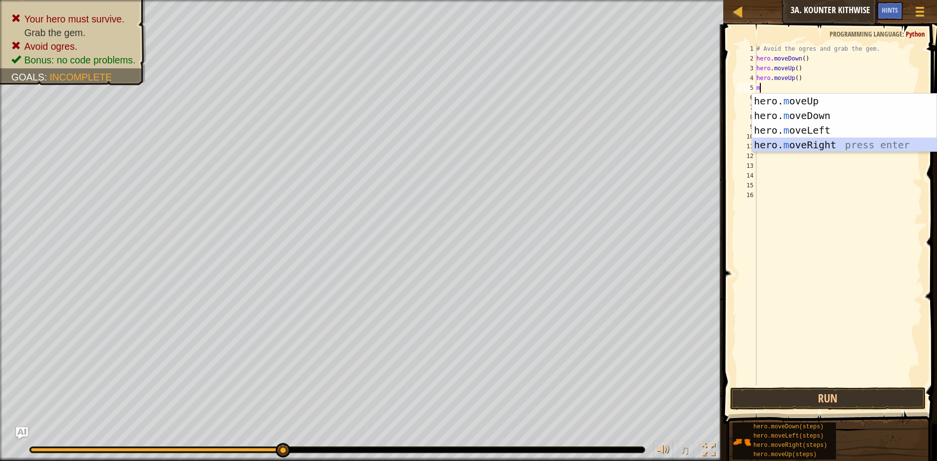
click at [776, 140] on div "hero. m oveUp press enter hero. m oveDown press enter hero. m oveLeft press ent…" at bounding box center [844, 138] width 185 height 88
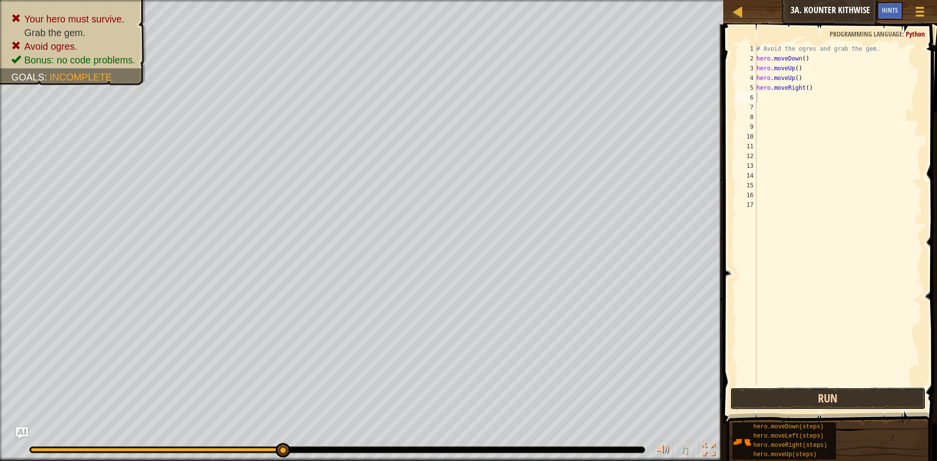
click at [788, 404] on button "Run" at bounding box center [828, 399] width 196 height 22
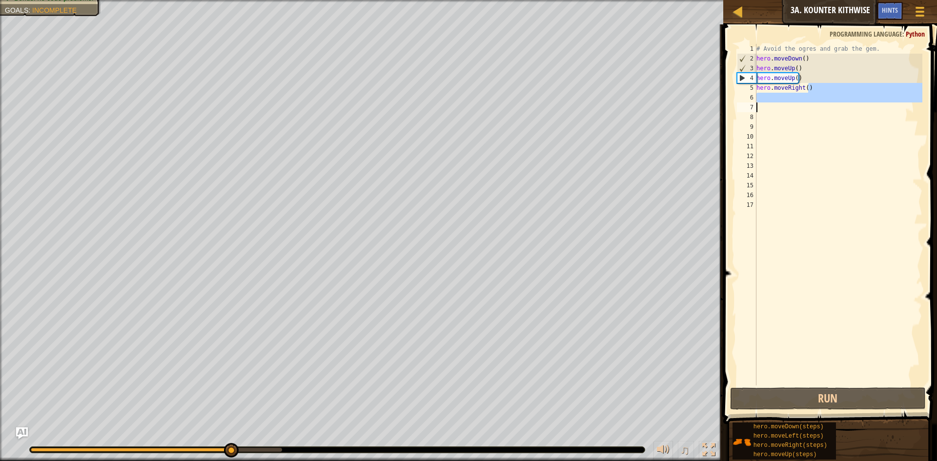
click at [696, 108] on div "Map Introduction to Computer Science 3a. Kounter Kithwise Game Menu Done Hints …" at bounding box center [468, 230] width 937 height 461
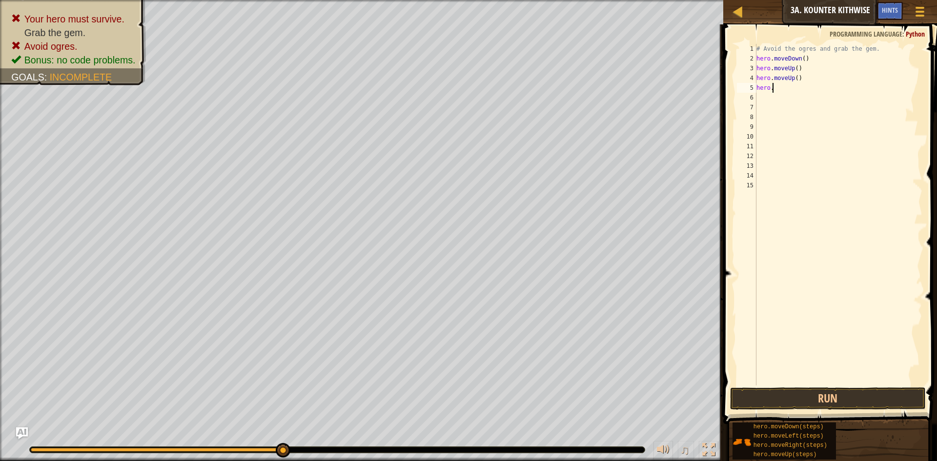
type textarea "h"
type textarea "hero.moveright"
click at [776, 76] on div "hero.moveRight press enter" at bounding box center [844, 96] width 185 height 44
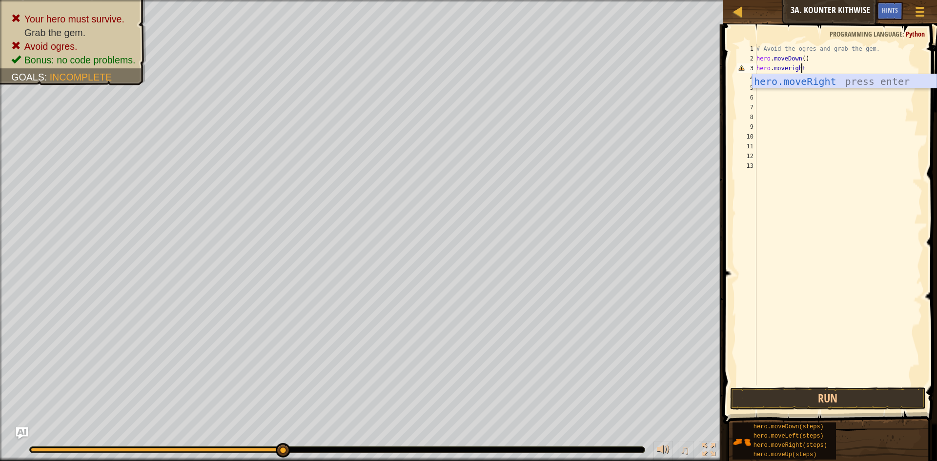
scroll to position [4, 0]
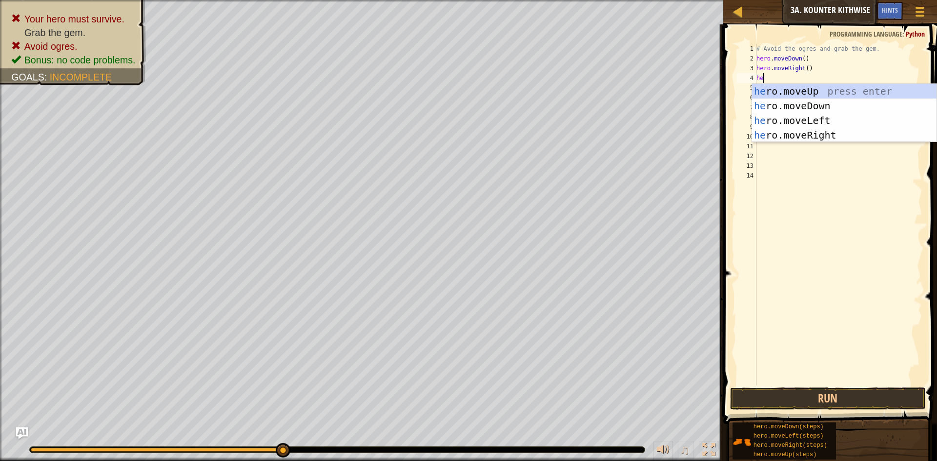
type textarea "her"
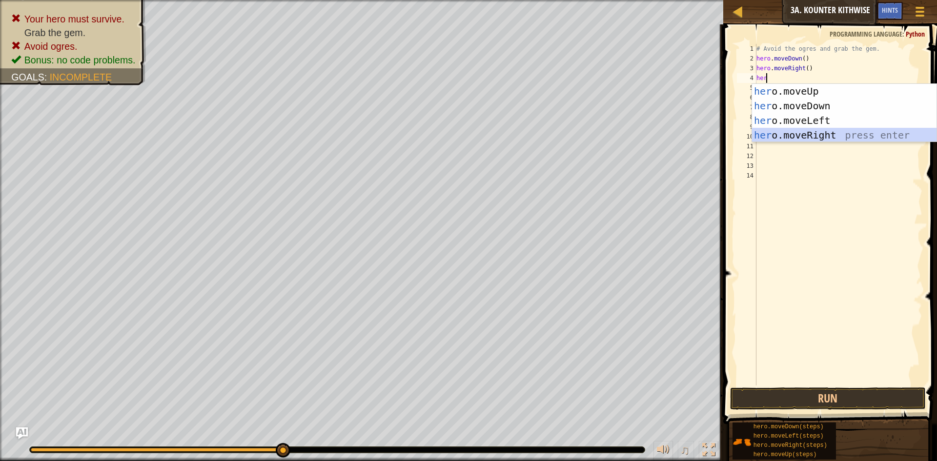
click at [779, 131] on div "her o.moveUp press enter her o.moveDown press enter her o.moveLeft press enter …" at bounding box center [844, 128] width 185 height 88
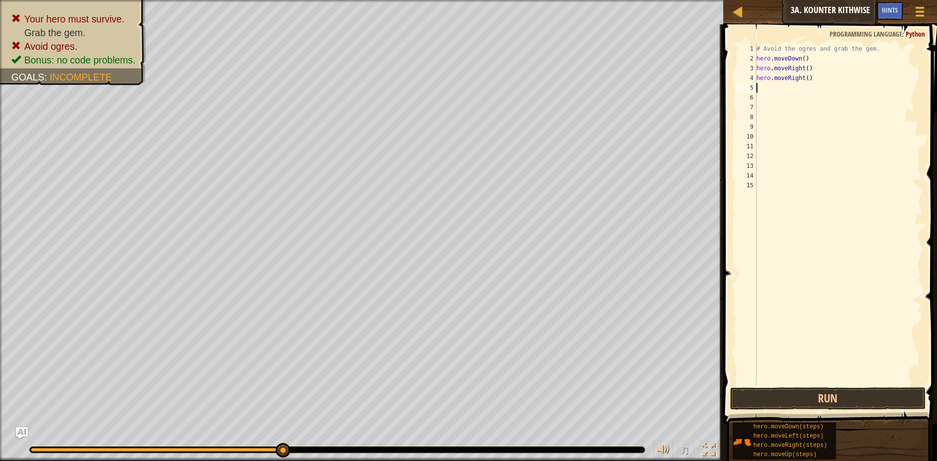
type textarea "h"
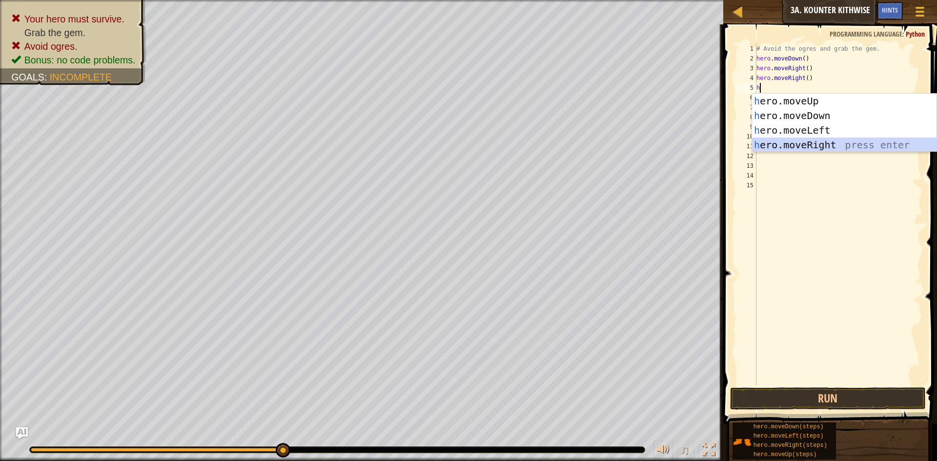
click at [787, 141] on div "h ero.moveUp press enter h ero.moveDown press enter h ero.moveLeft press enter …" at bounding box center [844, 138] width 185 height 88
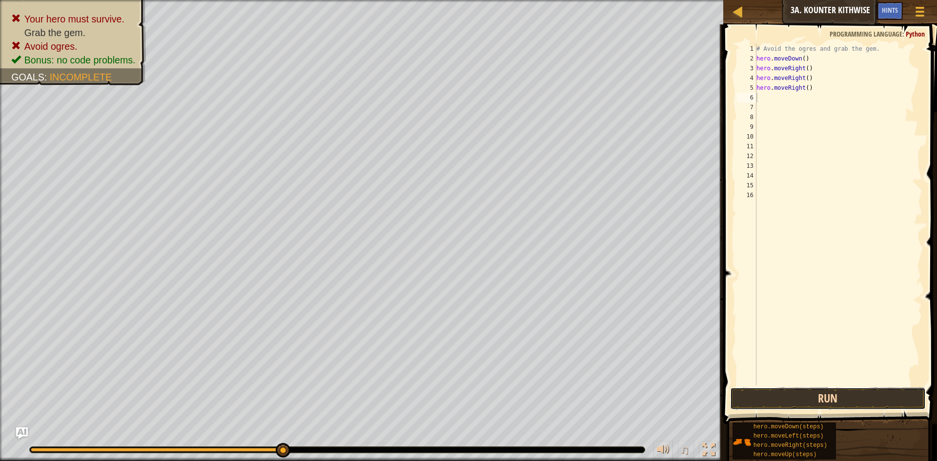
click at [817, 400] on button "Run" at bounding box center [828, 399] width 196 height 22
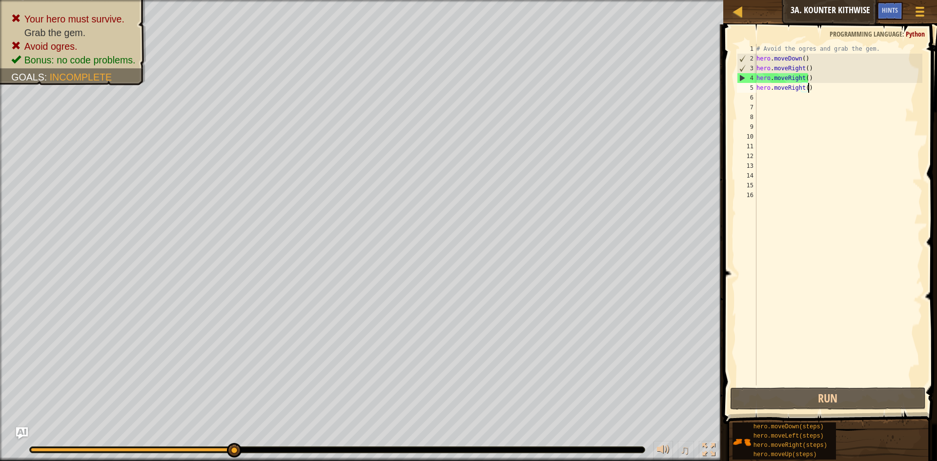
click at [813, 88] on div "# Avoid the ogres and grab the gem. hero . moveDown ( ) hero . moveRight ( ) he…" at bounding box center [839, 224] width 168 height 361
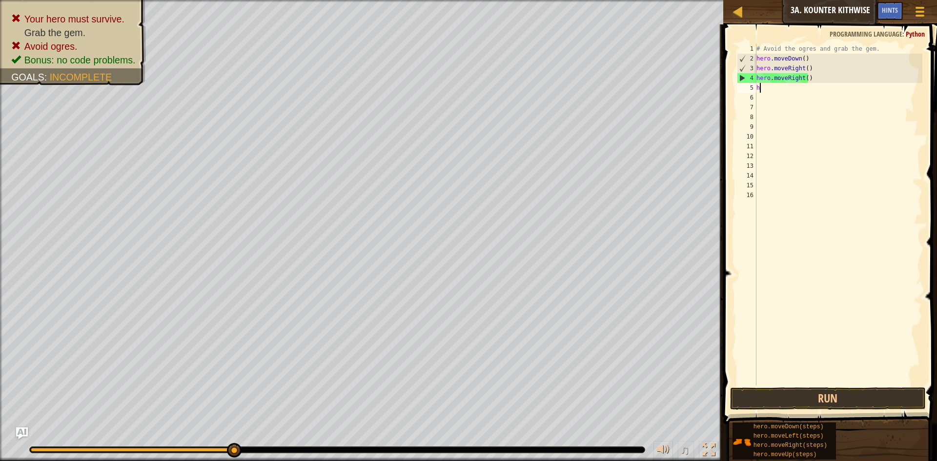
type textarea "h"
click at [810, 65] on div "# Avoid the ogres and grab the gem. hero . moveDown ( ) hero . moveRight ( ) he…" at bounding box center [839, 224] width 168 height 361
click at [810, 74] on div "# Avoid the ogres and grab the gem. hero . moveDown ( ) hero . mov hero . moveR…" at bounding box center [839, 224] width 168 height 361
type textarea "h"
click at [810, 57] on div "# Avoid the ogres and grab the gem. hero . moveDown ( ) hero . mov" at bounding box center [839, 224] width 168 height 361
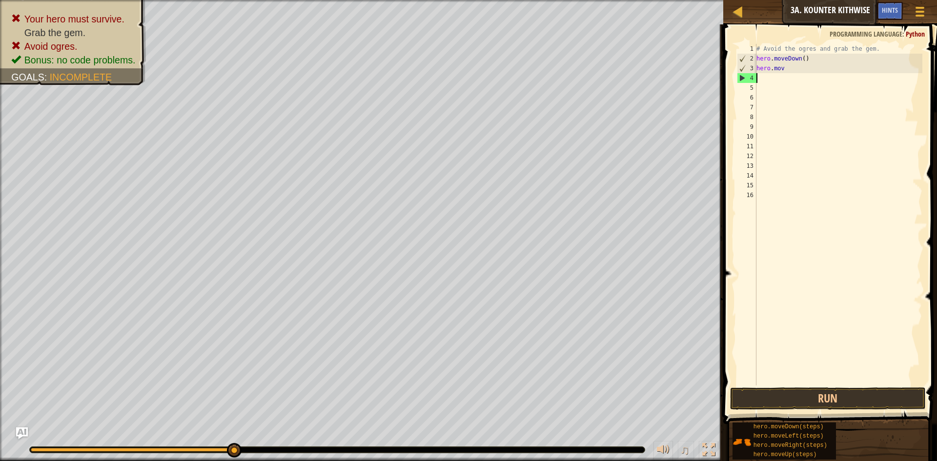
type textarea "hero.moveDown()"
click at [805, 75] on div "# Avoid the ogres and grab the gem. hero . moveDown ( ) hero . mov" at bounding box center [839, 224] width 168 height 361
type textarea "h"
click at [809, 58] on div "# Avoid the ogres and grab the gem. hero . moveDown ( )" at bounding box center [839, 224] width 168 height 361
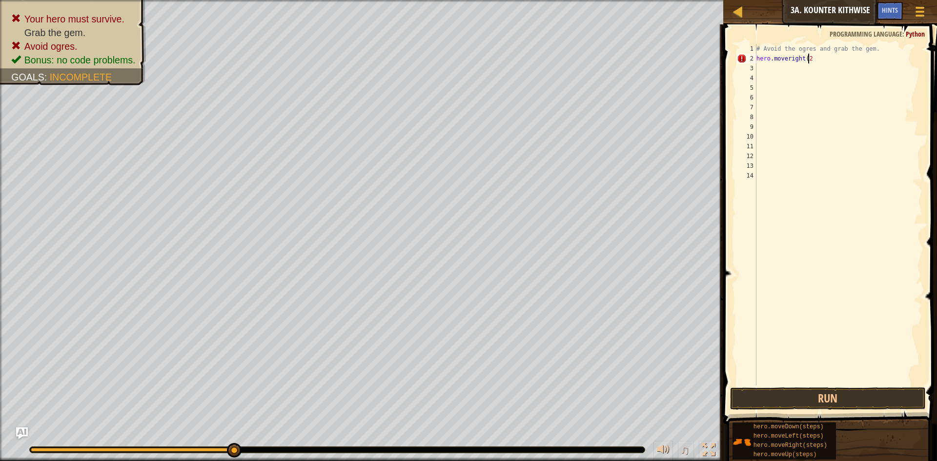
type textarea "hero.moveright(2)"
click at [773, 66] on div "# Avoid the ogres and grab the gem. hero . moveright ( 2 )" at bounding box center [839, 224] width 168 height 361
click at [808, 59] on div "# Avoid the ogres and grab the gem. hero . moveright ( 2 )" at bounding box center [839, 224] width 168 height 361
type textarea "hero.moveright()"
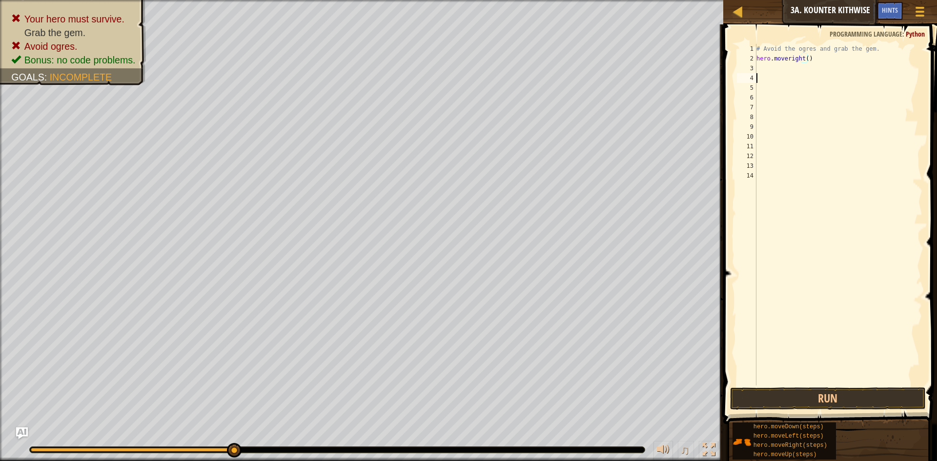
click at [775, 75] on div "# Avoid the ogres and grab the gem. hero . moveright ( )" at bounding box center [839, 224] width 168 height 361
click at [773, 66] on div "# Avoid the ogres and grab the gem. hero . moveright ( )" at bounding box center [839, 224] width 168 height 361
type textarea "h"
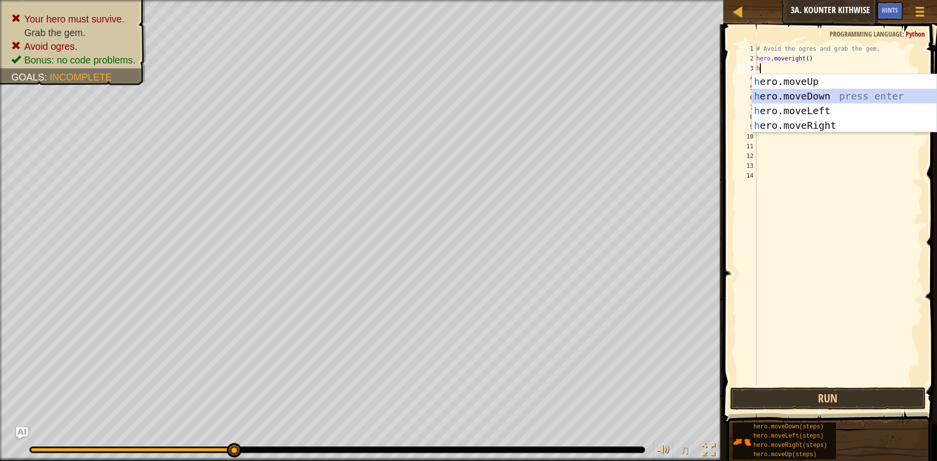
click at [792, 94] on div "h ero.moveUp press enter h ero.moveDown press enter h ero.moveLeft press enter …" at bounding box center [844, 118] width 185 height 88
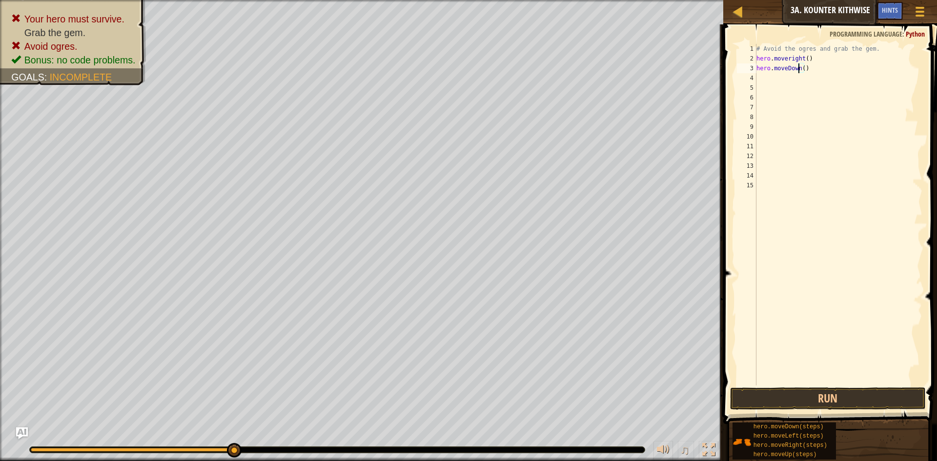
click at [800, 70] on div "# Avoid the ogres and grab the gem. hero . moveright ( ) hero . moveDown ( )" at bounding box center [839, 224] width 168 height 361
click at [802, 67] on div "# Avoid the ogres and grab the gem. hero . moveright ( ) hero . moveDown ( )" at bounding box center [839, 224] width 168 height 361
type textarea "hero.moveDown(2)"
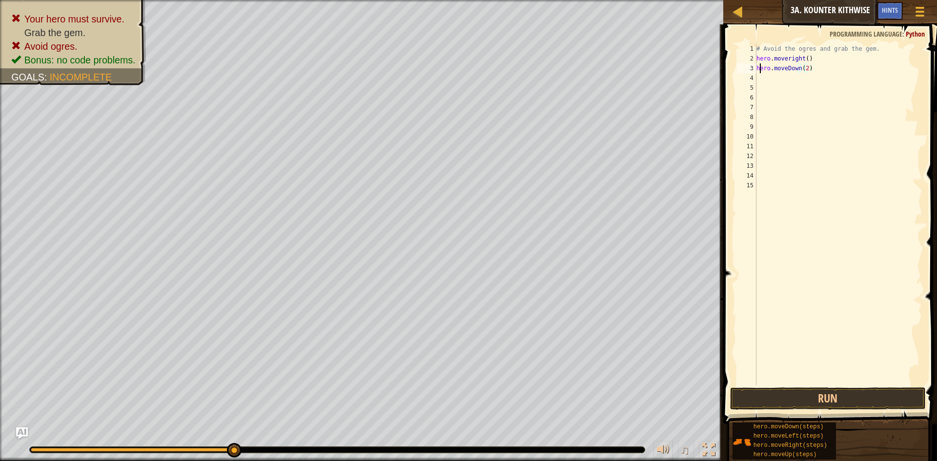
click at [761, 73] on div "# Avoid the ogres and grab the gem. hero . moveright ( ) hero . moveDown ( 2 )" at bounding box center [839, 224] width 168 height 361
click at [760, 76] on div "# Avoid the ogres and grab the gem. hero . moveright ( ) hero . moveDown ( 2 )" at bounding box center [839, 224] width 168 height 361
type textarea "h"
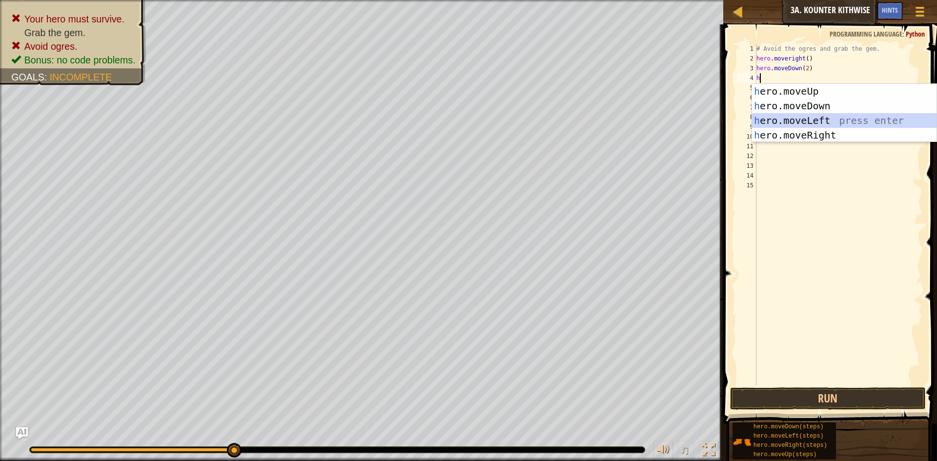
click at [803, 123] on div "h ero.moveUp press enter h ero.moveDown press enter h ero.moveLeft press enter …" at bounding box center [844, 128] width 185 height 88
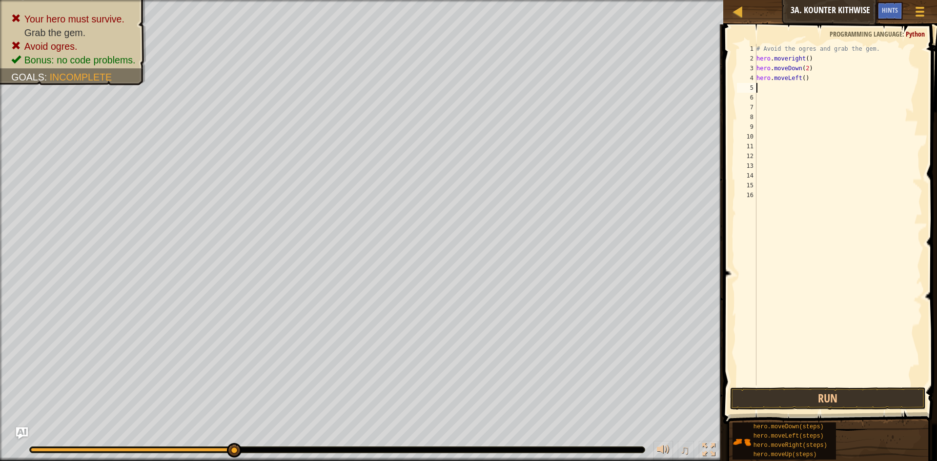
type textarea "h"
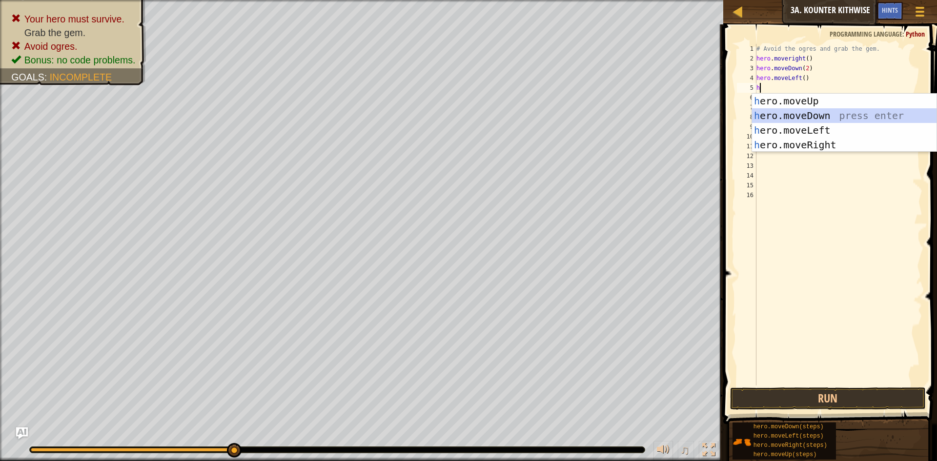
click at [805, 118] on div "h ero.moveUp press enter h ero.moveDown press enter h ero.moveLeft press enter …" at bounding box center [844, 138] width 185 height 88
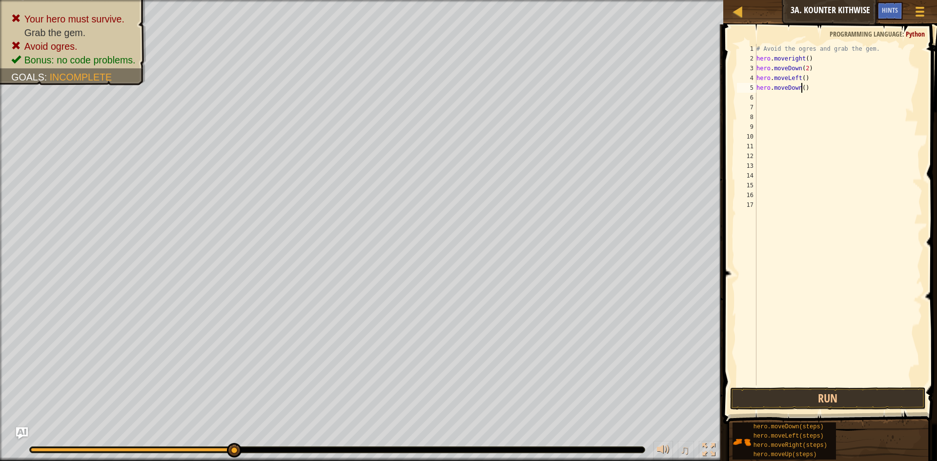
click at [801, 87] on div "# Avoid the ogres and grab the gem. hero . moveright ( ) hero . moveDown ( 2 ) …" at bounding box center [839, 224] width 168 height 361
type textarea "hero.moveDown(2)"
click at [758, 95] on div "# Avoid the ogres and grab the gem. hero . moveright ( ) hero . moveDown ( 2 ) …" at bounding box center [839, 224] width 168 height 361
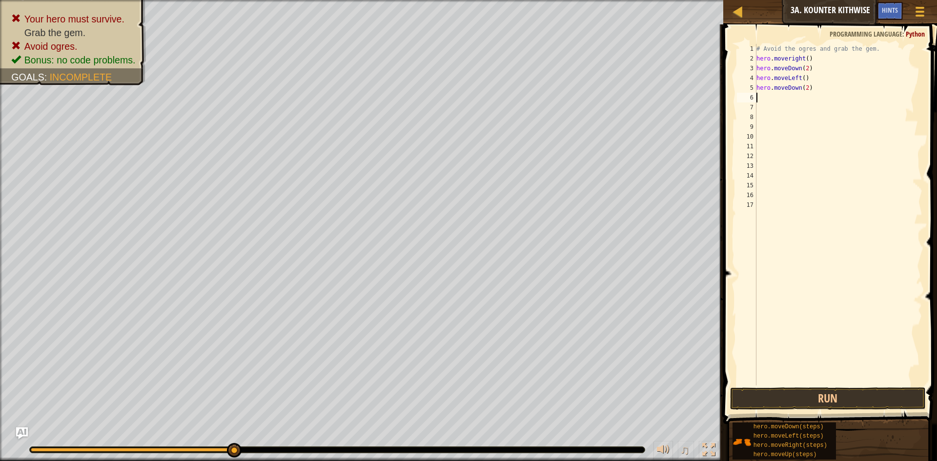
type textarea "h"
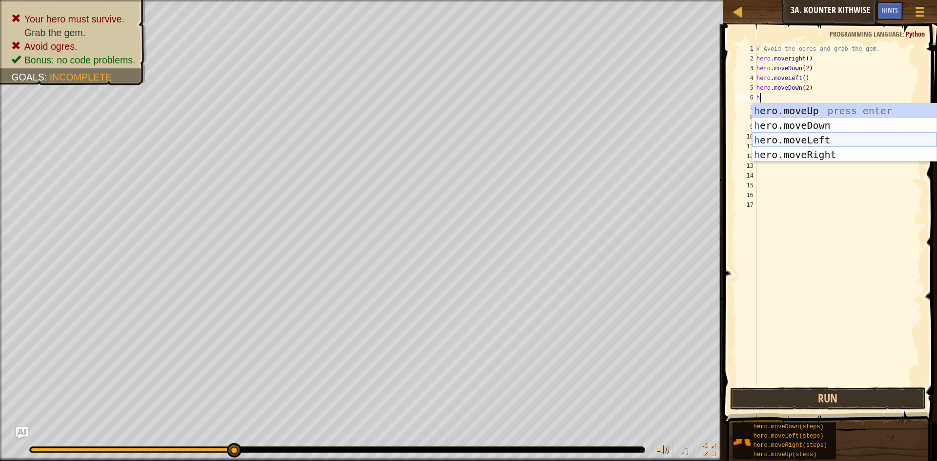
click at [815, 142] on div "h ero.moveUp press enter h ero.moveDown press enter h ero.moveLeft press enter …" at bounding box center [844, 147] width 185 height 88
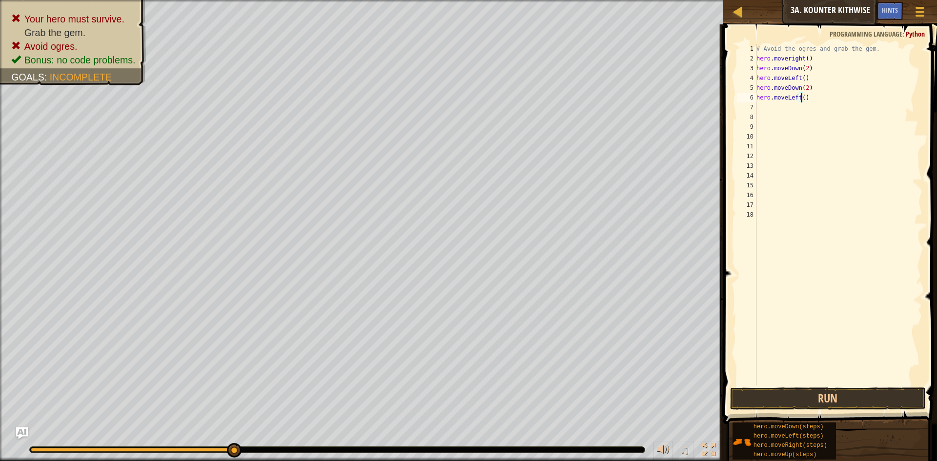
click at [801, 101] on div "# Avoid the ogres and grab the gem. hero . moveright ( ) hero . moveDown ( 2 ) …" at bounding box center [839, 224] width 168 height 361
click at [839, 398] on button "Run" at bounding box center [828, 399] width 196 height 22
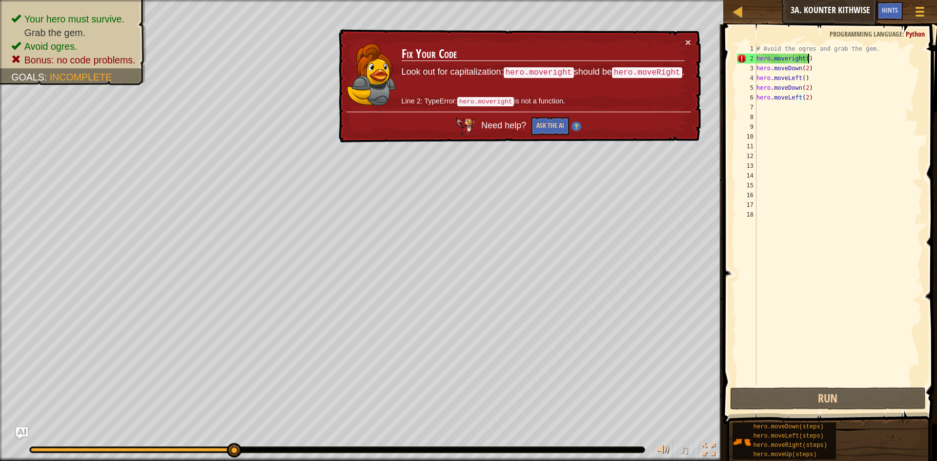
click at [827, 62] on div "# Avoid the ogres and grab the gem. hero . moveright ( ) hero . moveDown ( 2 ) …" at bounding box center [839, 224] width 168 height 361
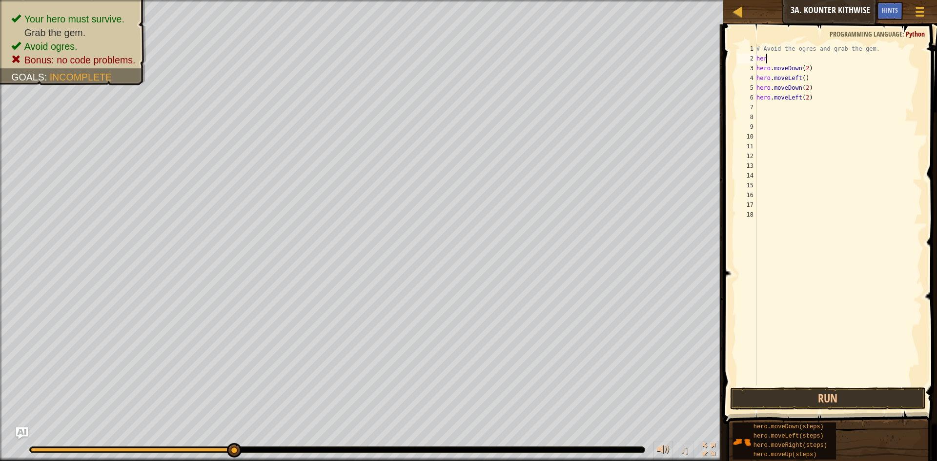
scroll to position [4, 0]
type textarea "h"
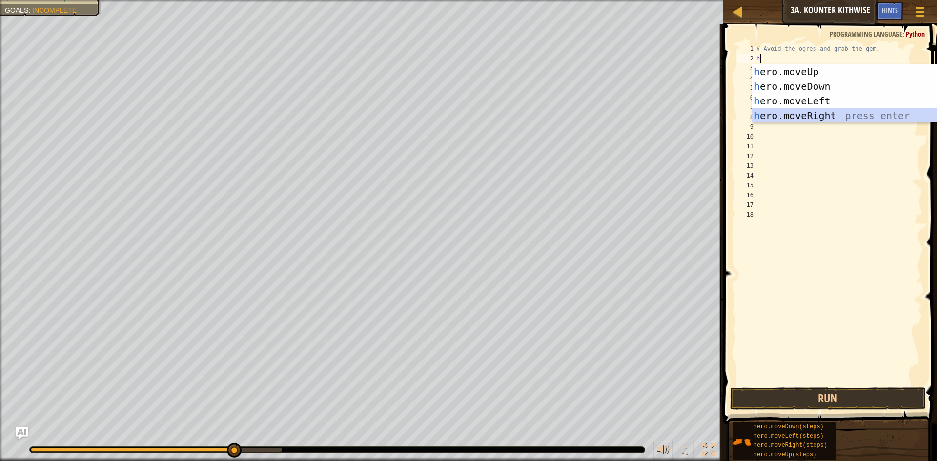
click at [778, 118] on div "h ero.moveUp press enter h ero.moveDown press enter h ero.moveLeft press enter …" at bounding box center [844, 108] width 185 height 88
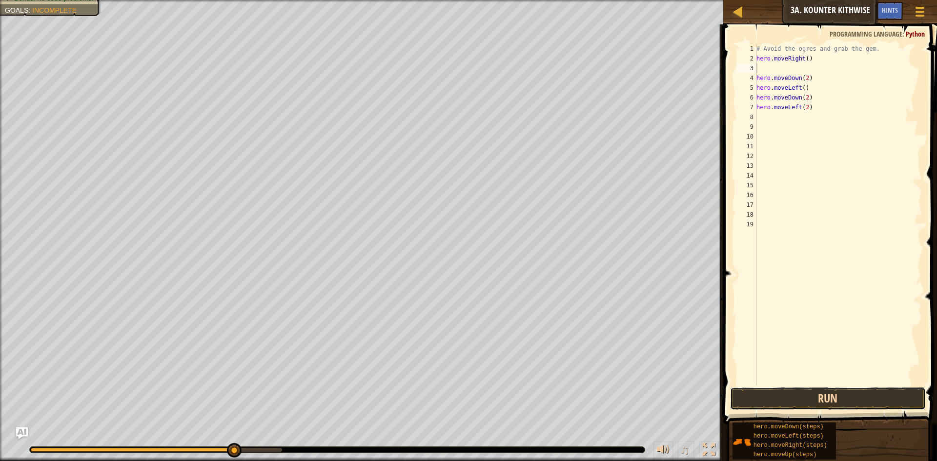
click at [819, 397] on button "Run" at bounding box center [828, 399] width 196 height 22
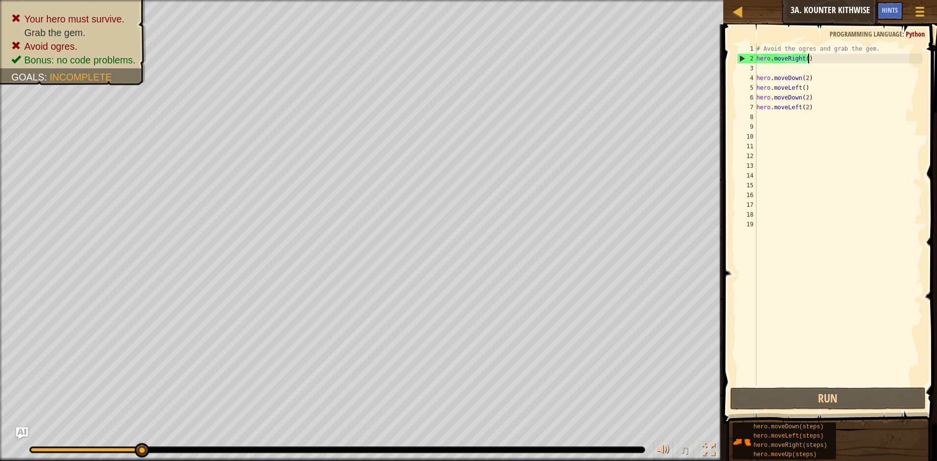
click at [811, 60] on div "# Avoid the ogres and grab the gem. hero . moveRight ( ) hero . moveDown ( 2 ) …" at bounding box center [839, 224] width 168 height 361
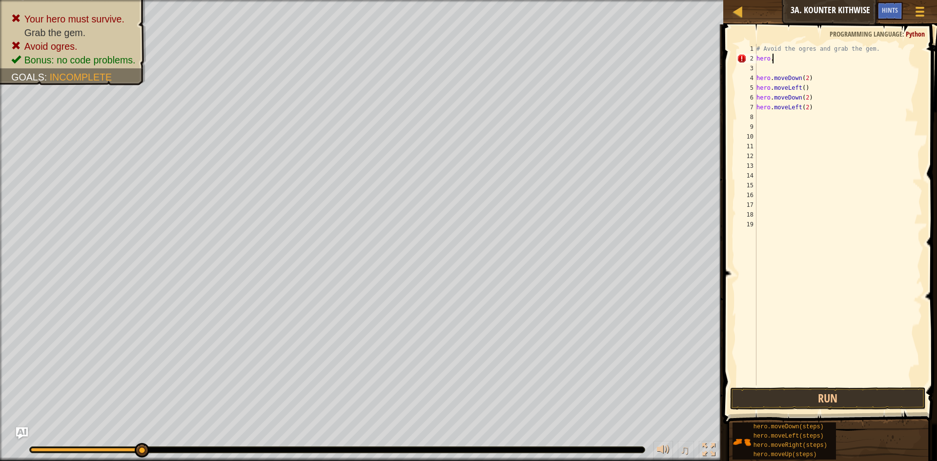
type textarea "h"
click at [762, 68] on div "# Avoid the ogres and grab the gem. hero . moveDown ( 2 ) hero . moveLeft ( ) h…" at bounding box center [839, 224] width 168 height 361
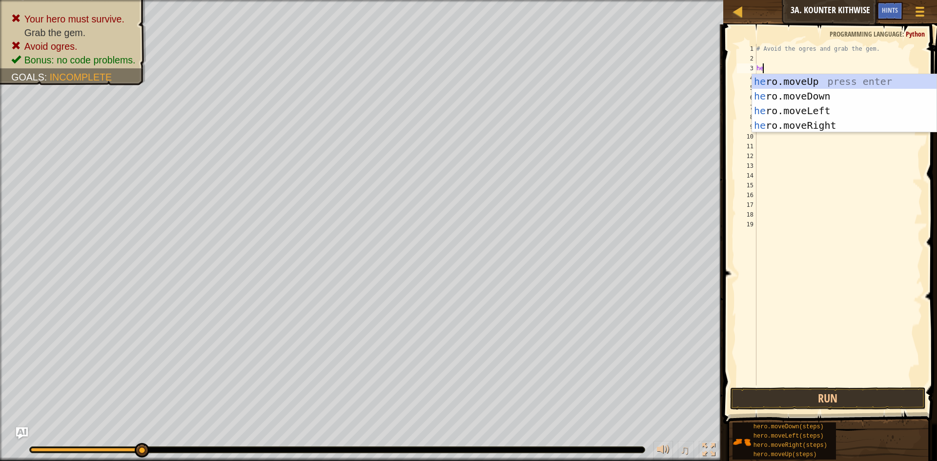
type textarea "her"
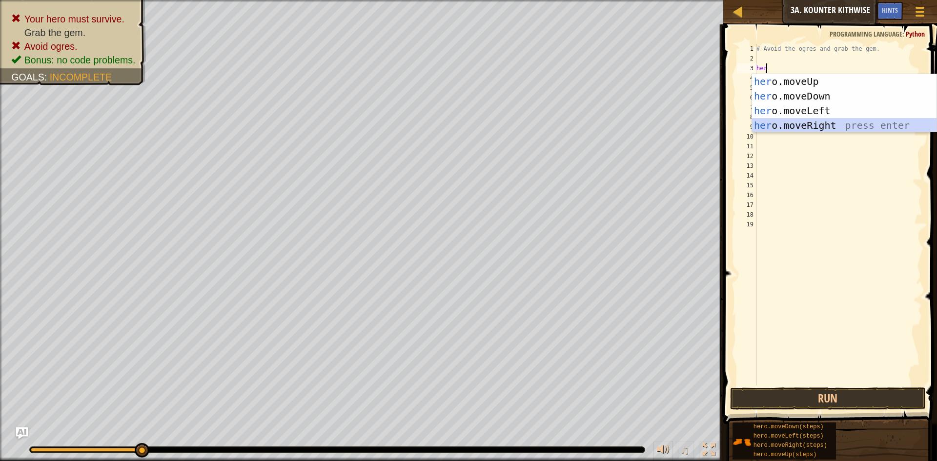
click at [789, 126] on div "her o.moveUp press enter her o.moveDown press enter her o.moveLeft press enter …" at bounding box center [844, 118] width 185 height 88
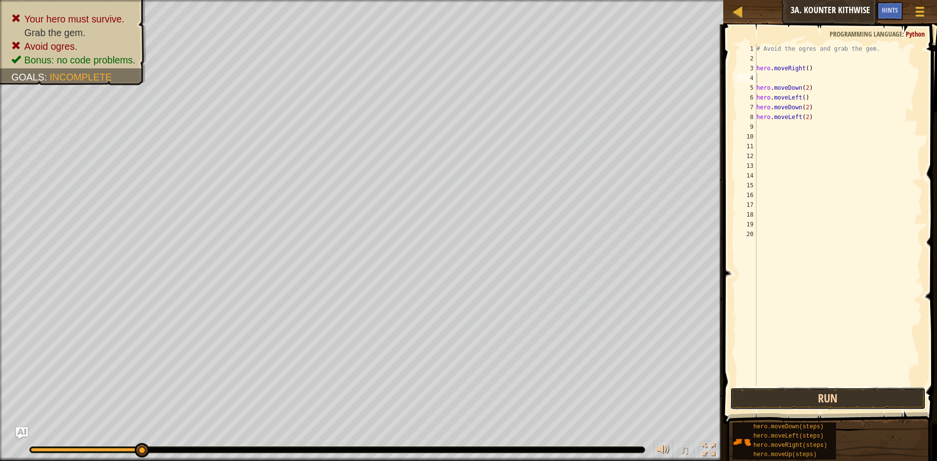
click at [797, 409] on button "Run" at bounding box center [828, 399] width 196 height 22
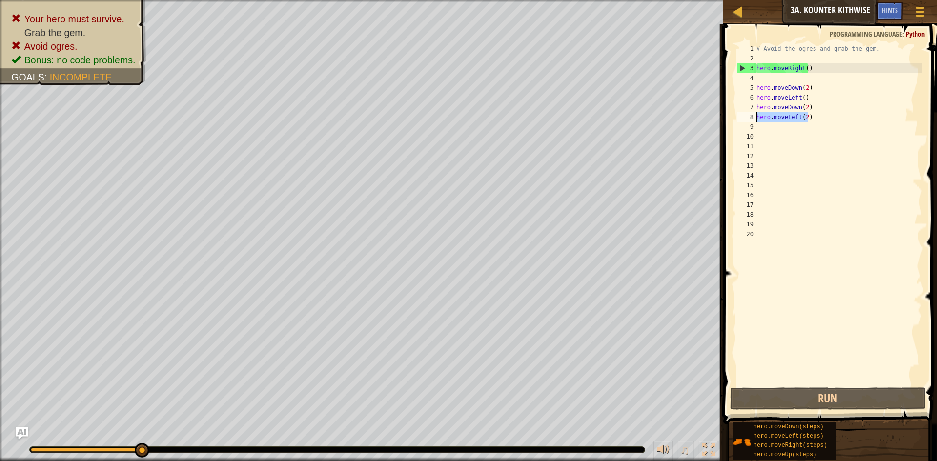
click at [555, 115] on div "Map Introduction to Computer Science 3a. Kounter Kithwise Game Menu Done Hints …" at bounding box center [468, 230] width 937 height 461
click at [703, 87] on div "Map Introduction to Computer Science 3a. Kounter Kithwise Game Menu Done Hints …" at bounding box center [468, 230] width 937 height 461
type textarea "hero.moveDown(2) hero.moveLeft()"
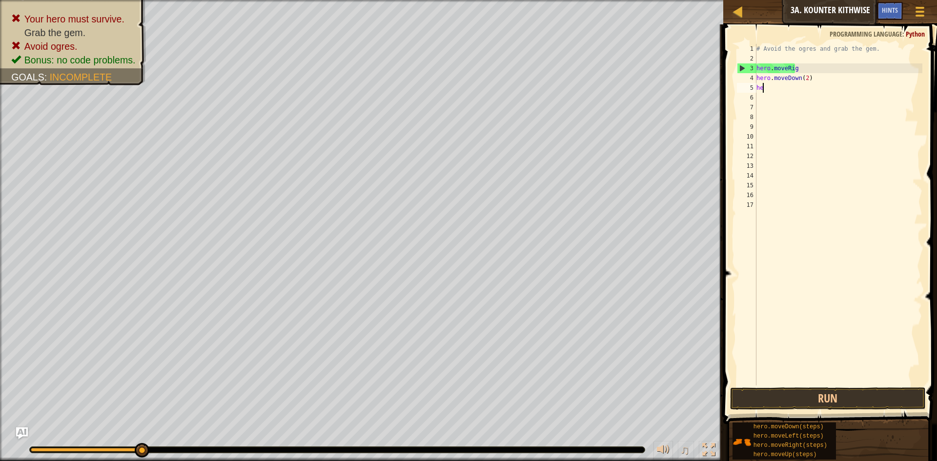
type textarea "h"
click at [812, 90] on div "# Avoid the ogres and grab the gem. hero . moveRig hero . moveDown ( 2 ) he" at bounding box center [839, 224] width 168 height 361
type textarea "h"
click at [766, 63] on div "# Avoid the ogres and grab the gem." at bounding box center [839, 224] width 168 height 361
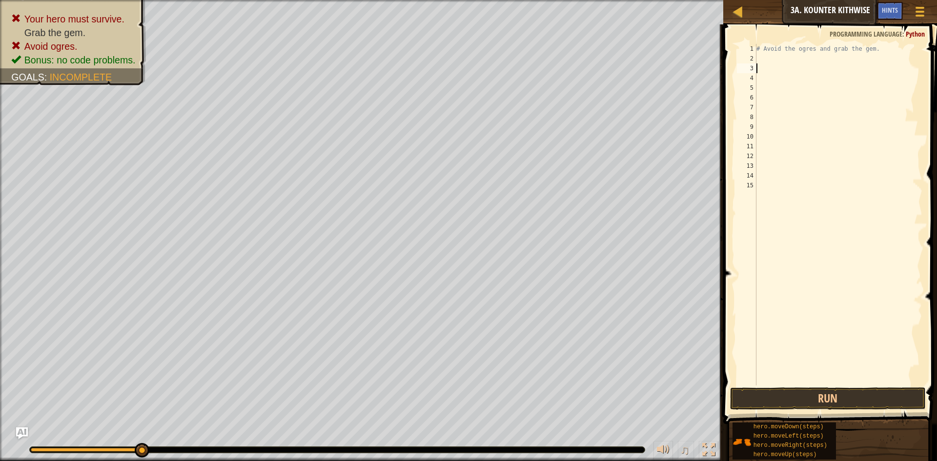
click at [771, 55] on div "# Avoid the ogres and grab the gem." at bounding box center [839, 224] width 168 height 361
type textarea "h"
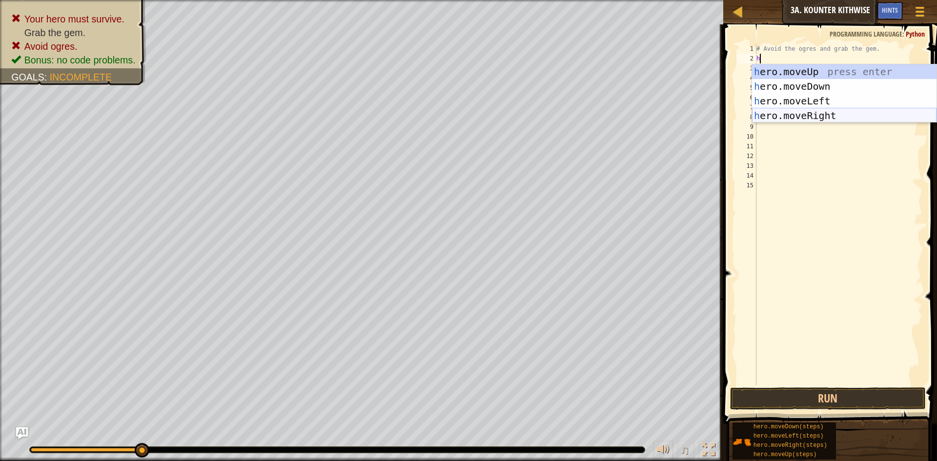
click at [797, 112] on div "h ero.moveUp press enter h ero.moveDown press enter h ero.moveLeft press enter …" at bounding box center [844, 108] width 185 height 88
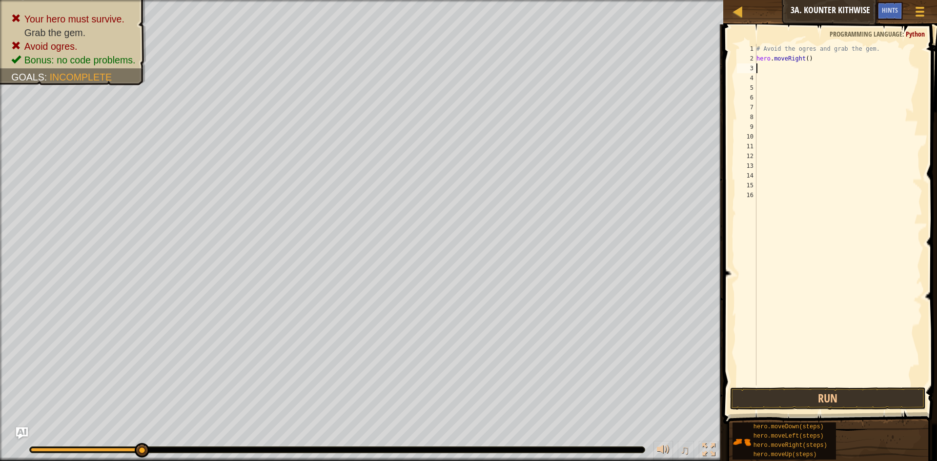
type textarea "m"
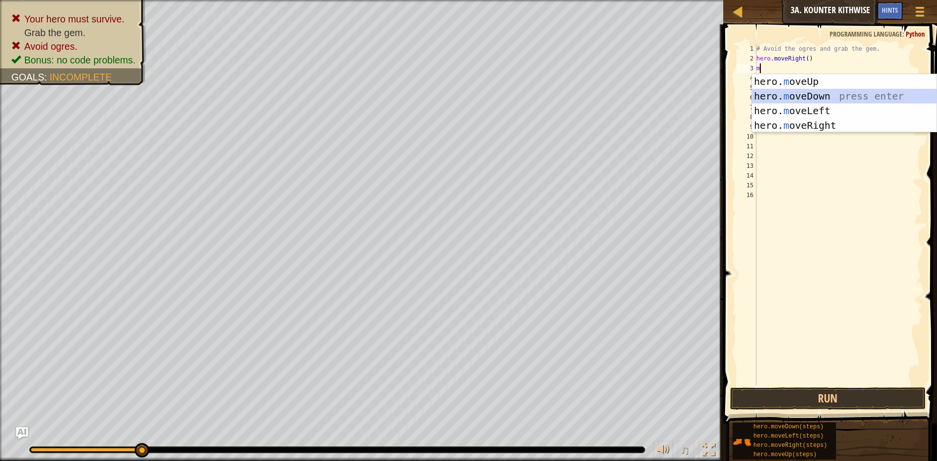
click at [775, 94] on div "hero. m oveUp press enter hero. m oveDown press enter hero. m oveLeft press ent…" at bounding box center [844, 118] width 185 height 88
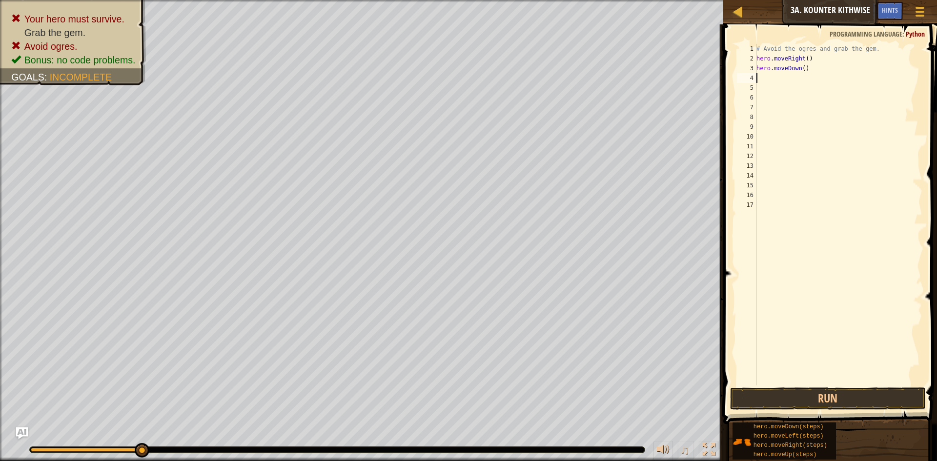
click at [801, 70] on div "# Avoid the ogres and grab the gem. hero . moveRight ( ) hero . moveDown ( )" at bounding box center [839, 224] width 168 height 361
type textarea "hero.moveDown(2)"
click at [760, 82] on div "# Avoid the ogres and grab the gem. hero . moveRight ( ) hero . moveDown ( 2 )" at bounding box center [839, 224] width 168 height 361
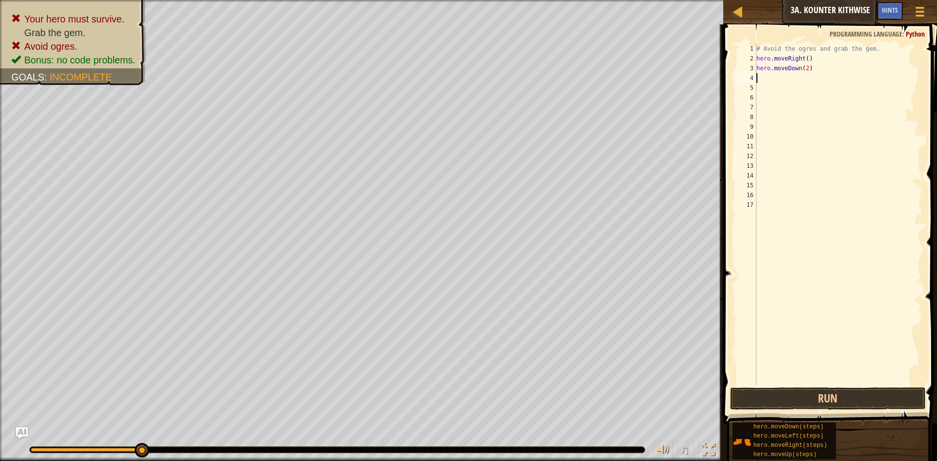
type textarea "h"
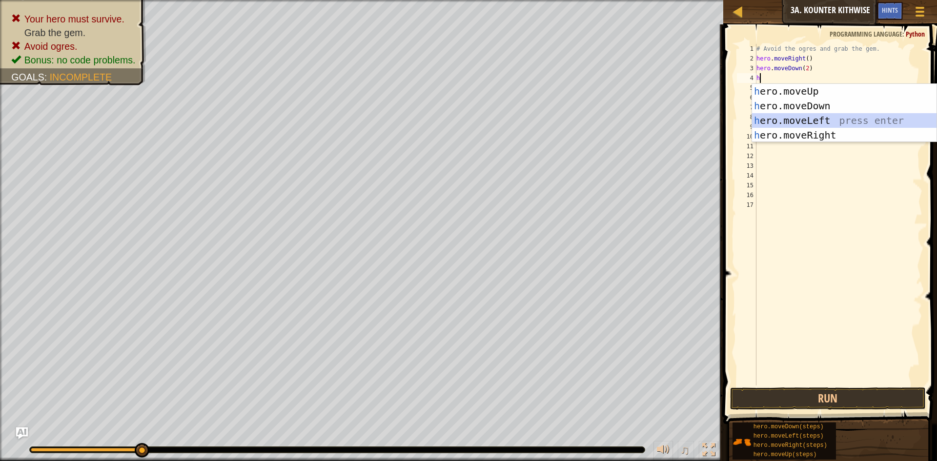
click at [834, 117] on div "h ero.moveUp press enter h ero.moveDown press enter h ero.moveLeft press enter …" at bounding box center [844, 128] width 185 height 88
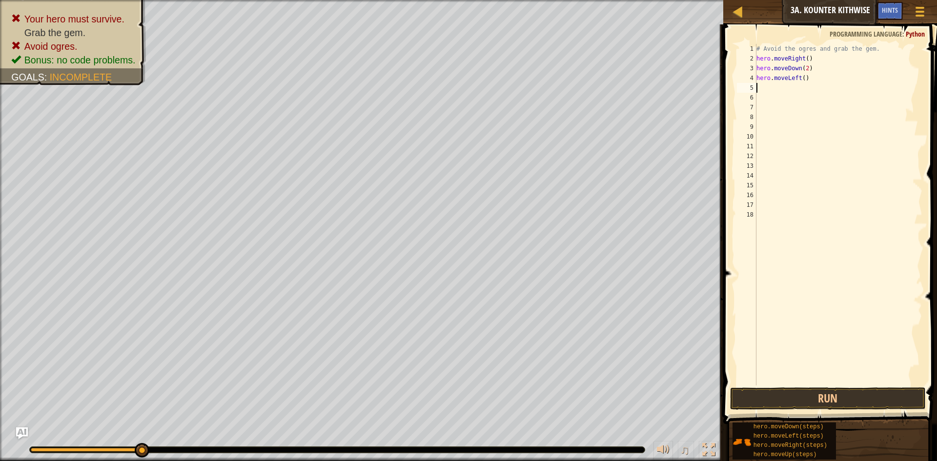
type textarea "h"
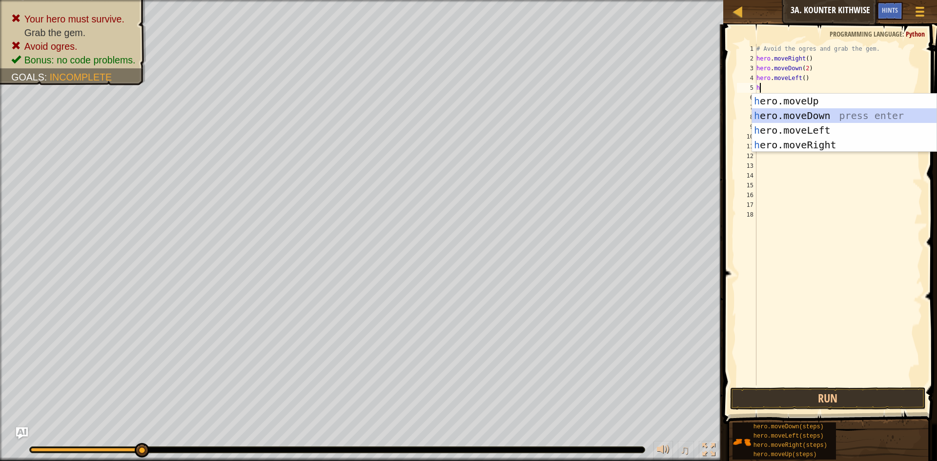
click at [813, 117] on div "h ero.moveUp press enter h ero.moveDown press enter h ero.moveLeft press enter …" at bounding box center [844, 138] width 185 height 88
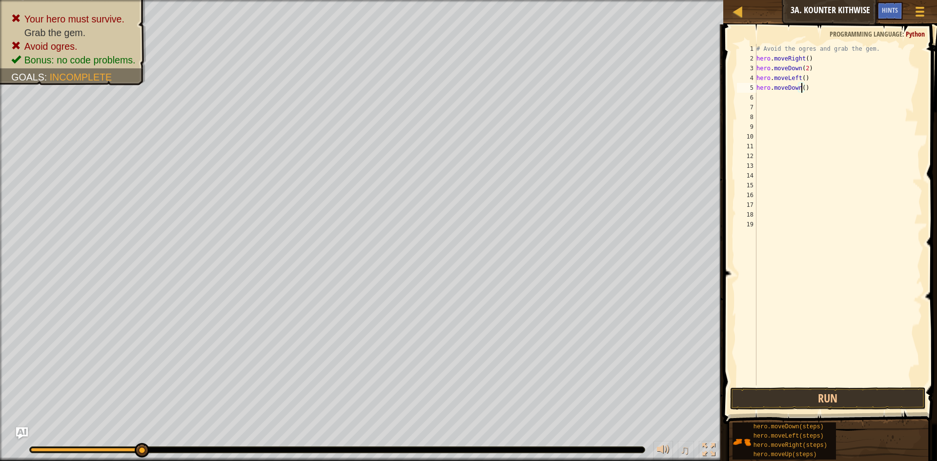
click at [802, 87] on div "# Avoid the ogres and grab the gem. hero . moveRight ( ) hero . moveDown ( 2 ) …" at bounding box center [839, 224] width 168 height 361
type textarea "hero.moveDown(2)"
click at [759, 101] on div "# Avoid the ogres and grab the gem. hero . moveRight ( ) hero . moveDown ( 2 ) …" at bounding box center [839, 224] width 168 height 361
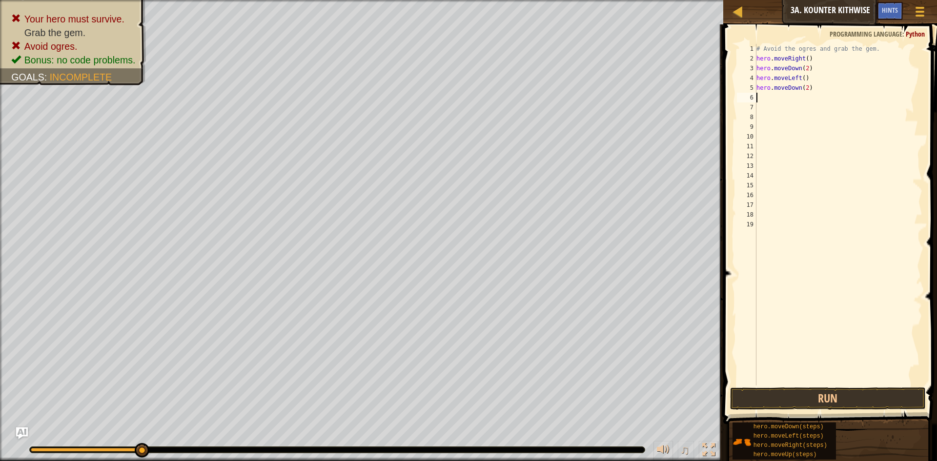
type textarea "h"
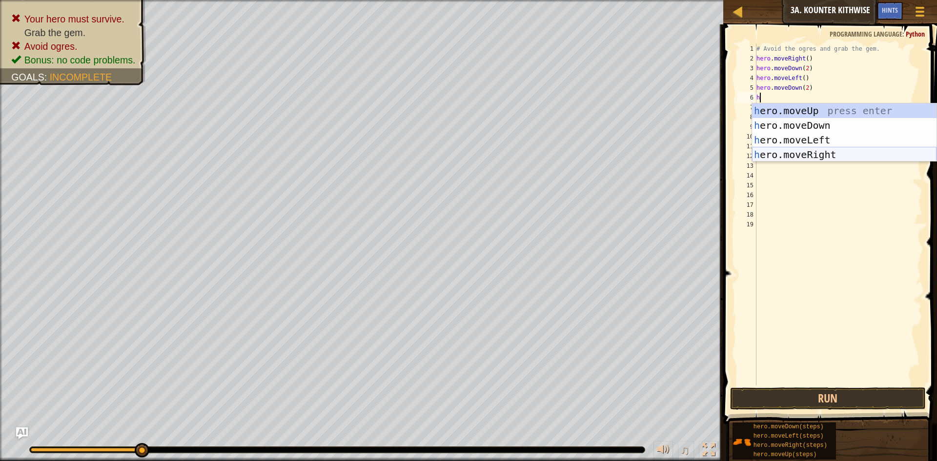
click at [805, 150] on div "h ero.moveUp press enter h ero.moveDown press enter h ero.moveLeft press enter …" at bounding box center [844, 147] width 185 height 88
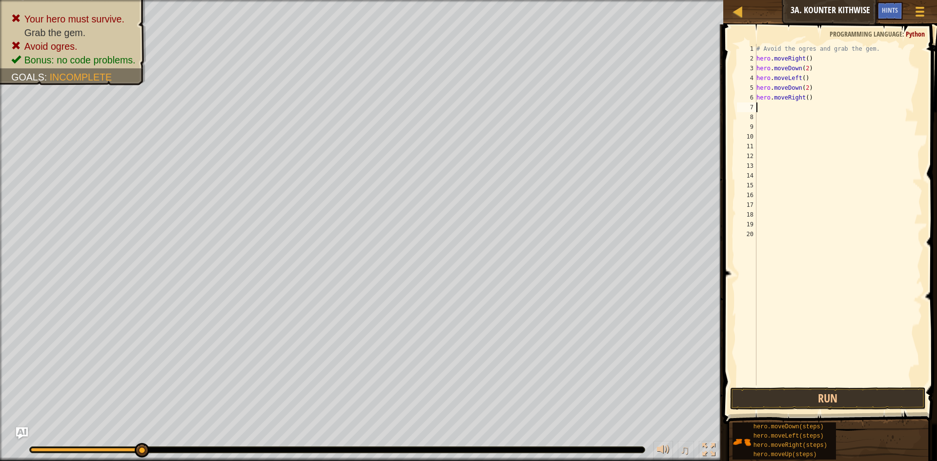
click at [805, 98] on div "# Avoid the ogres and grab the gem. hero . moveRight ( ) hero . moveDown ( 2 ) …" at bounding box center [839, 224] width 168 height 361
click at [823, 398] on button "Run" at bounding box center [828, 399] width 196 height 22
click at [774, 388] on button "Run" at bounding box center [828, 399] width 196 height 22
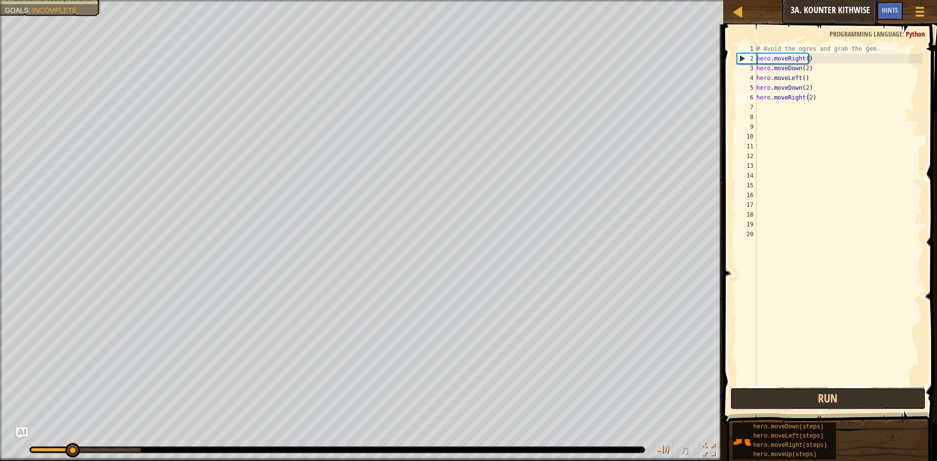
click at [774, 388] on button "Run" at bounding box center [828, 399] width 196 height 22
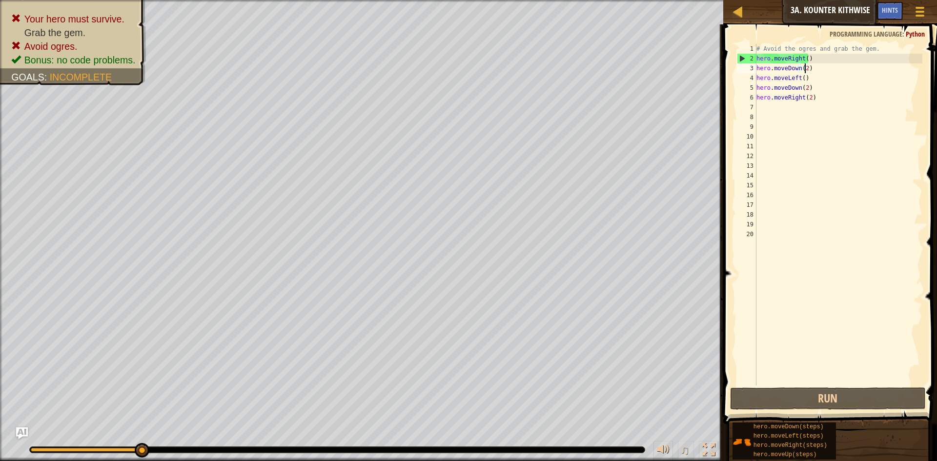
click at [806, 70] on div "# Avoid the ogres and grab the gem. hero . moveRight ( ) hero . moveDown ( 2 ) …" at bounding box center [839, 224] width 168 height 361
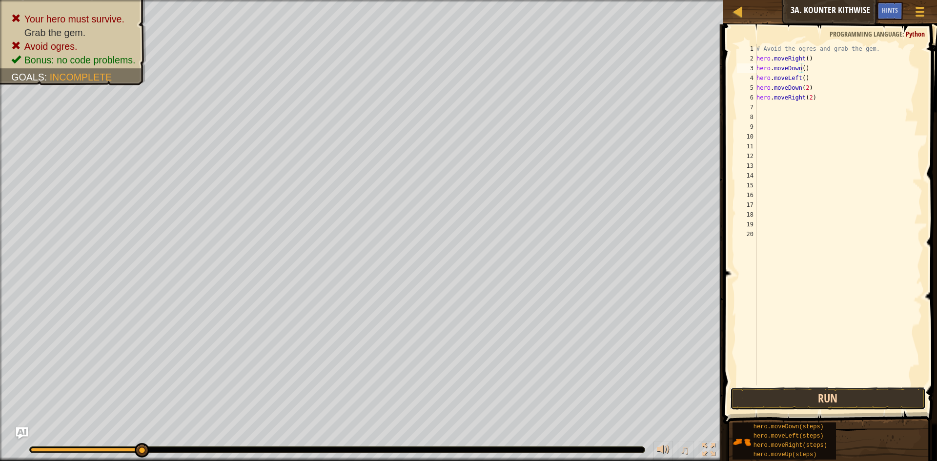
click at [847, 391] on button "Run" at bounding box center [828, 399] width 196 height 22
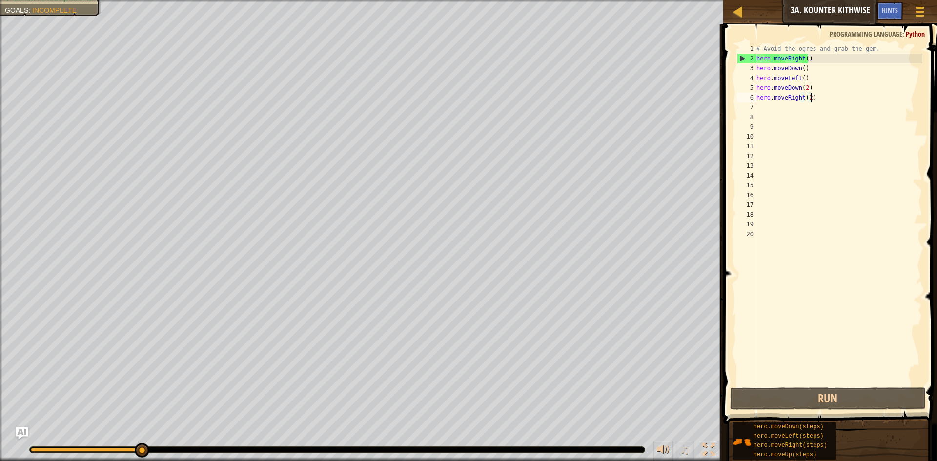
click at [819, 97] on div "# Avoid the ogres and grab the gem. hero . moveRight ( ) hero . moveDown ( ) he…" at bounding box center [839, 224] width 168 height 361
type textarea "hero.moveRight(2)"
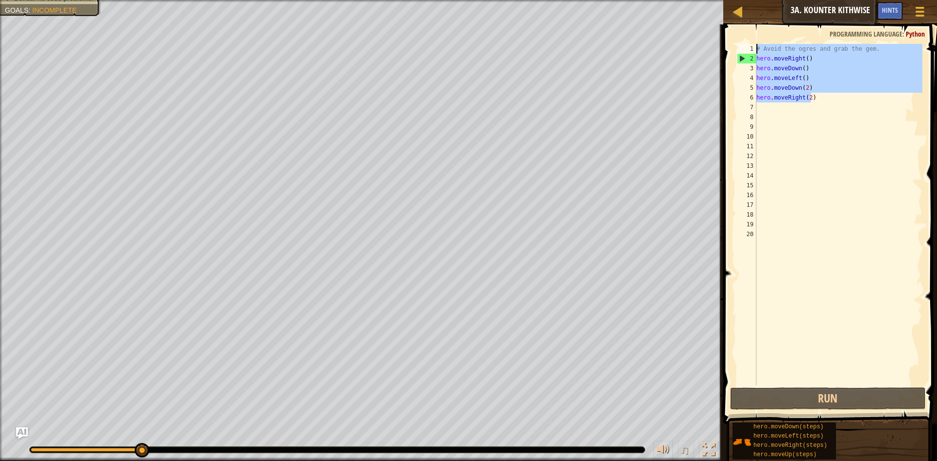
drag, startPoint x: 810, startPoint y: 94, endPoint x: 937, endPoint y: 265, distance: 212.8
click at [937, 248] on div "hero.moveRight(2) 1 2 3 4 5 6 7 8 9 10 11 12 13 14 15 16 17 18 19 20 # Avoid th…" at bounding box center [828, 243] width 217 height 429
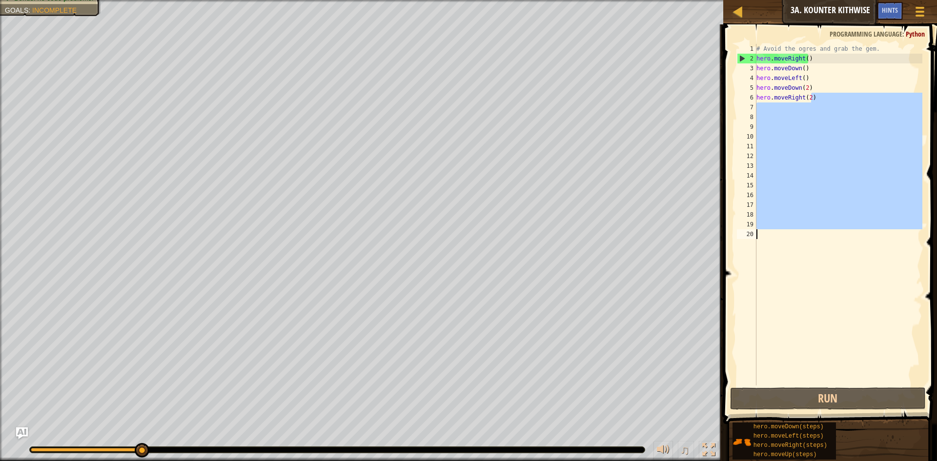
scroll to position [4, 0]
type textarea "hero.moveRight()"
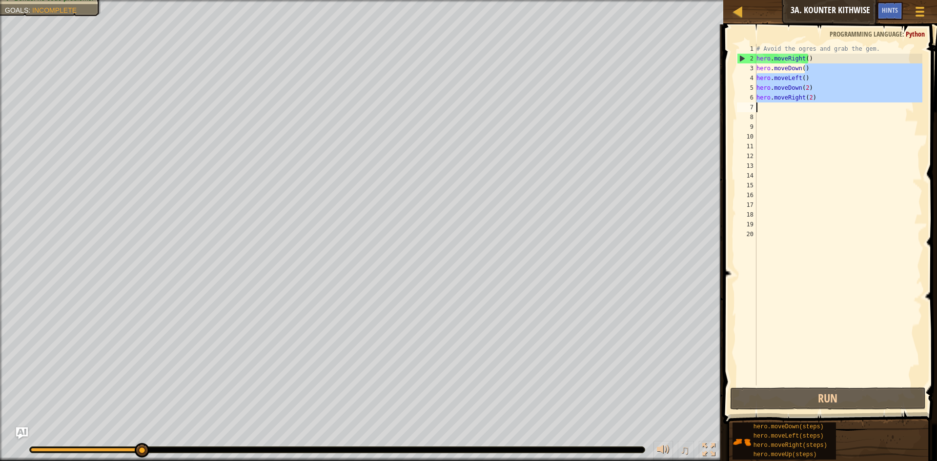
drag, startPoint x: 851, startPoint y: 66, endPoint x: 766, endPoint y: 109, distance: 95.2
click at [766, 109] on div "# Avoid the ogres and grab the gem. hero . moveRight ( ) hero . moveDown ( ) he…" at bounding box center [839, 224] width 168 height 361
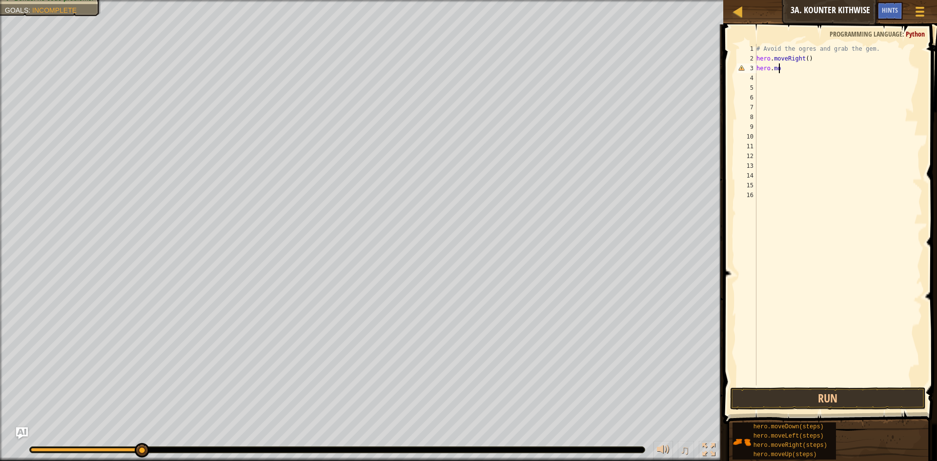
type textarea "h"
click at [897, 13] on span "Hints" at bounding box center [890, 9] width 16 height 9
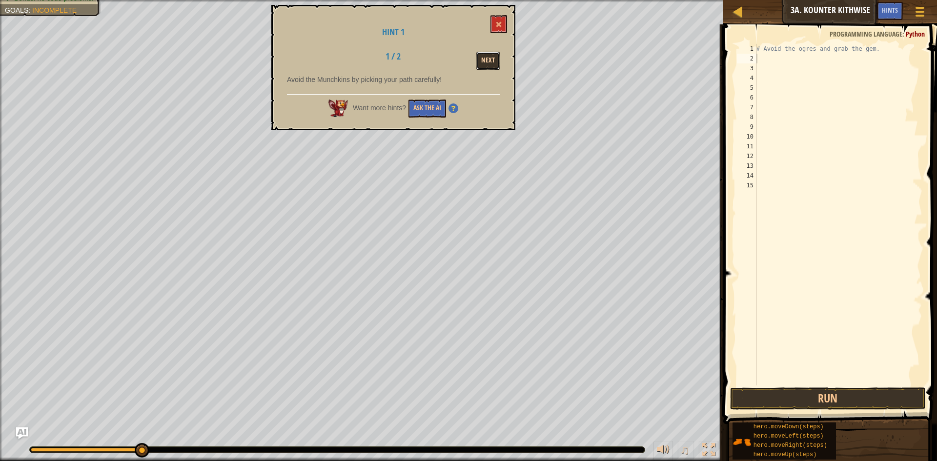
click at [487, 58] on button "Next" at bounding box center [487, 61] width 23 height 18
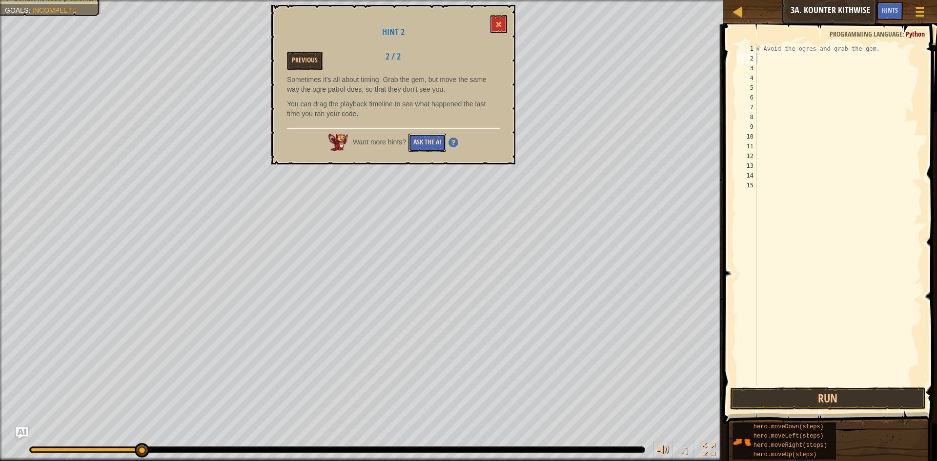
click at [419, 140] on button "Ask the AI" at bounding box center [428, 143] width 38 height 18
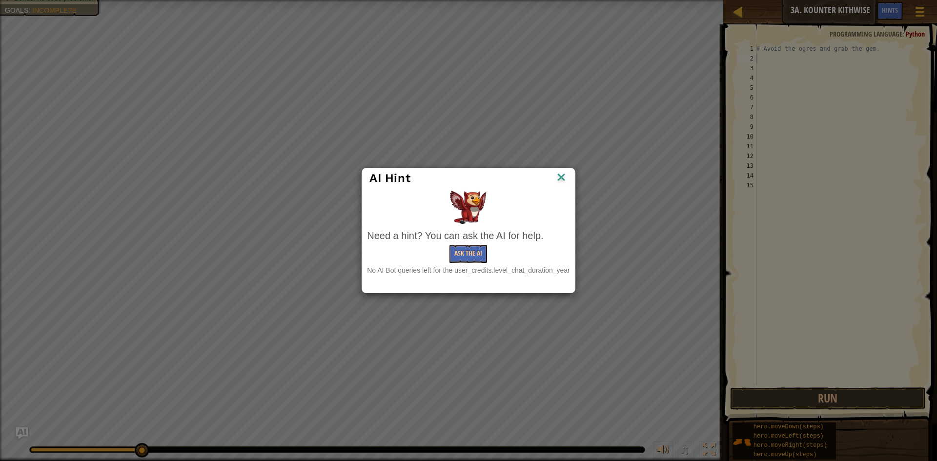
click at [566, 185] on img at bounding box center [561, 178] width 13 height 15
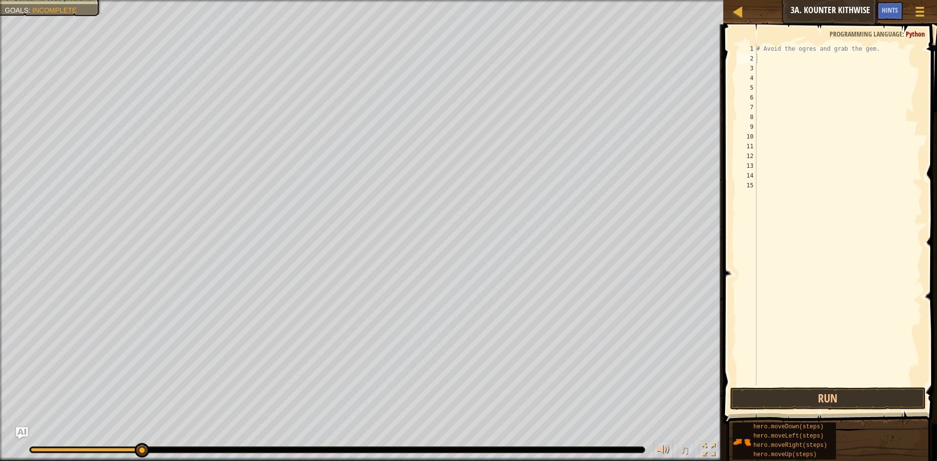
click at [728, 6] on div "Map Introduction to Computer Science 3a. Kounter Kithwise Game Menu Done Hints …" at bounding box center [830, 12] width 214 height 24
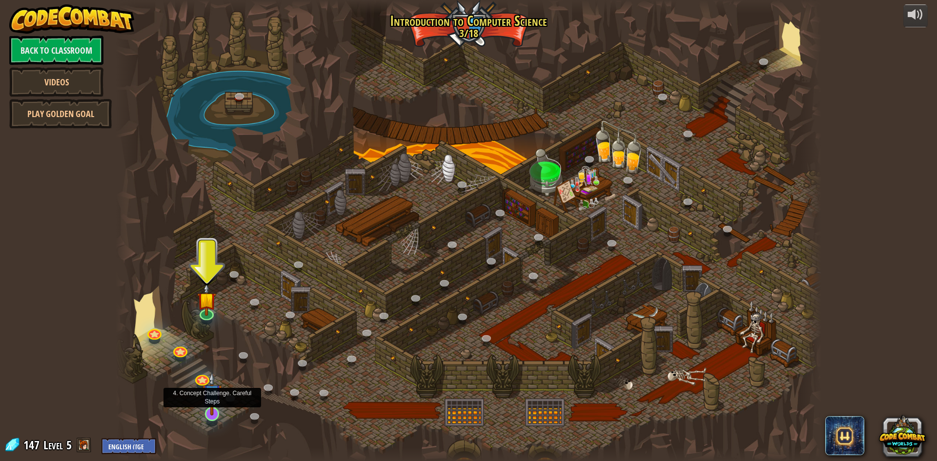
click at [218, 404] on img at bounding box center [212, 393] width 19 height 43
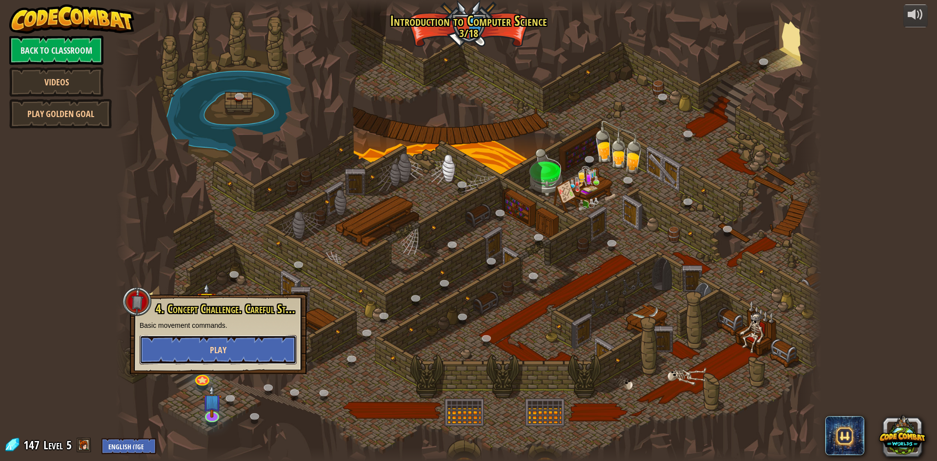
click at [239, 343] on button "Play" at bounding box center [218, 349] width 157 height 29
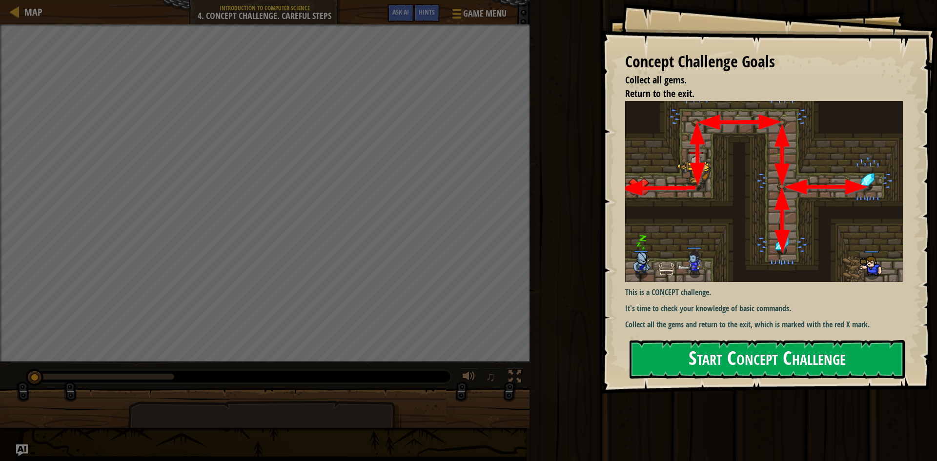
click at [680, 348] on button "Start Concept Challenge" at bounding box center [767, 359] width 275 height 39
